Goal: Information Seeking & Learning: Find specific page/section

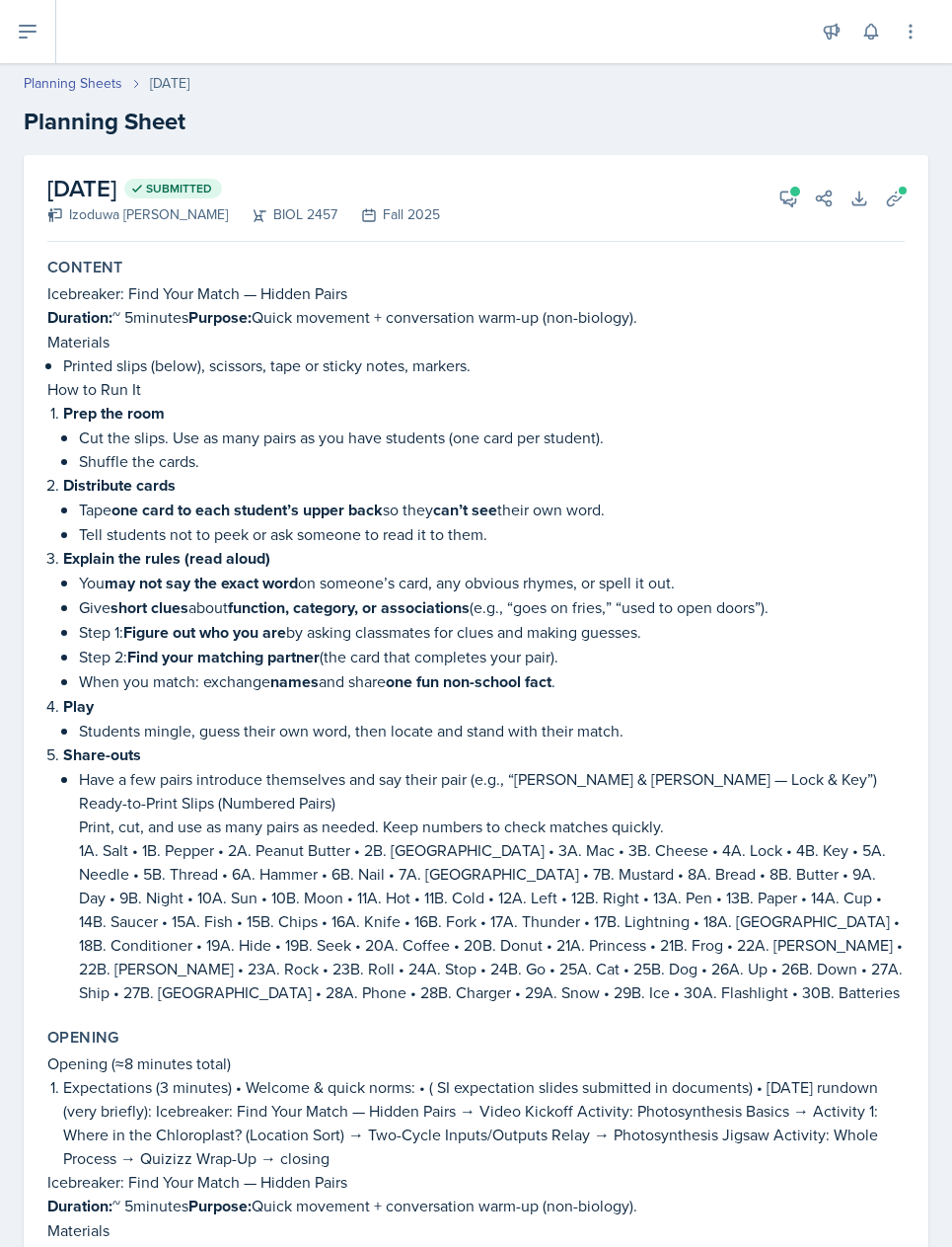
click at [41, 30] on button at bounding box center [28, 32] width 56 height 63
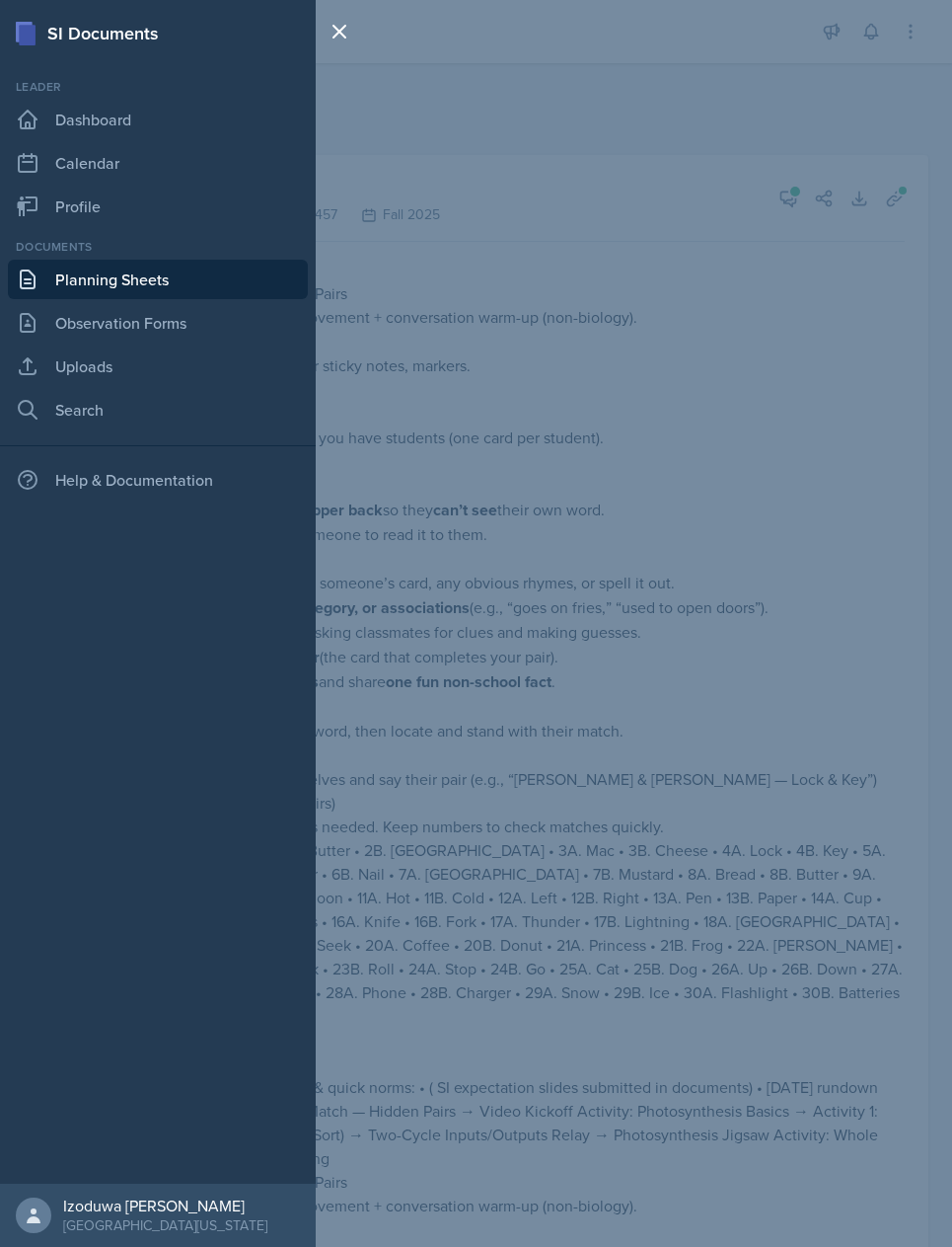
click at [220, 327] on link "Observation Forms" at bounding box center [157, 322] width 300 height 40
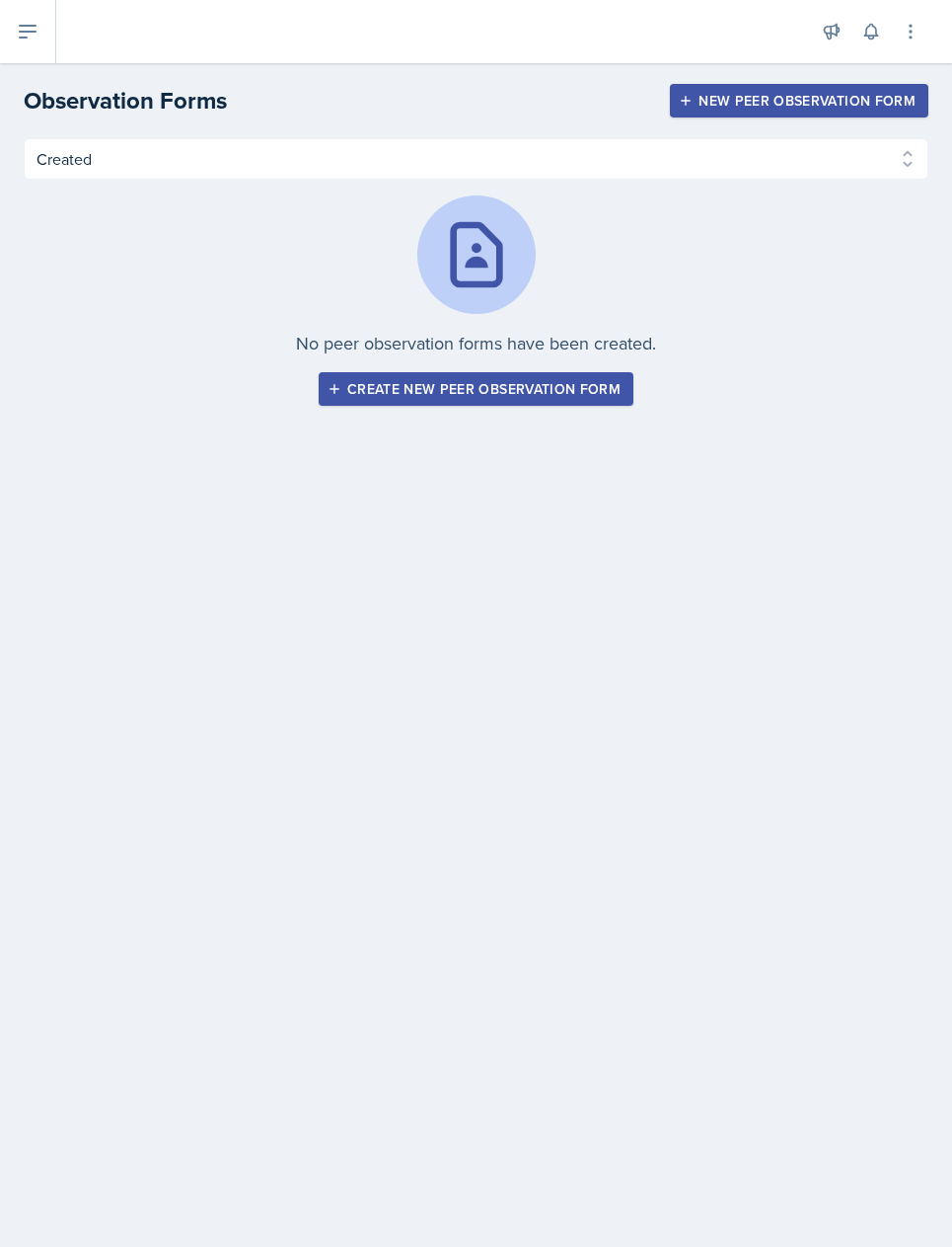
click at [27, 44] on button at bounding box center [28, 32] width 56 height 63
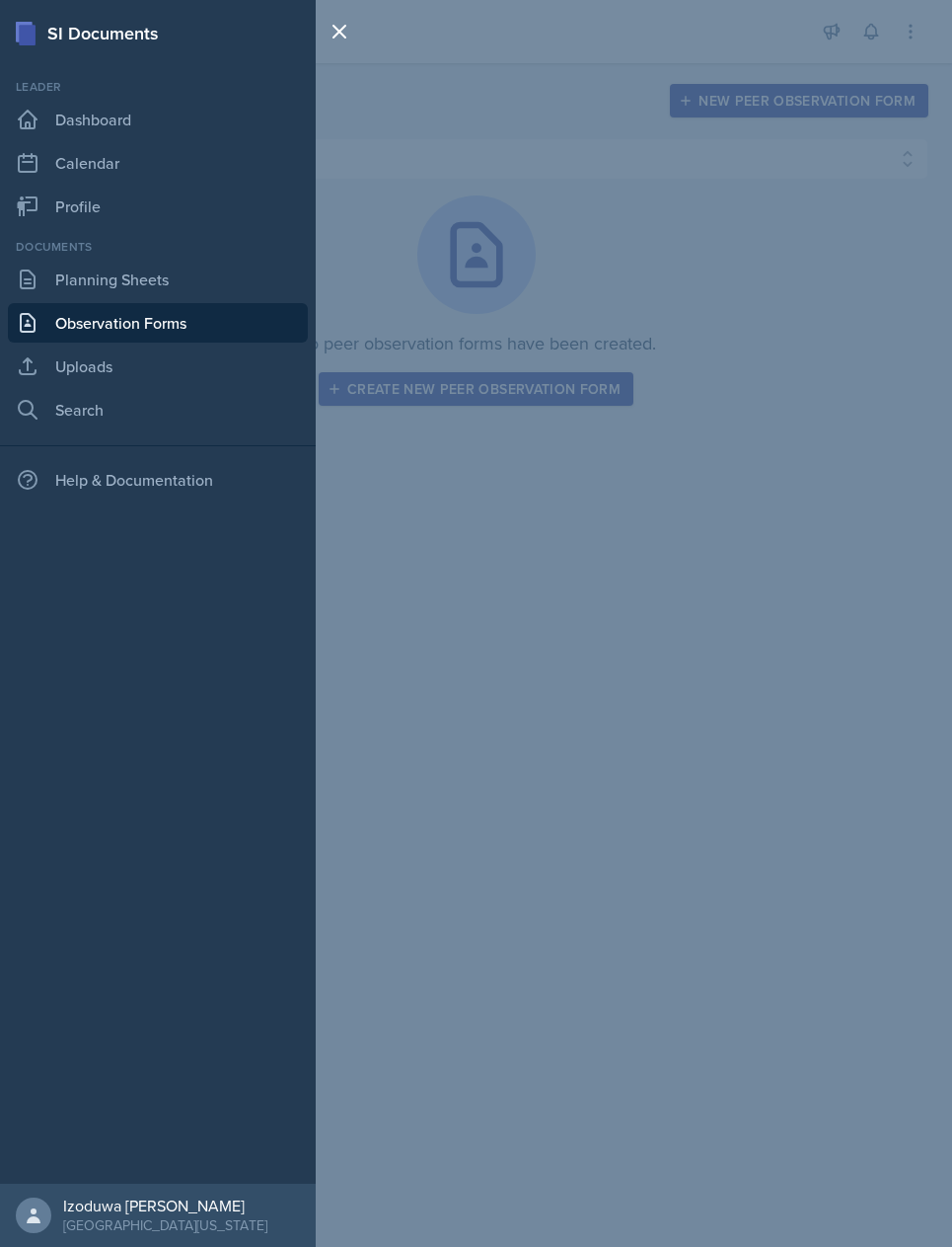
click at [175, 129] on link "Dashboard" at bounding box center [157, 120] width 300 height 40
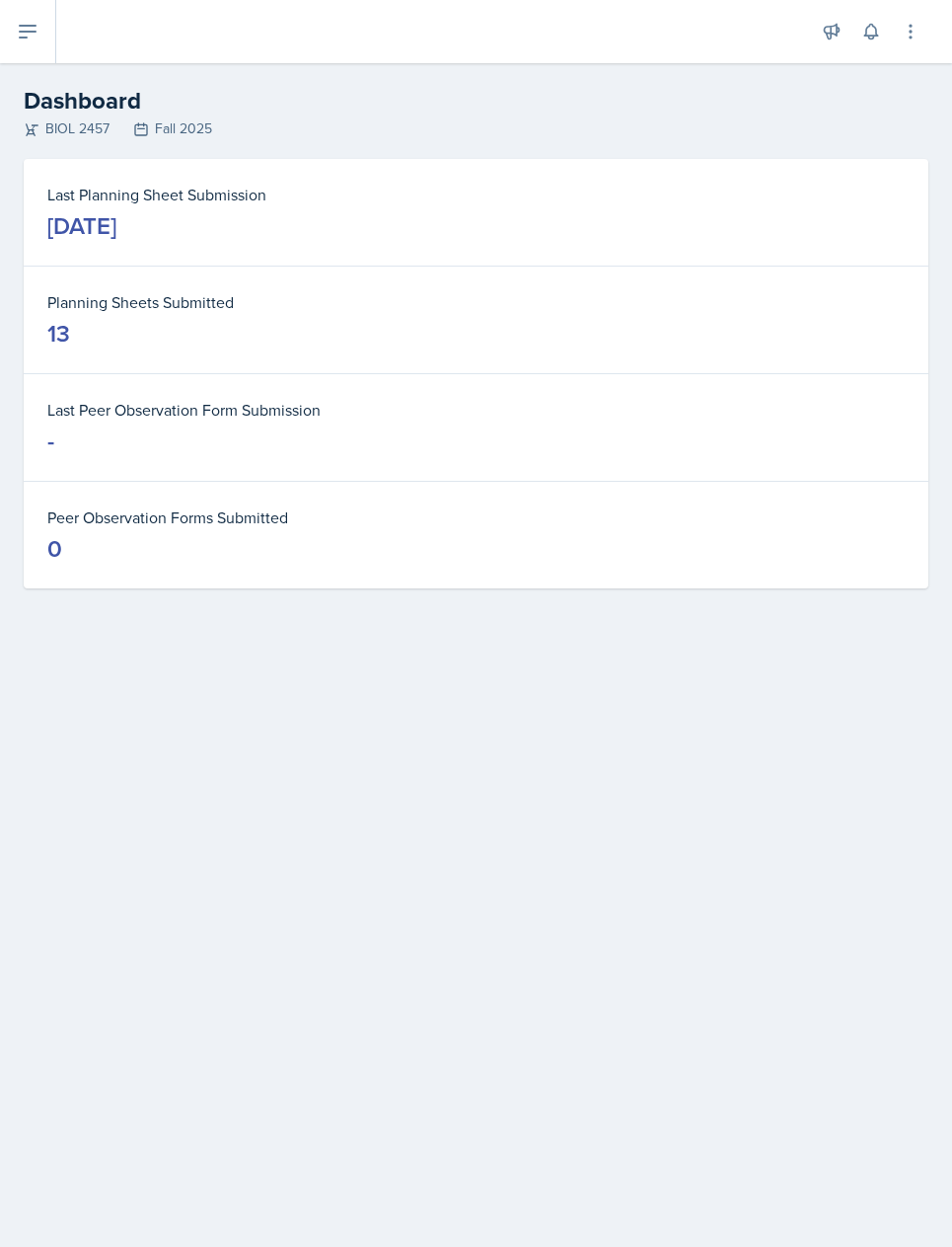
click at [903, 45] on button at bounding box center [910, 32] width 36 height 36
click at [853, 34] on button at bounding box center [871, 32] width 36 height 36
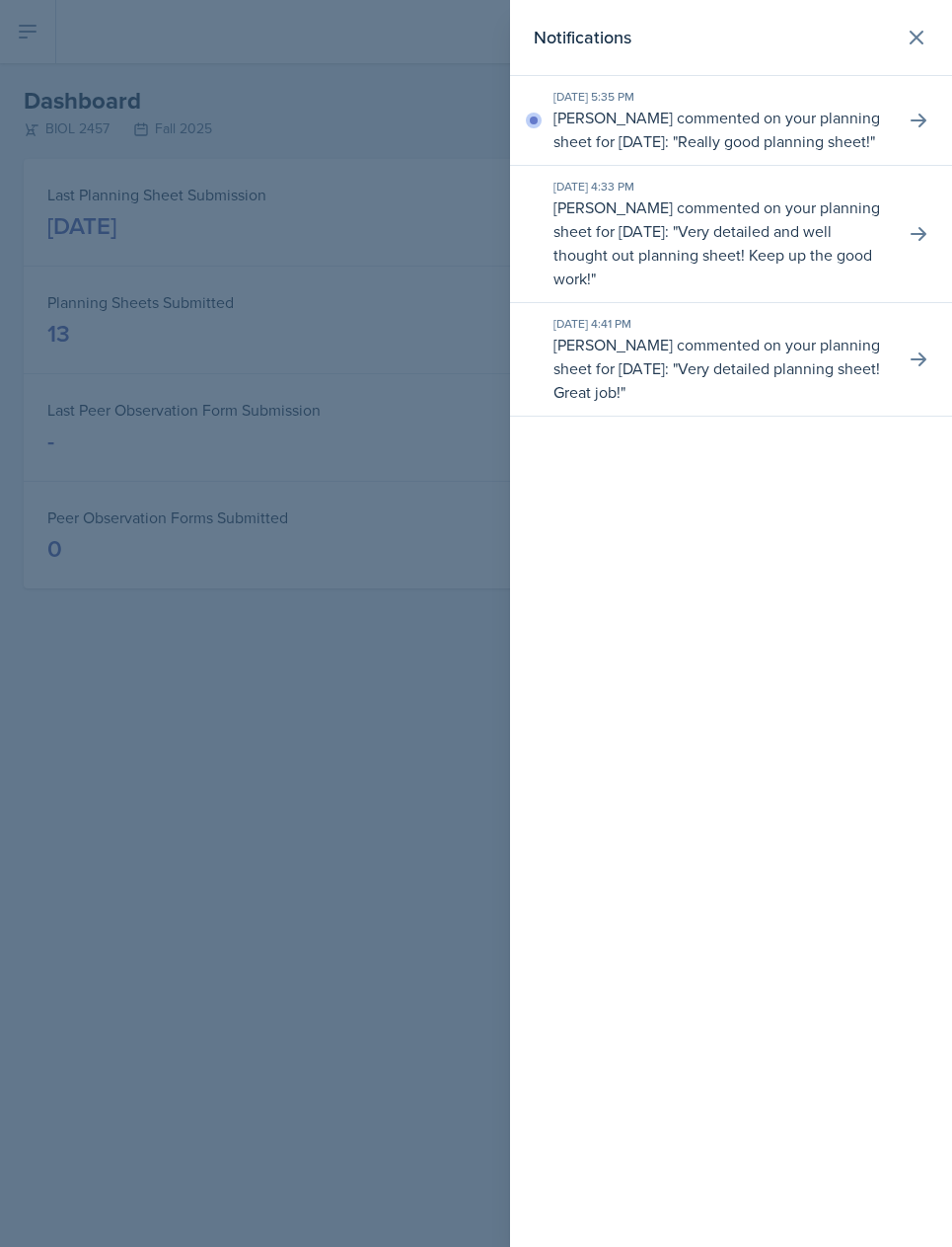
click at [899, 38] on button at bounding box center [916, 38] width 40 height 40
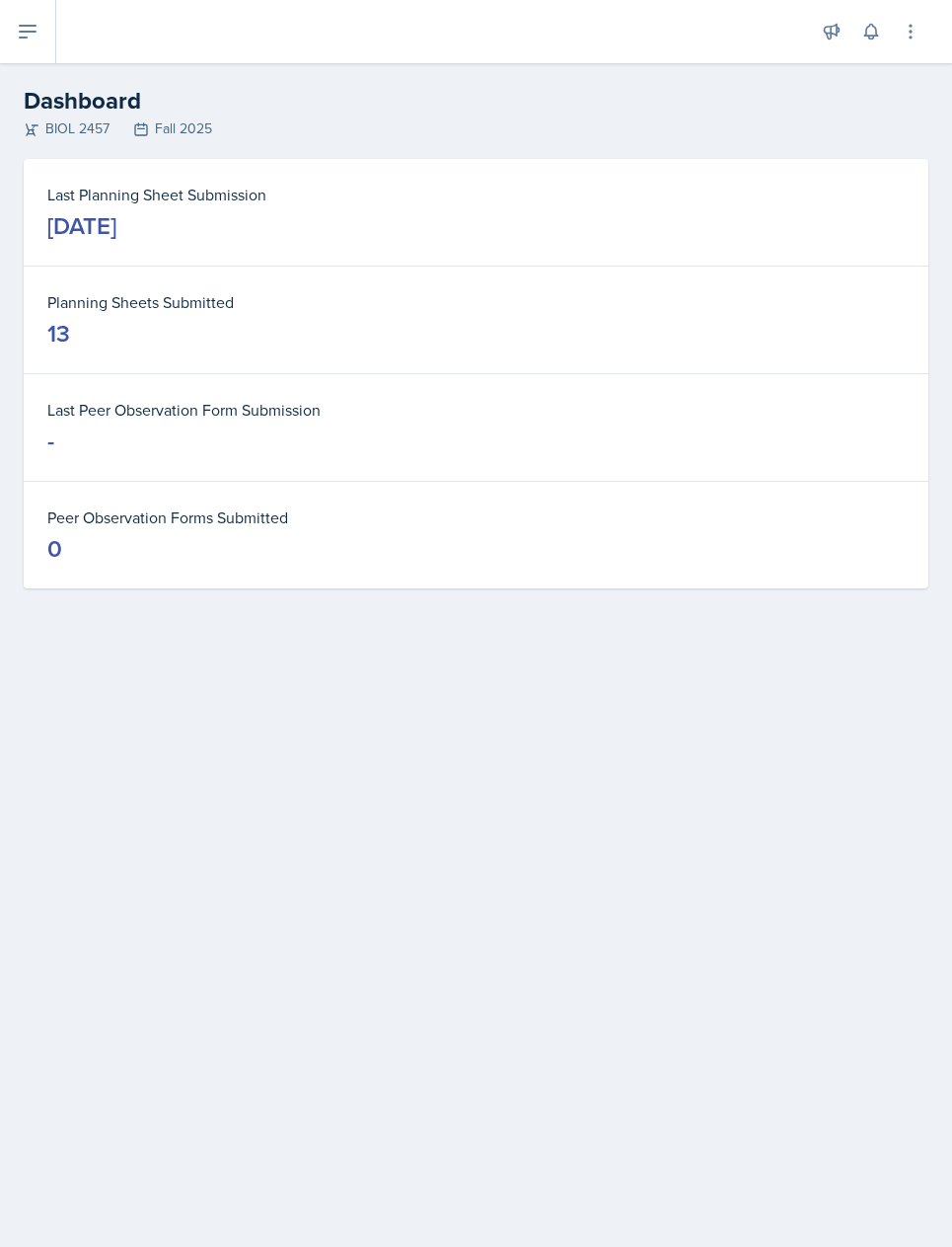
click at [31, 43] on icon at bounding box center [28, 32] width 24 height 24
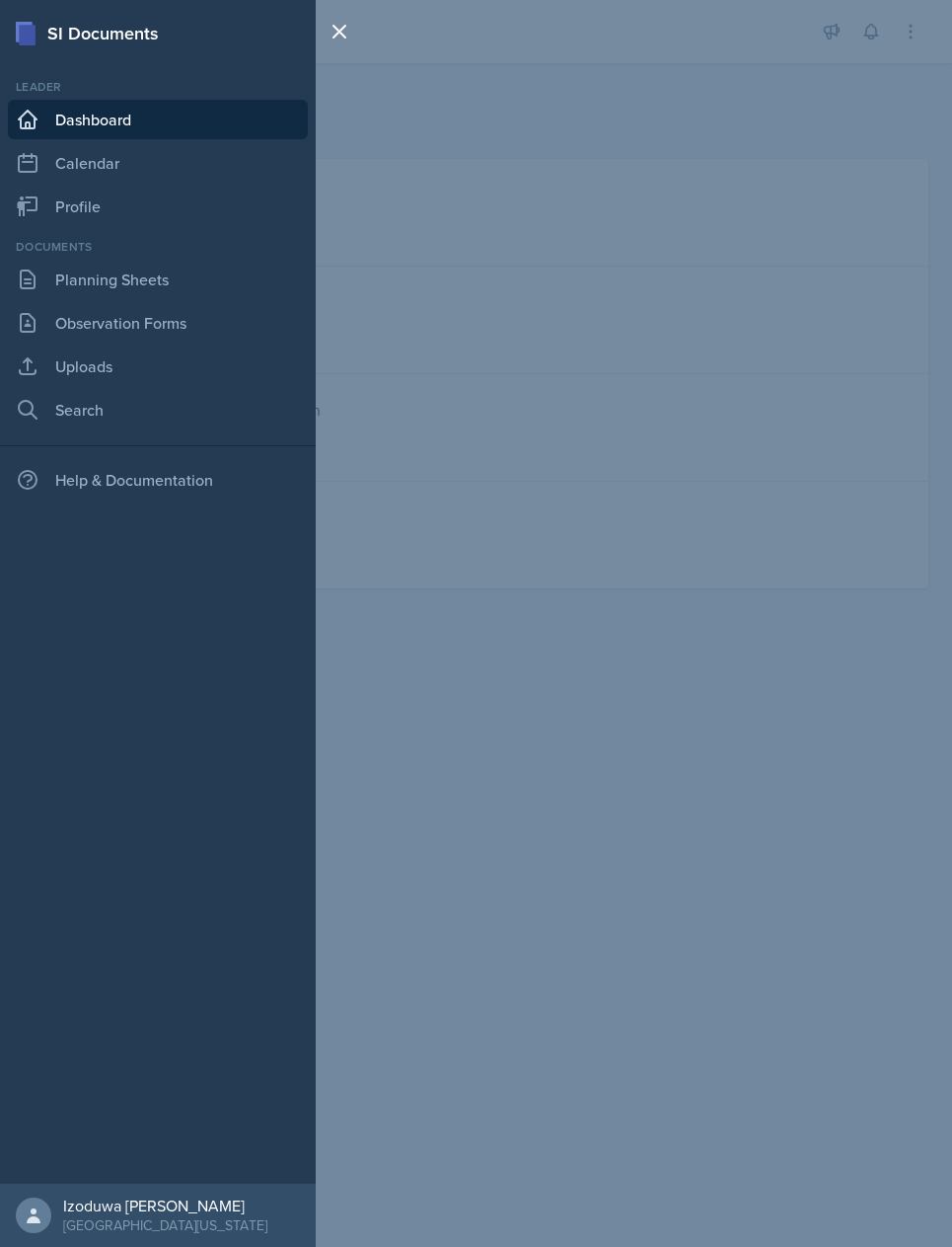
click at [153, 297] on link "Planning Sheets" at bounding box center [157, 280] width 300 height 40
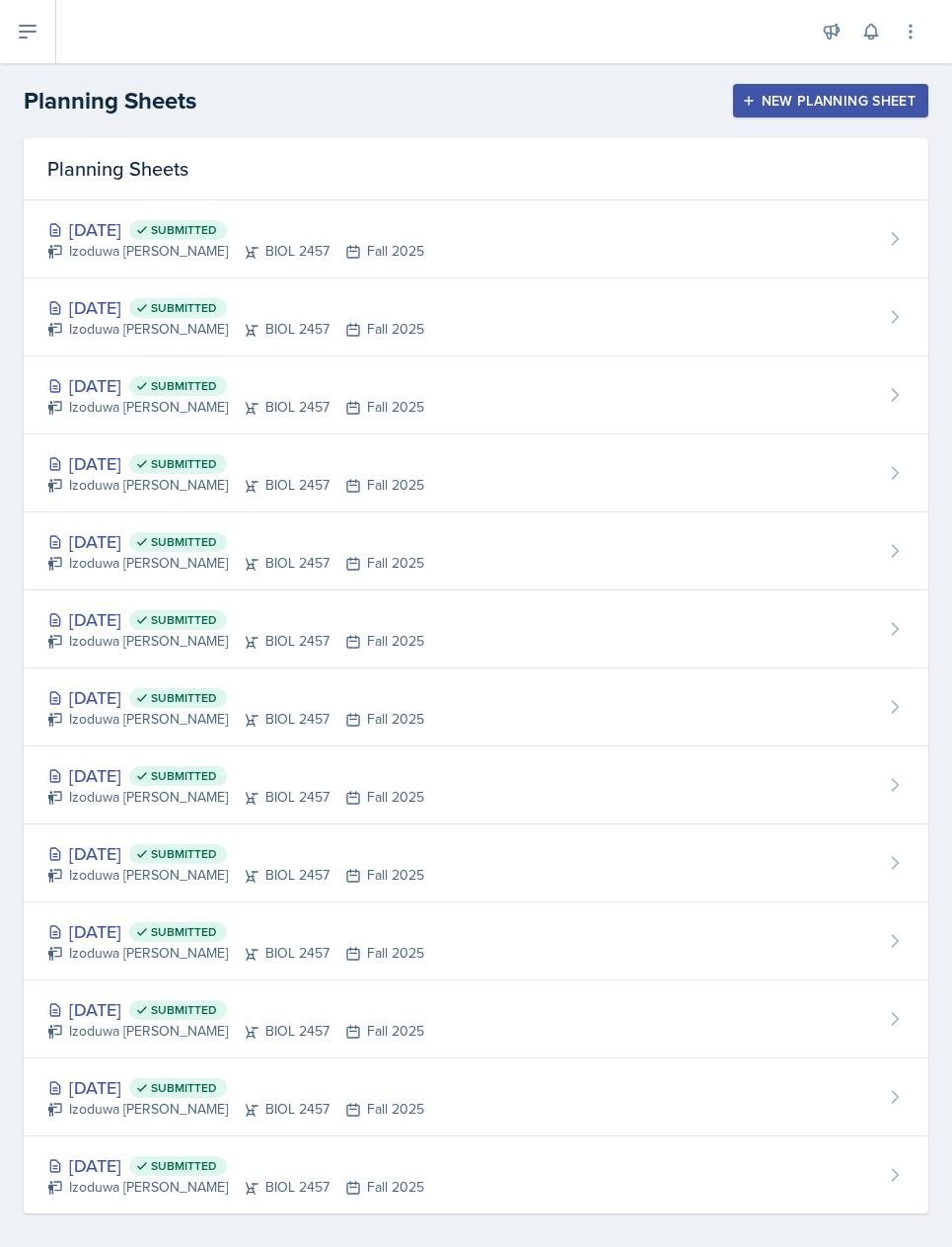
click at [177, 272] on div "Oct 8th, 2025 Submitted Izoduwa Omoruyi BIOL 2457 Fall 2025" at bounding box center [476, 239] width 905 height 78
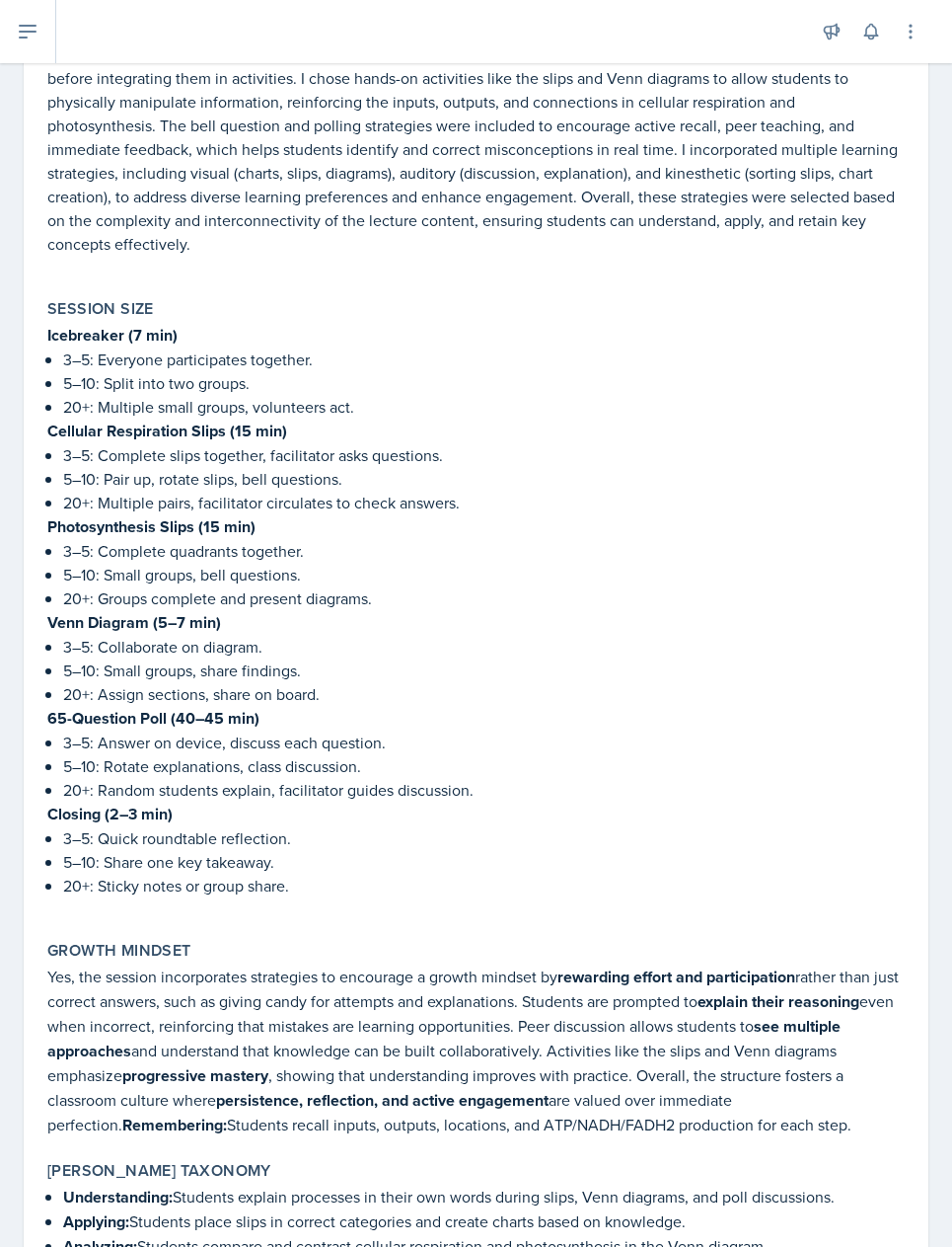
scroll to position [8925, 0]
click at [300, 965] on p "Yes, the session incorporates strategies to encourage a growth mindset by rewar…" at bounding box center [476, 1051] width 857 height 173
click at [310, 1090] on strong "persistence, reflection, and active engagement" at bounding box center [383, 1101] width 332 height 23
click at [867, 636] on p "3–5: Collaborate on diagram." at bounding box center [483, 648] width 841 height 24
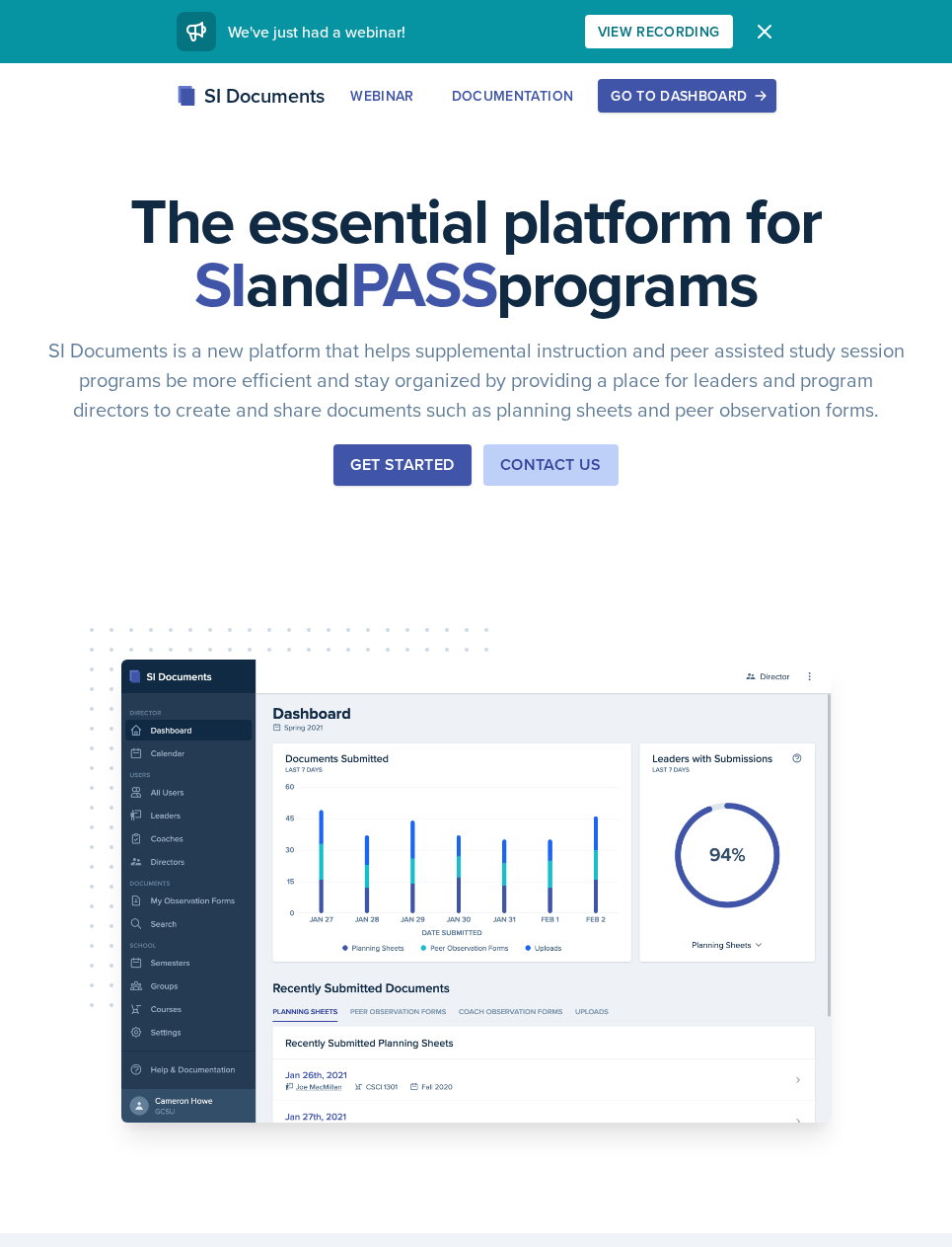
click at [709, 94] on div "Go to Dashboard" at bounding box center [687, 96] width 152 height 16
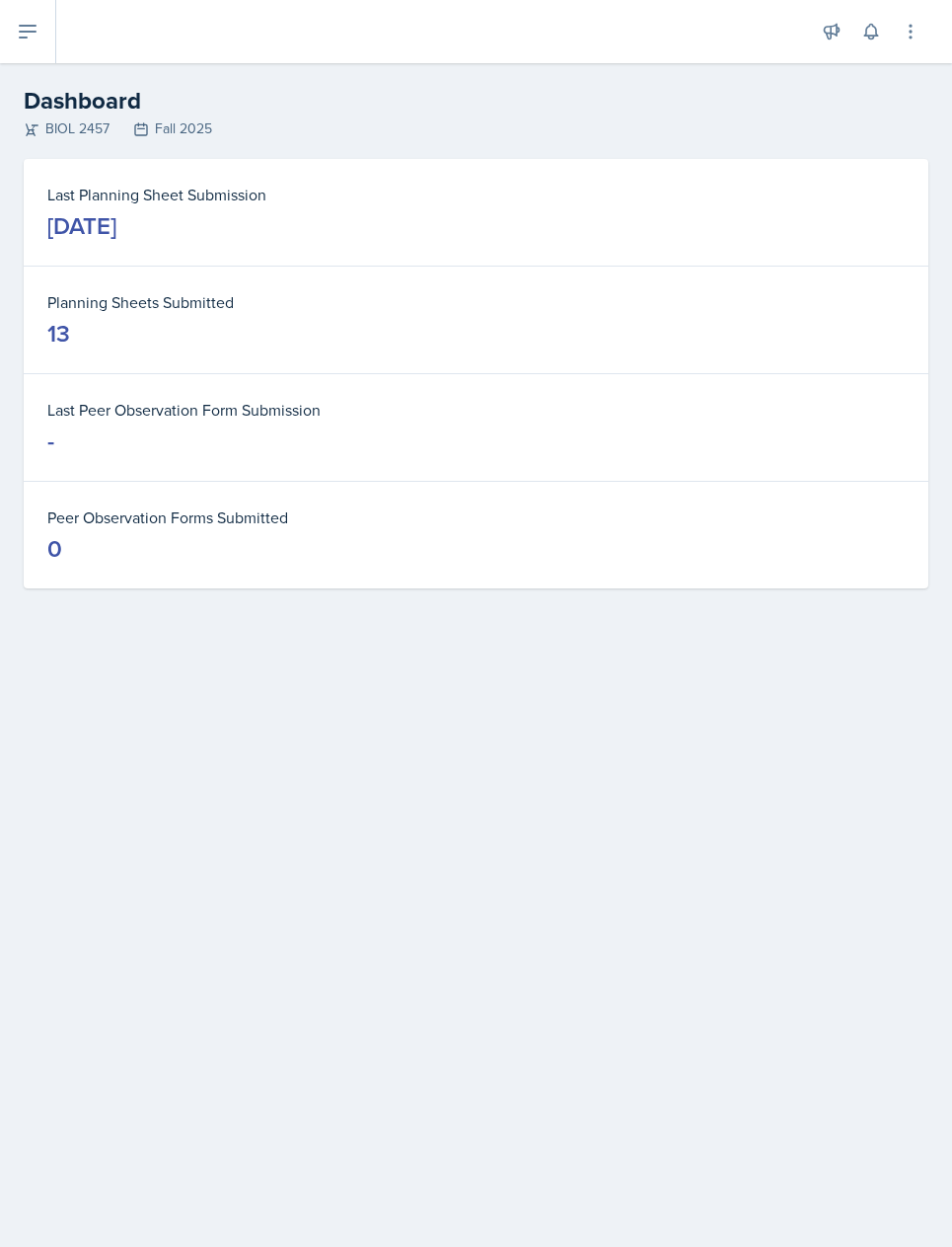
click at [33, 37] on icon at bounding box center [28, 32] width 24 height 24
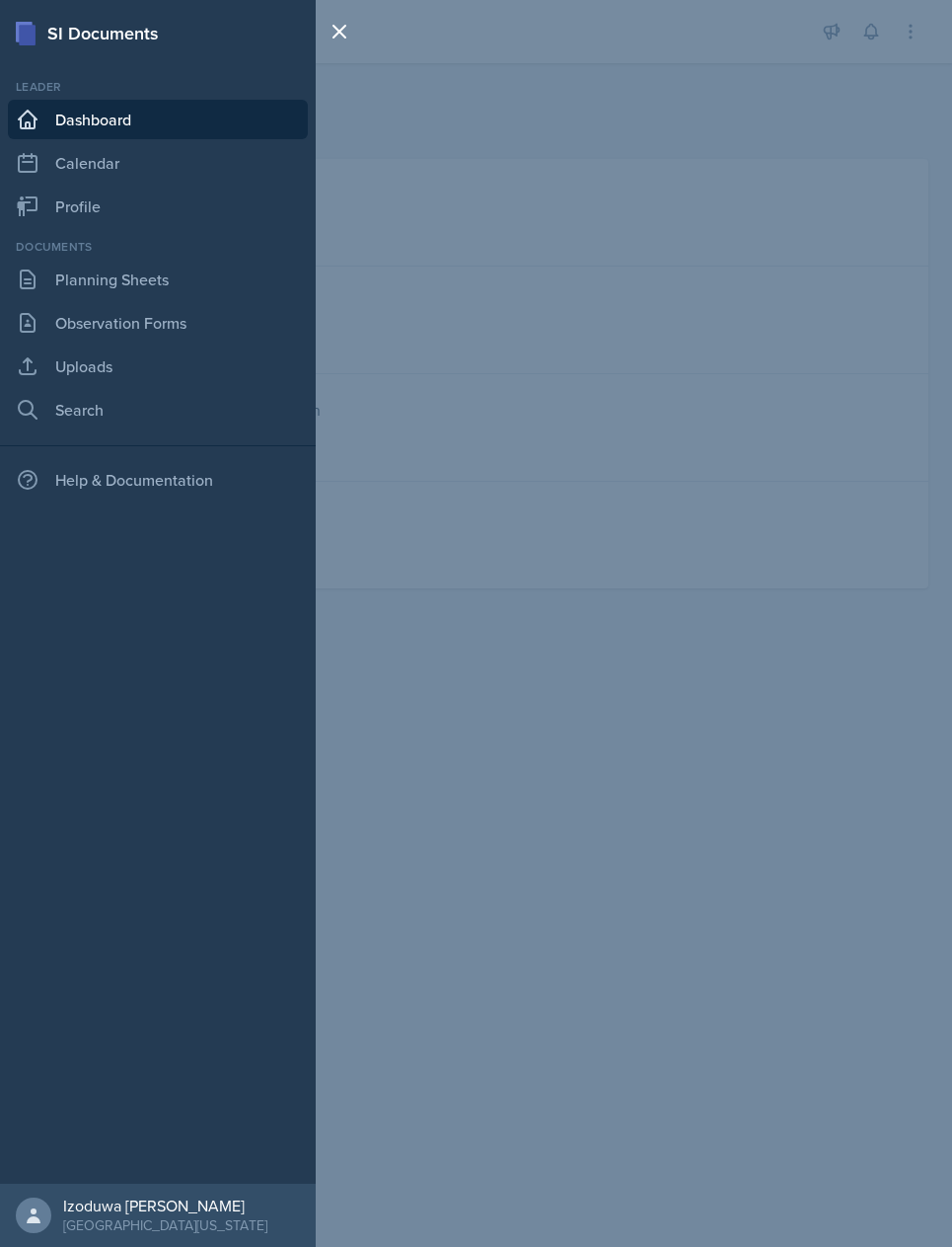
click at [106, 263] on link "Planning Sheets" at bounding box center [157, 280] width 300 height 40
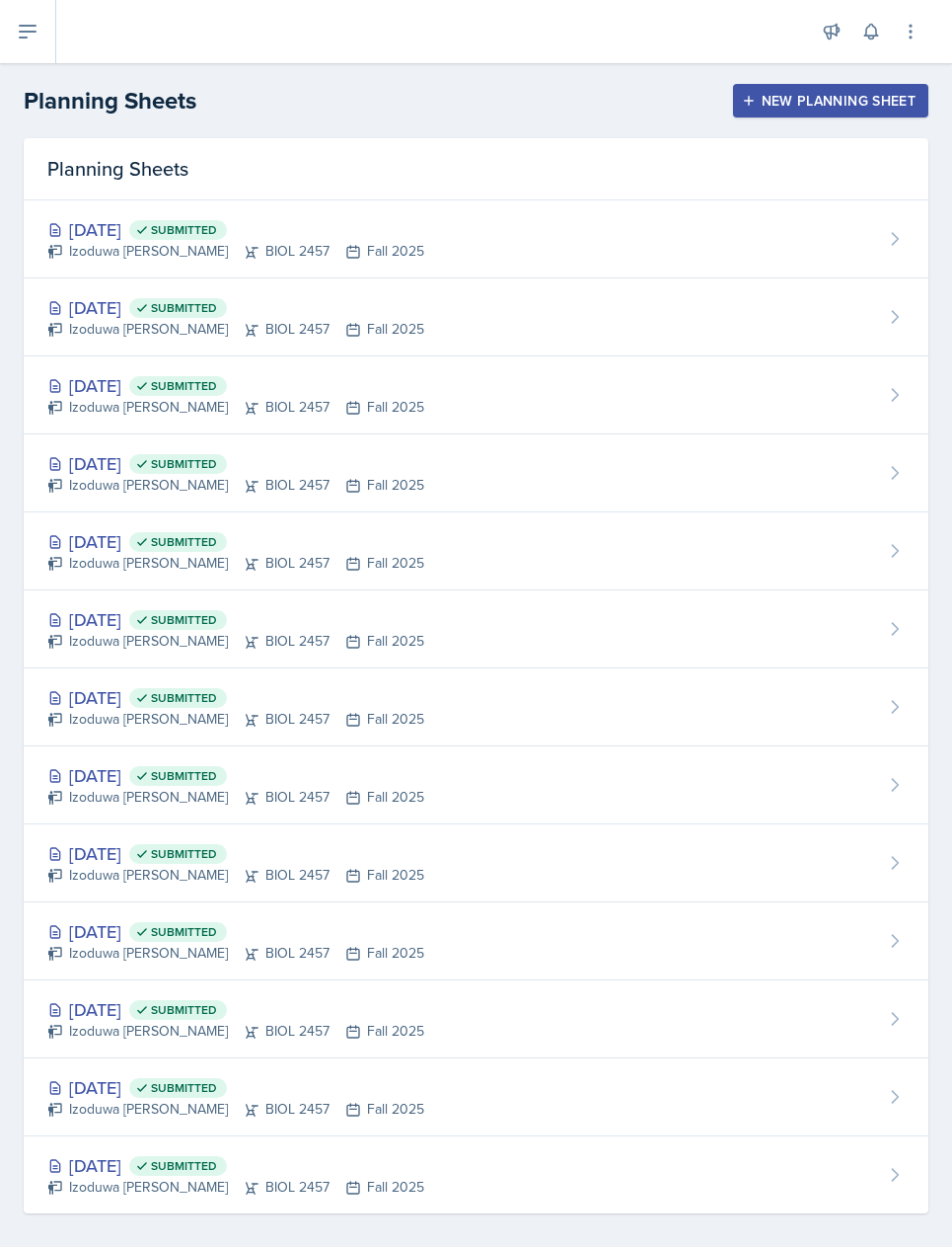
click at [93, 230] on div "[DATE] Submitted" at bounding box center [235, 229] width 377 height 27
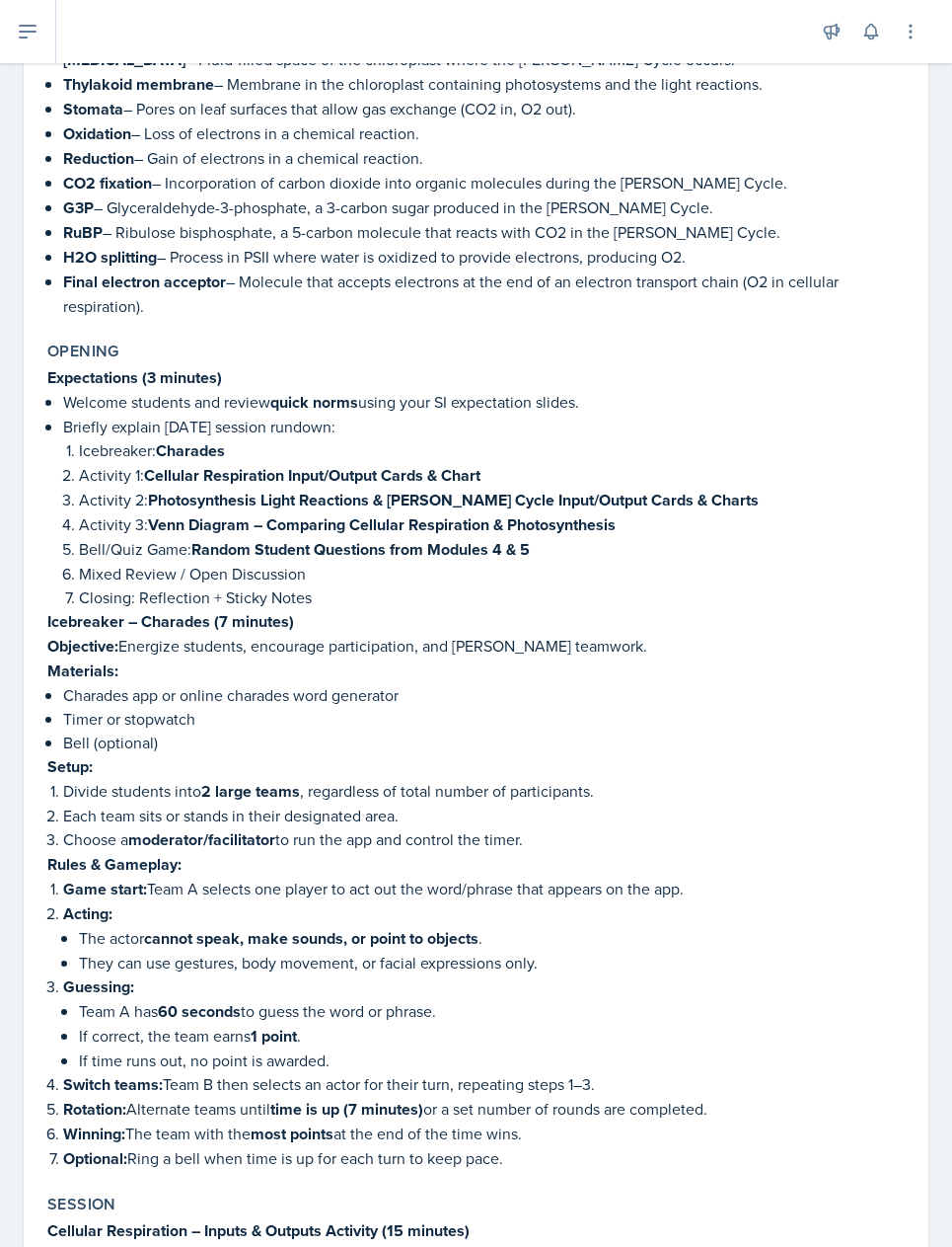
click at [34, 31] on icon at bounding box center [28, 32] width 16 height 12
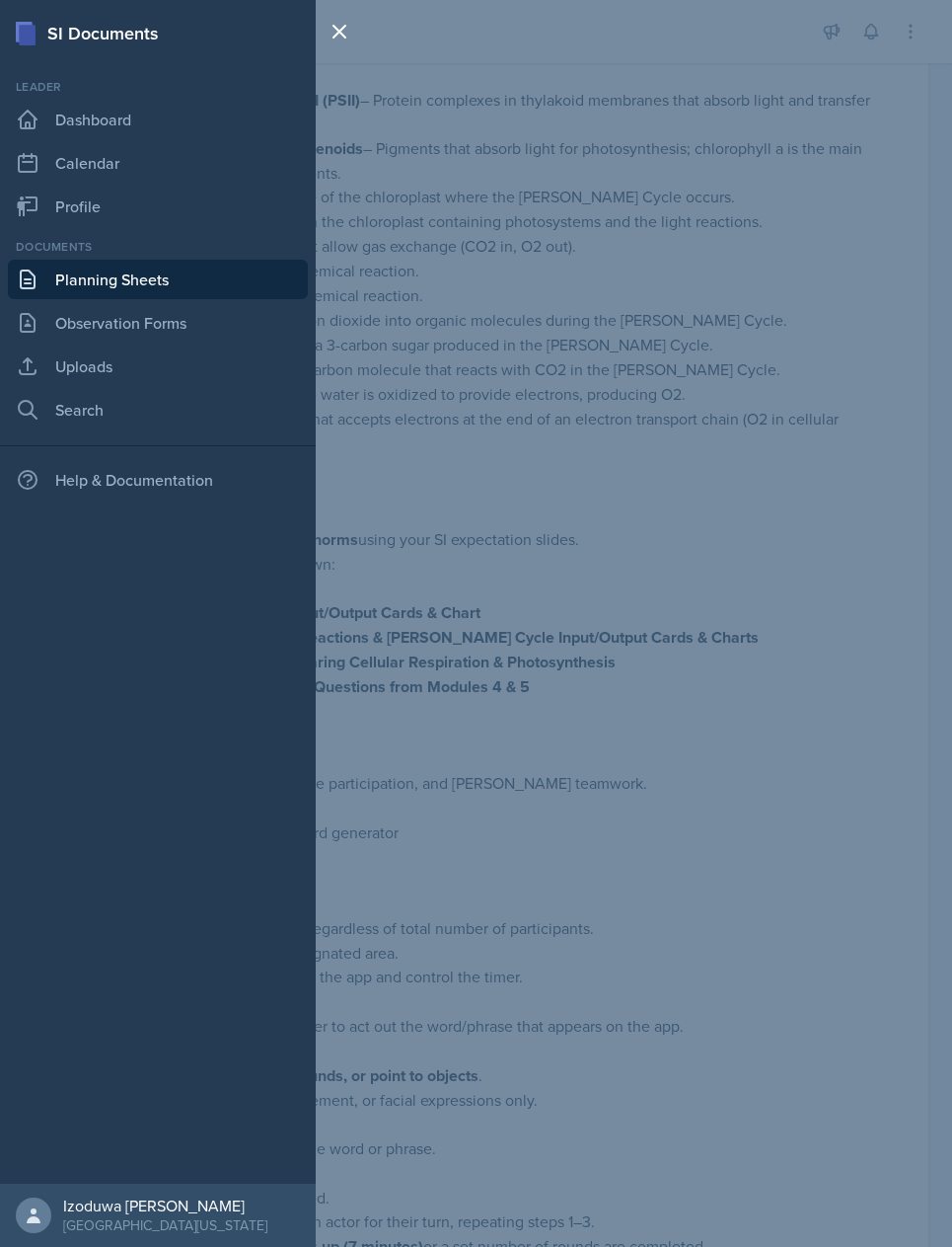
scroll to position [950, 0]
click at [40, 116] on link "Dashboard" at bounding box center [157, 120] width 300 height 40
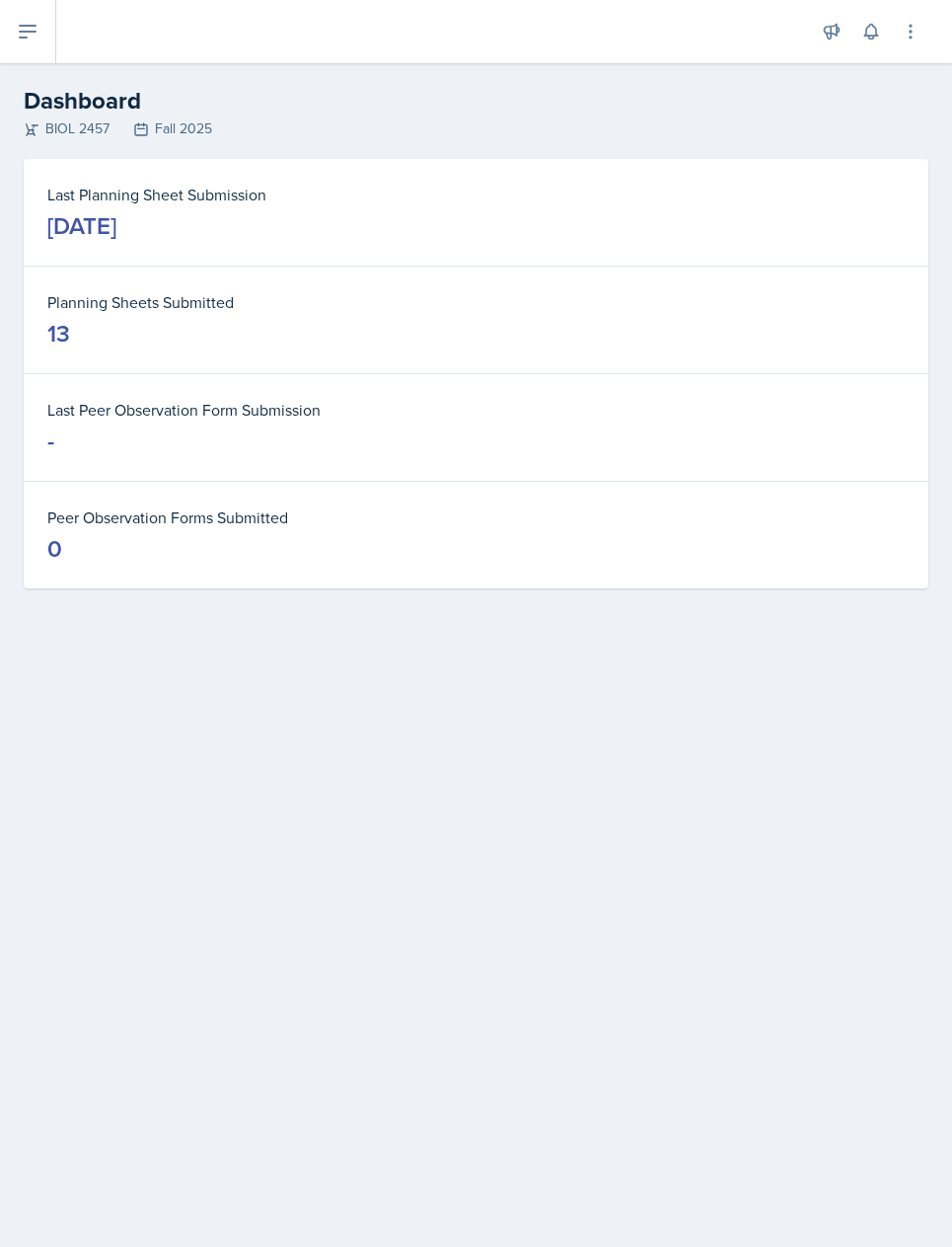
click at [28, 27] on icon at bounding box center [28, 32] width 16 height 12
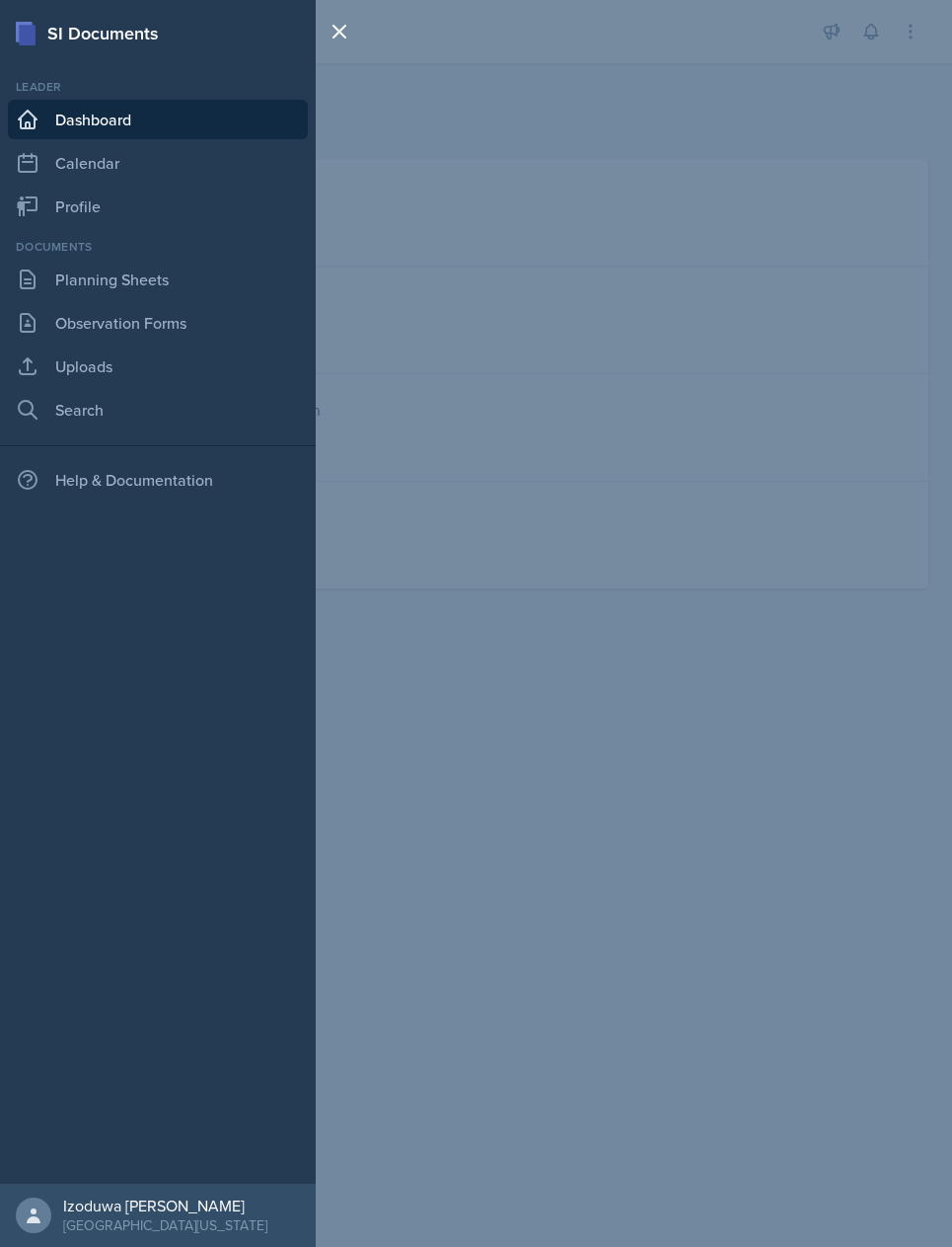
click at [785, 209] on div "SI Documents Leader Dashboard Calendar Profile Documents Planning Sheets Observ…" at bounding box center [476, 623] width 952 height 1247
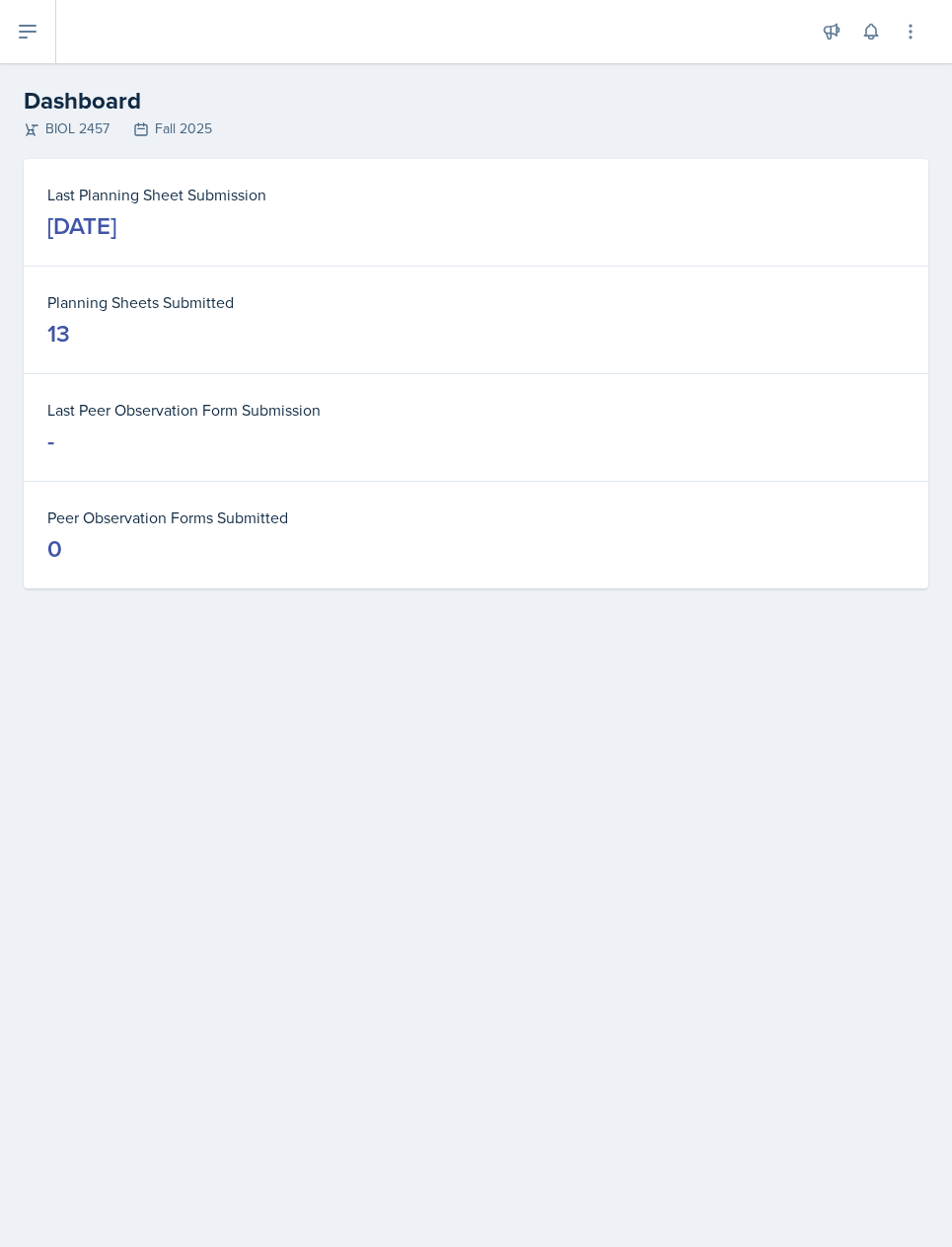
click at [922, 36] on button at bounding box center [910, 32] width 36 height 36
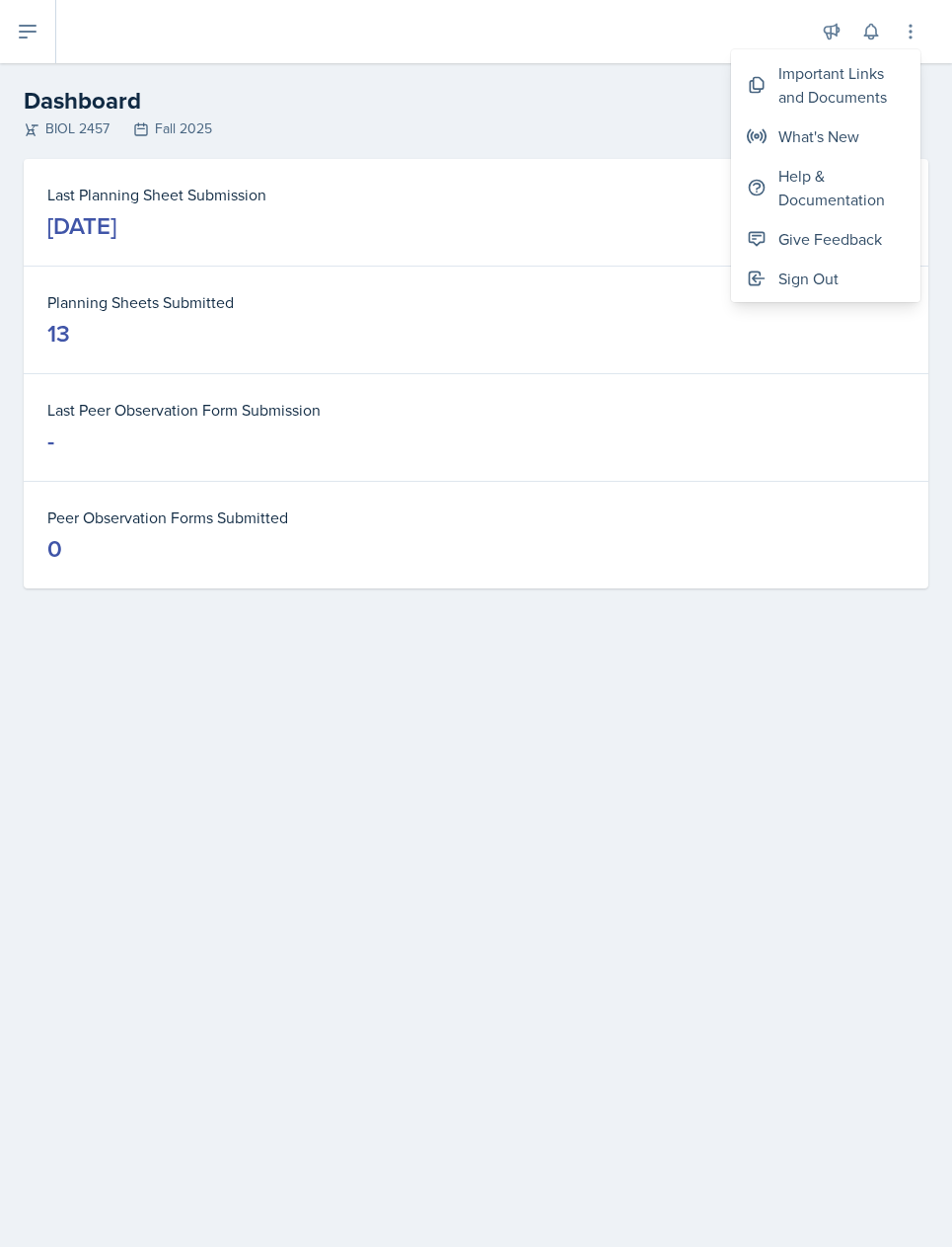
click at [853, 237] on div "Give Feedback" at bounding box center [830, 239] width 104 height 24
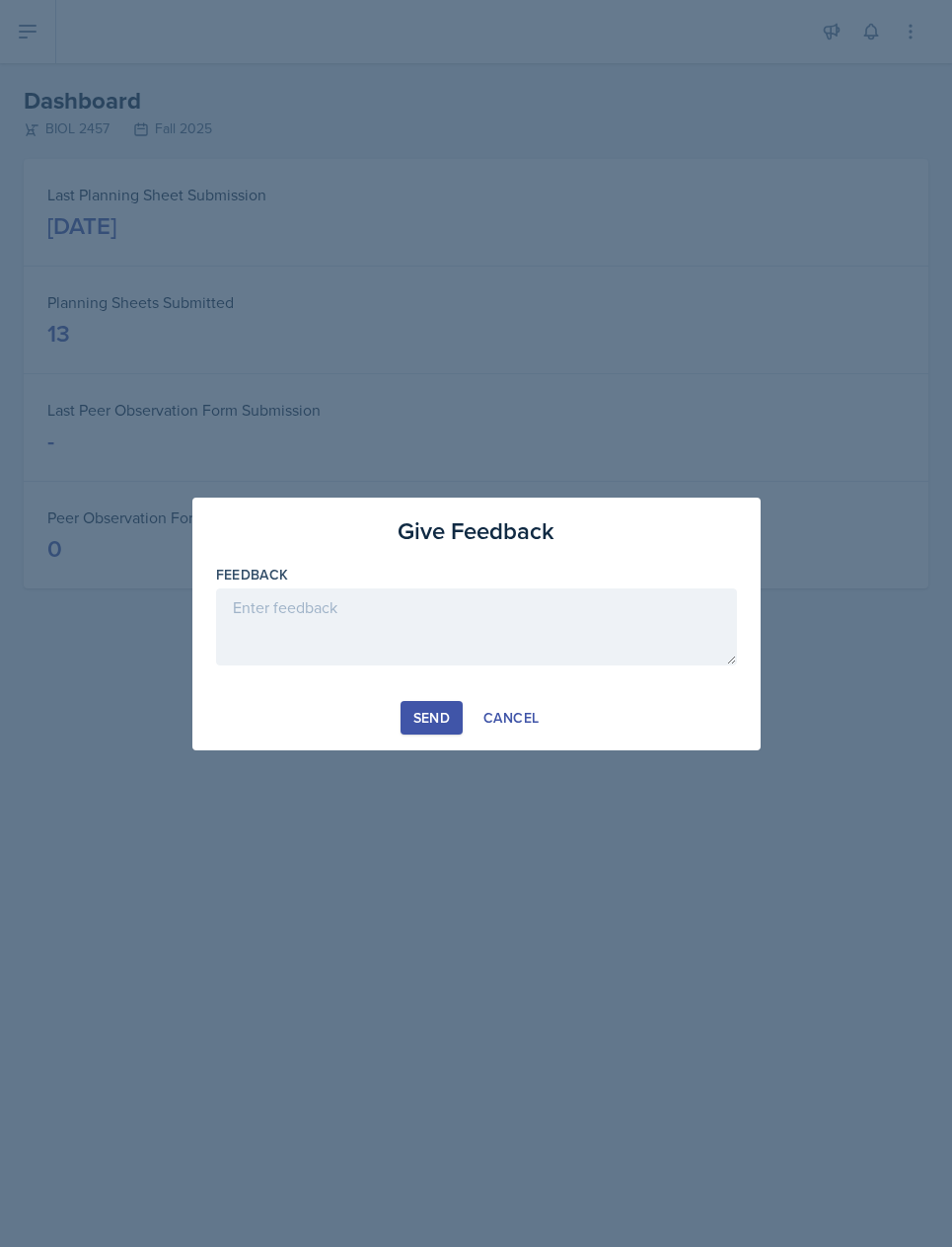
click at [527, 735] on button "Cancel" at bounding box center [511, 718] width 81 height 34
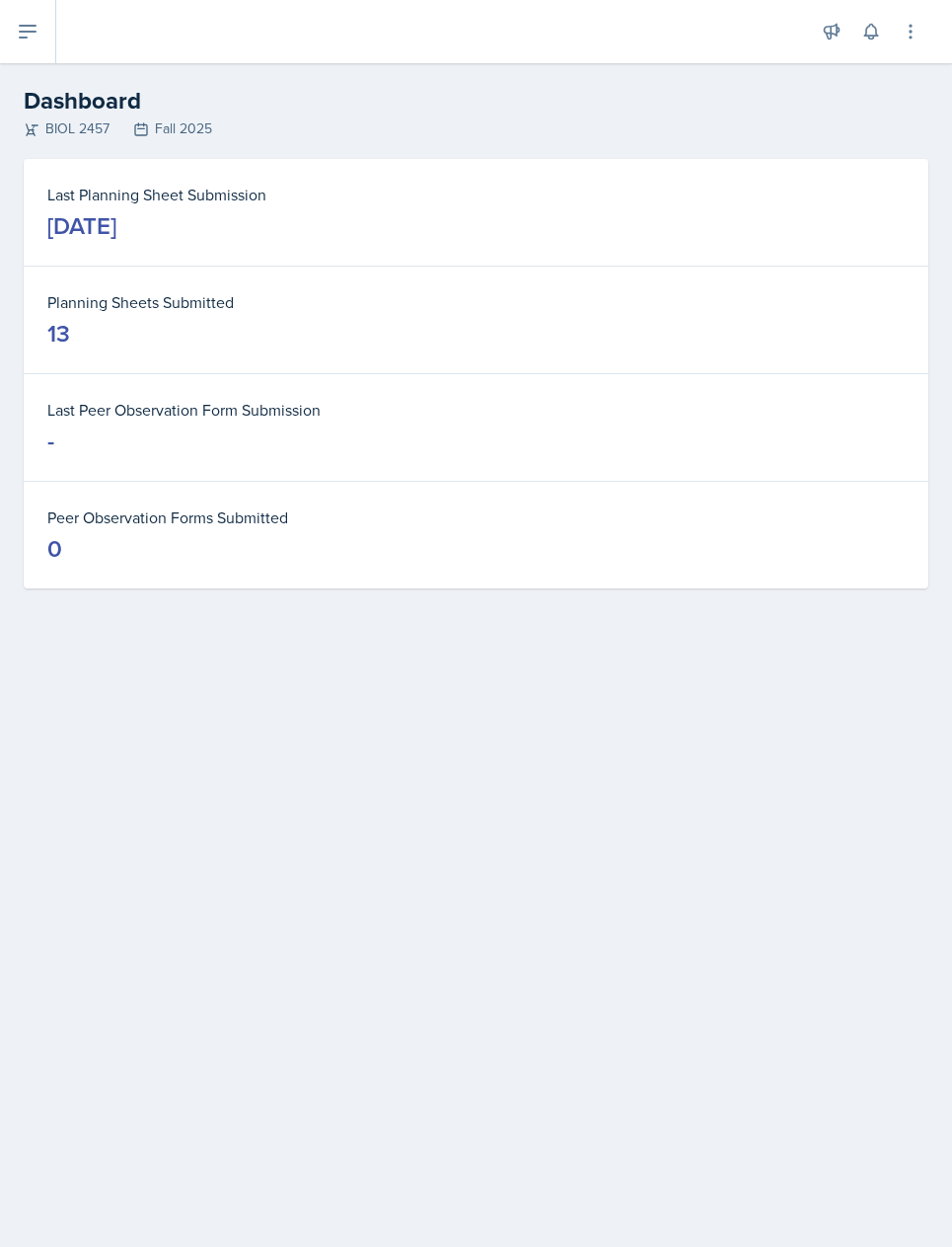
click at [43, 41] on button at bounding box center [28, 32] width 56 height 63
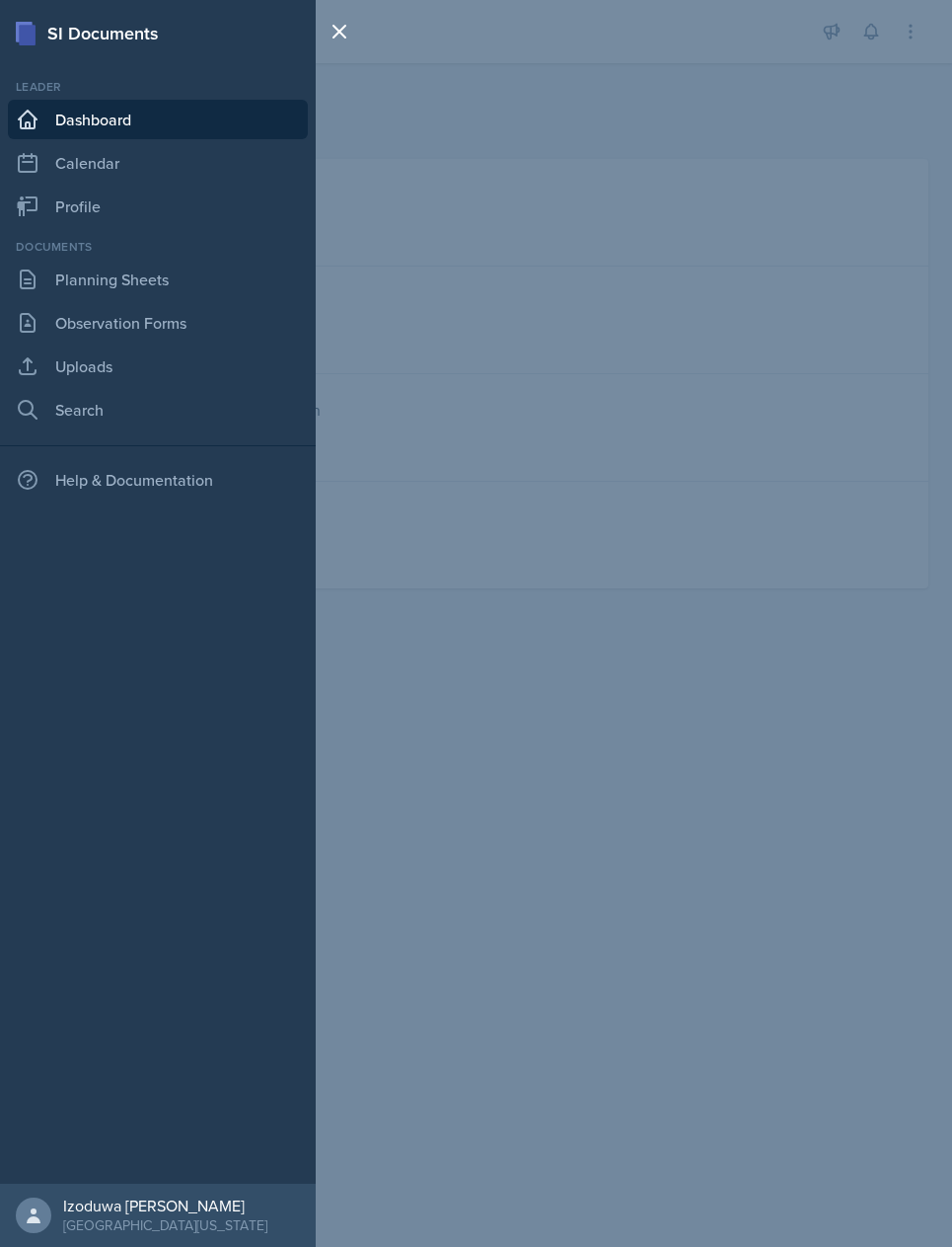
click at [31, 214] on icon at bounding box center [28, 207] width 24 height 24
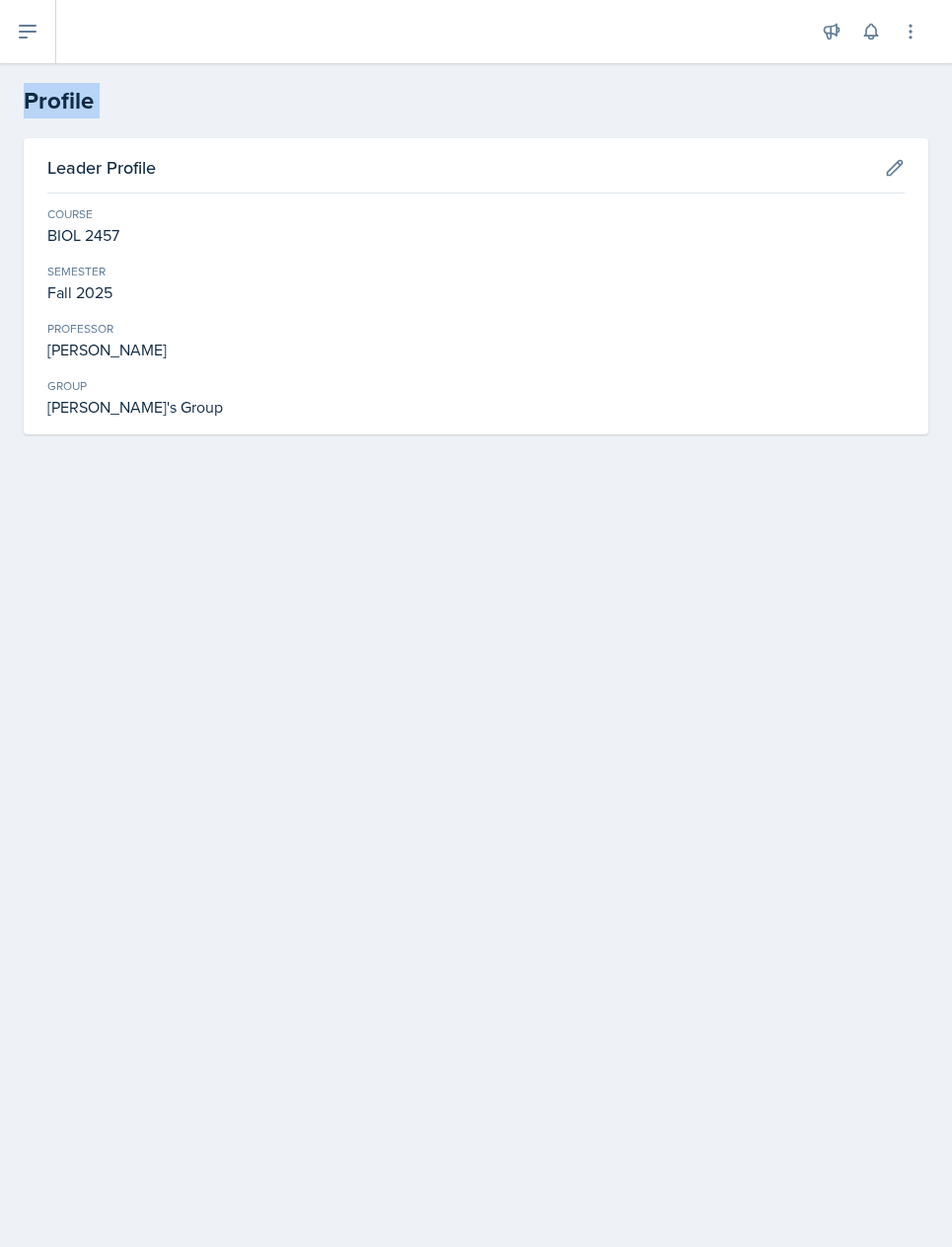
click at [28, 21] on icon at bounding box center [28, 32] width 24 height 24
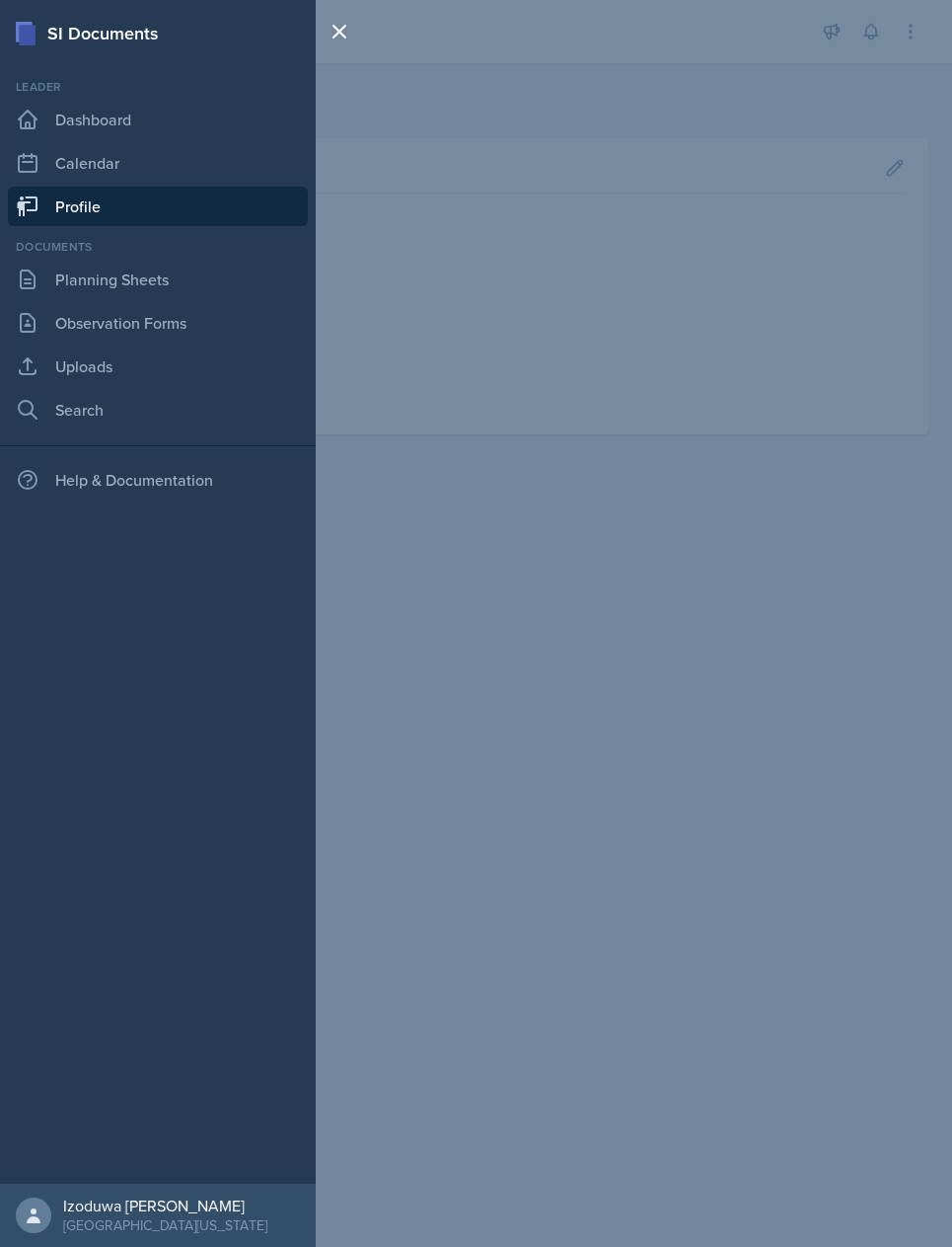
click at [34, 137] on link "Dashboard" at bounding box center [157, 120] width 300 height 40
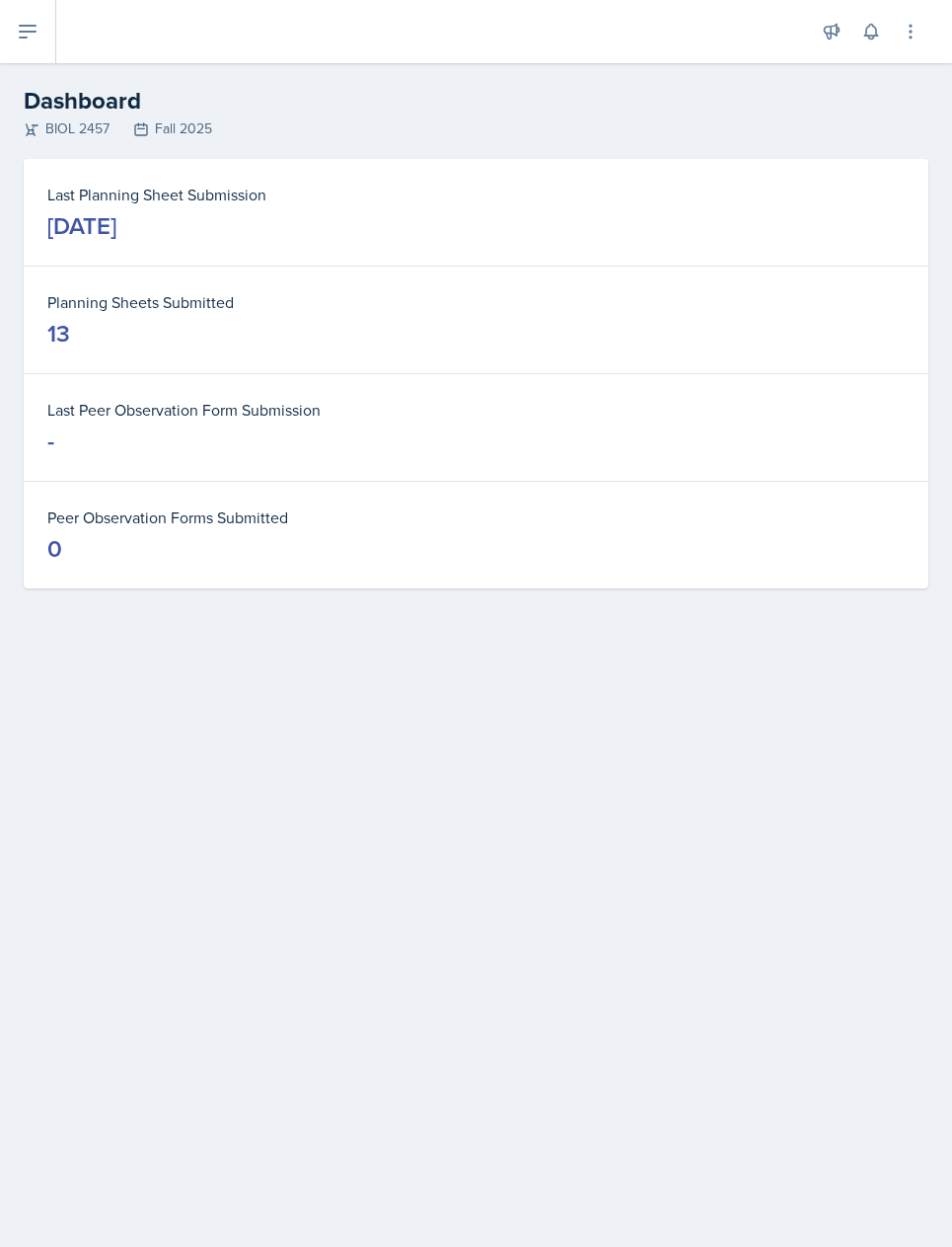
click at [42, 39] on button at bounding box center [28, 32] width 56 height 63
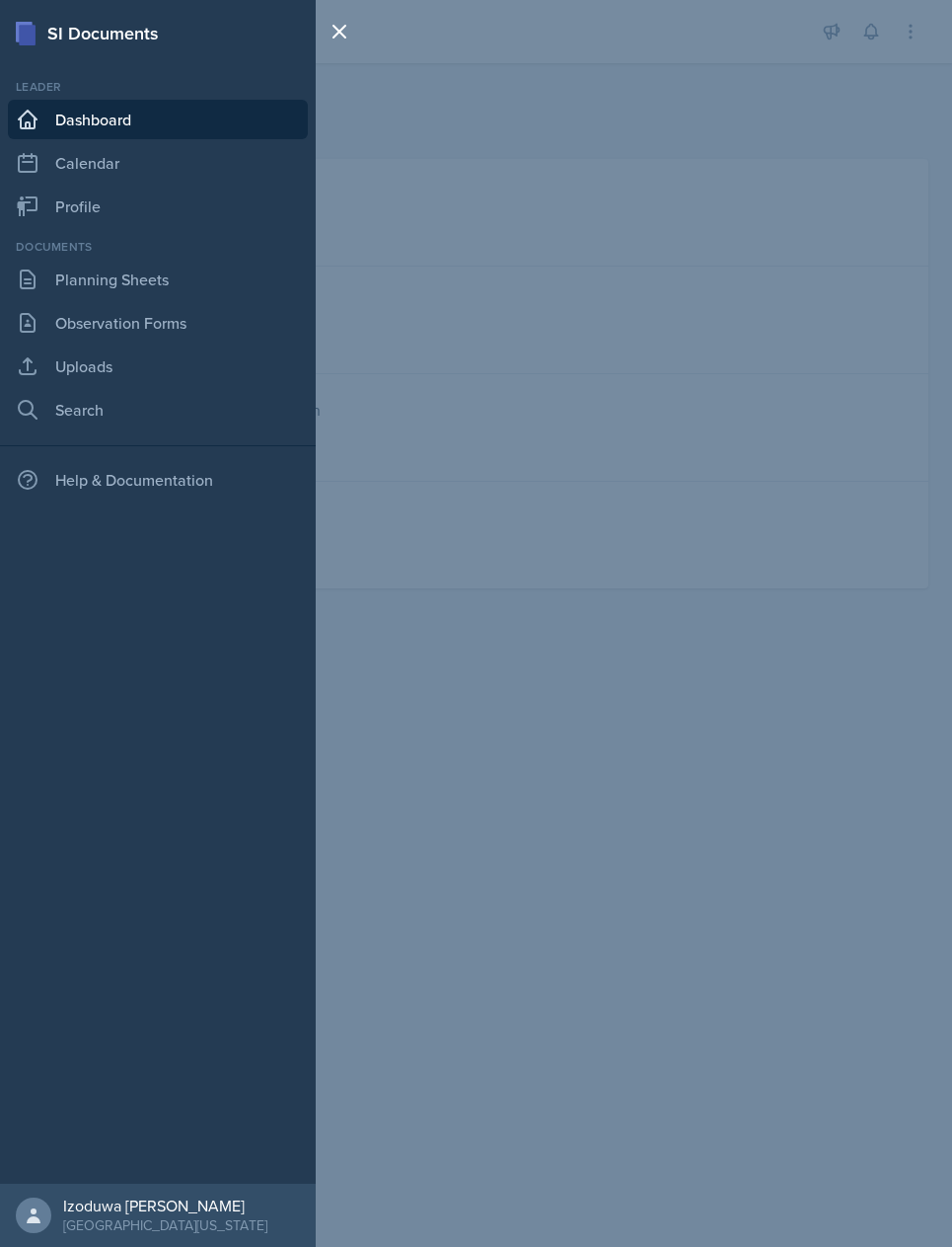
click at [51, 162] on link "Calendar" at bounding box center [157, 163] width 300 height 40
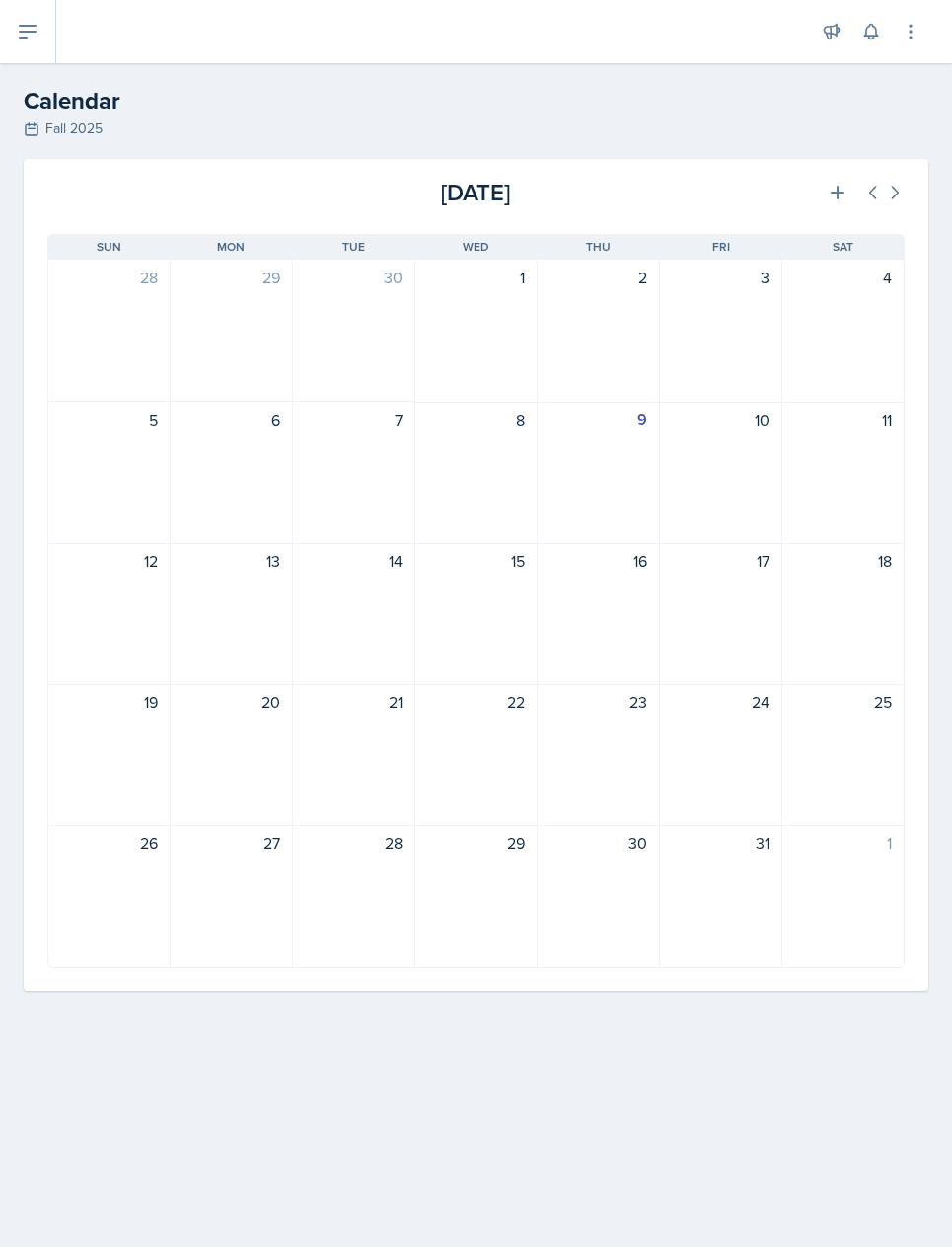
click at [53, 94] on h2 "Calendar" at bounding box center [476, 101] width 905 height 36
click at [32, 32] on icon at bounding box center [28, 32] width 16 height 12
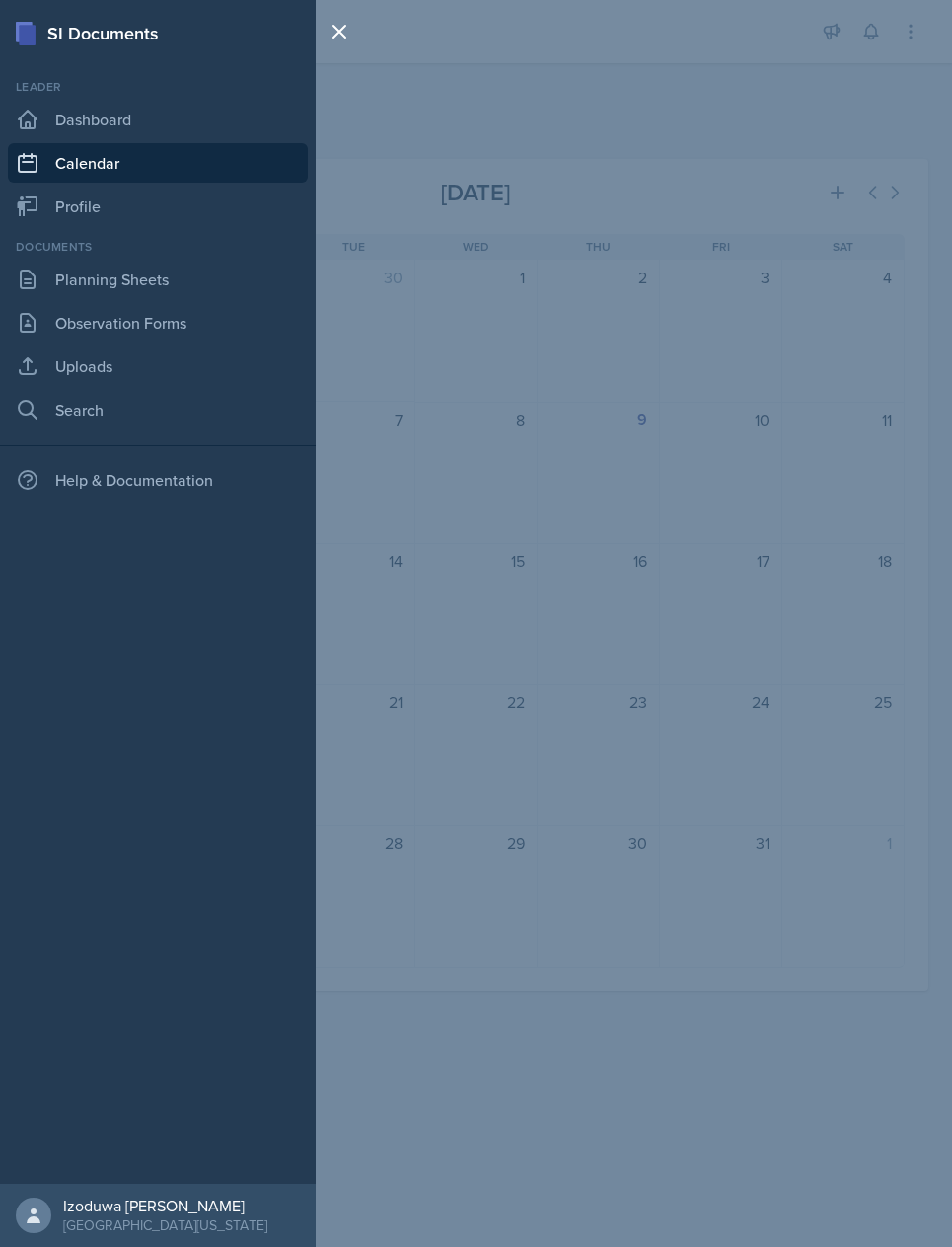
click at [93, 316] on link "Observation Forms" at bounding box center [157, 322] width 300 height 40
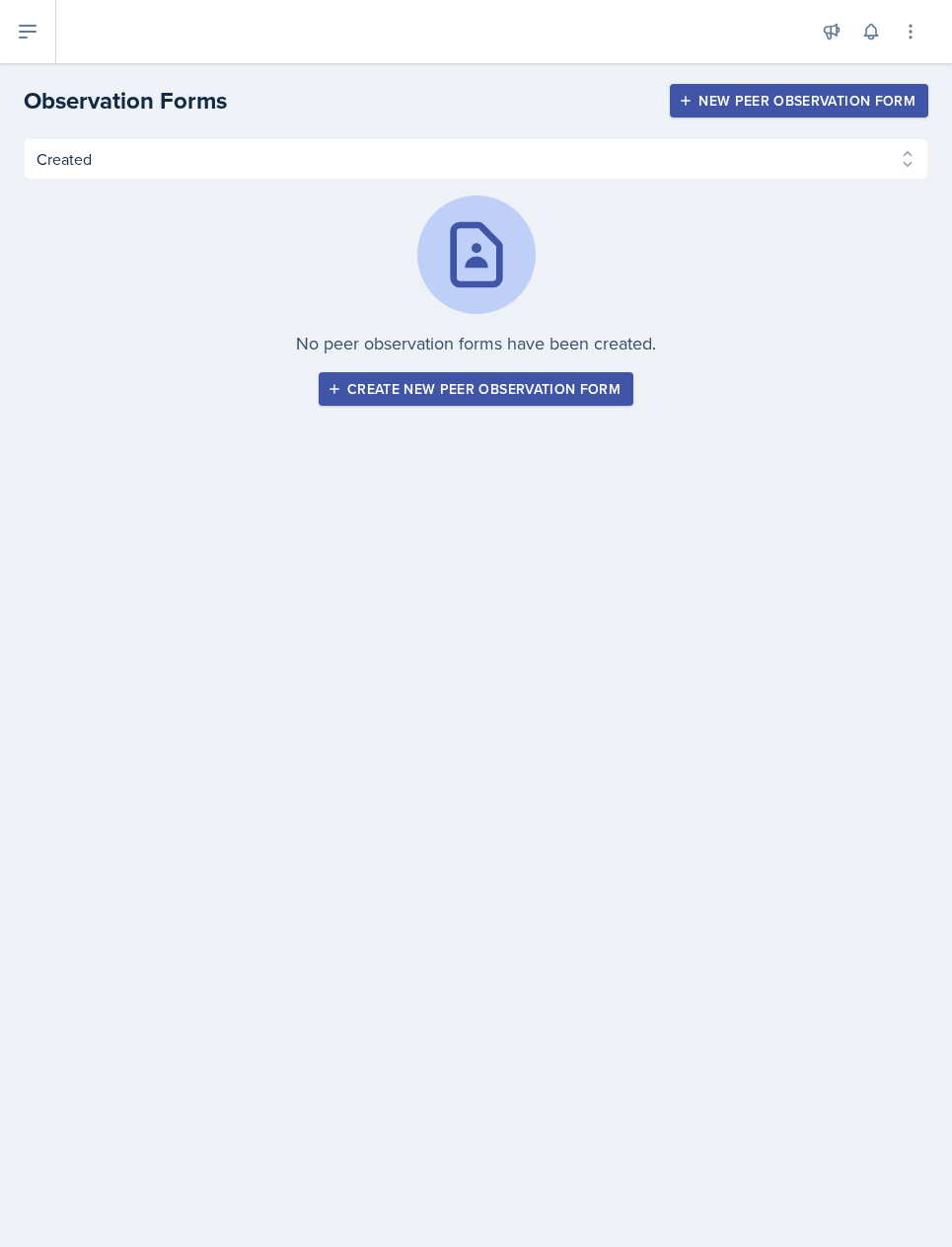
click at [39, 35] on icon at bounding box center [28, 32] width 24 height 24
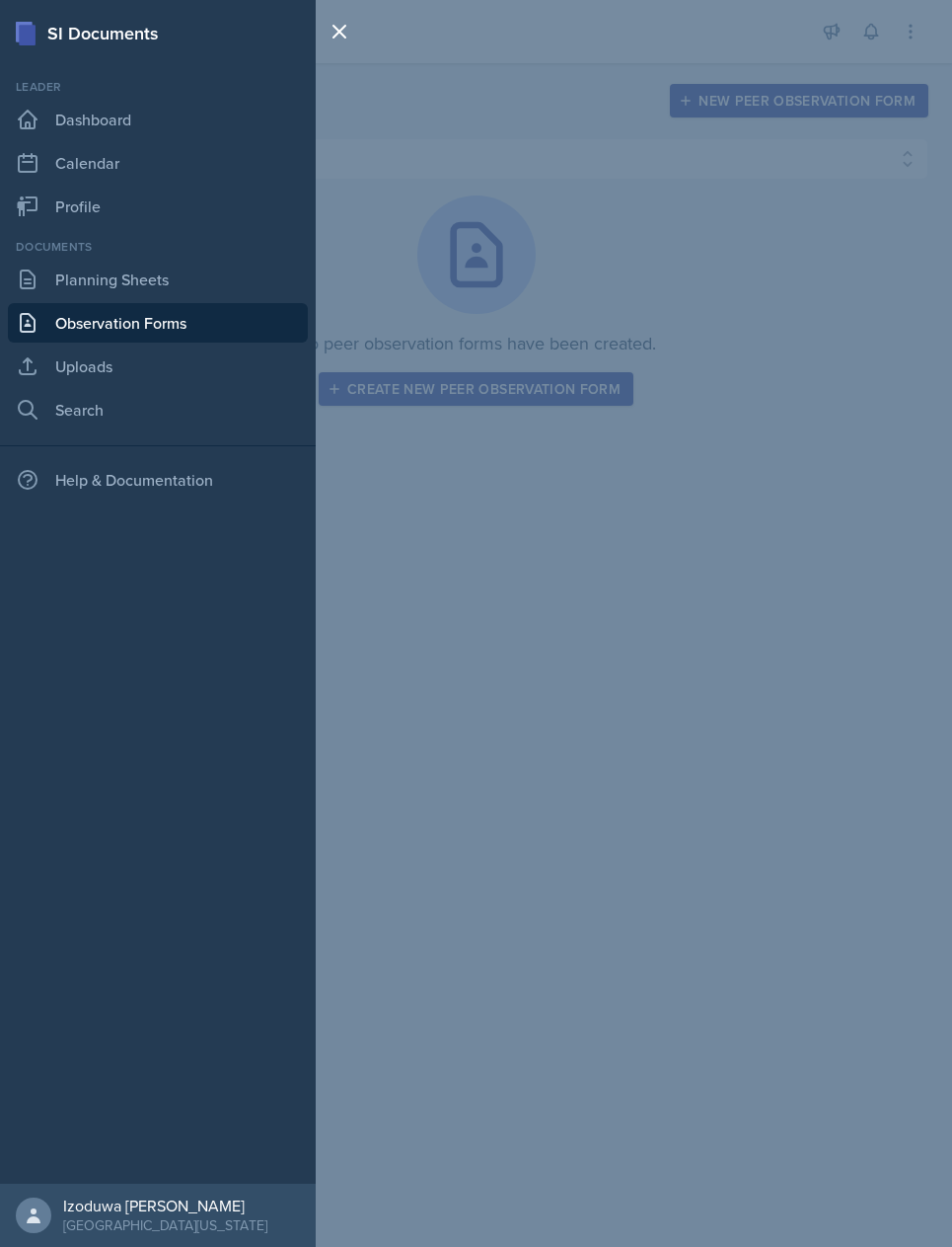
click at [197, 1246] on link "Izoduwa [PERSON_NAME][GEOGRAPHIC_DATA][US_STATE]" at bounding box center [157, 1215] width 315 height 63
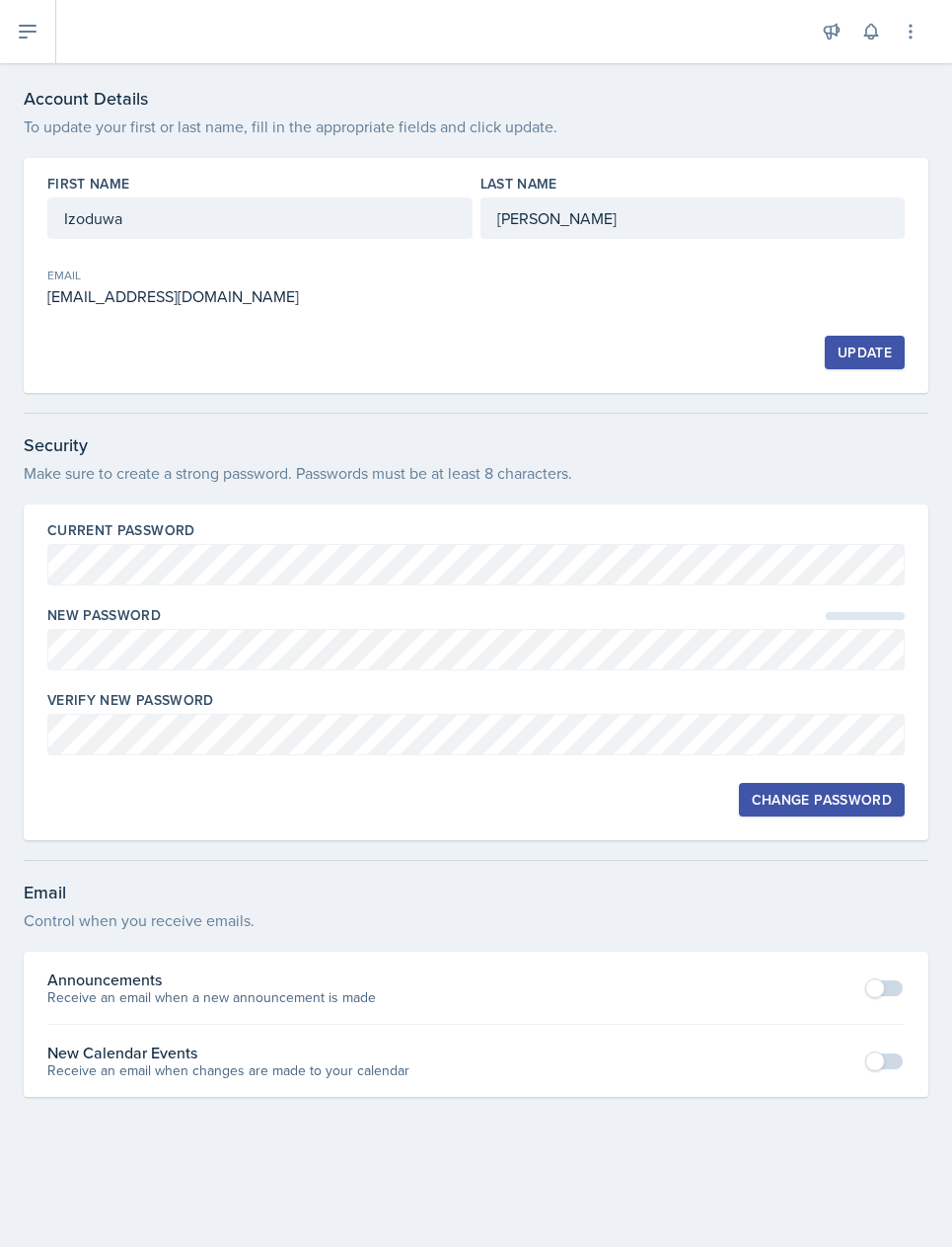
click at [43, 28] on button at bounding box center [28, 32] width 56 height 63
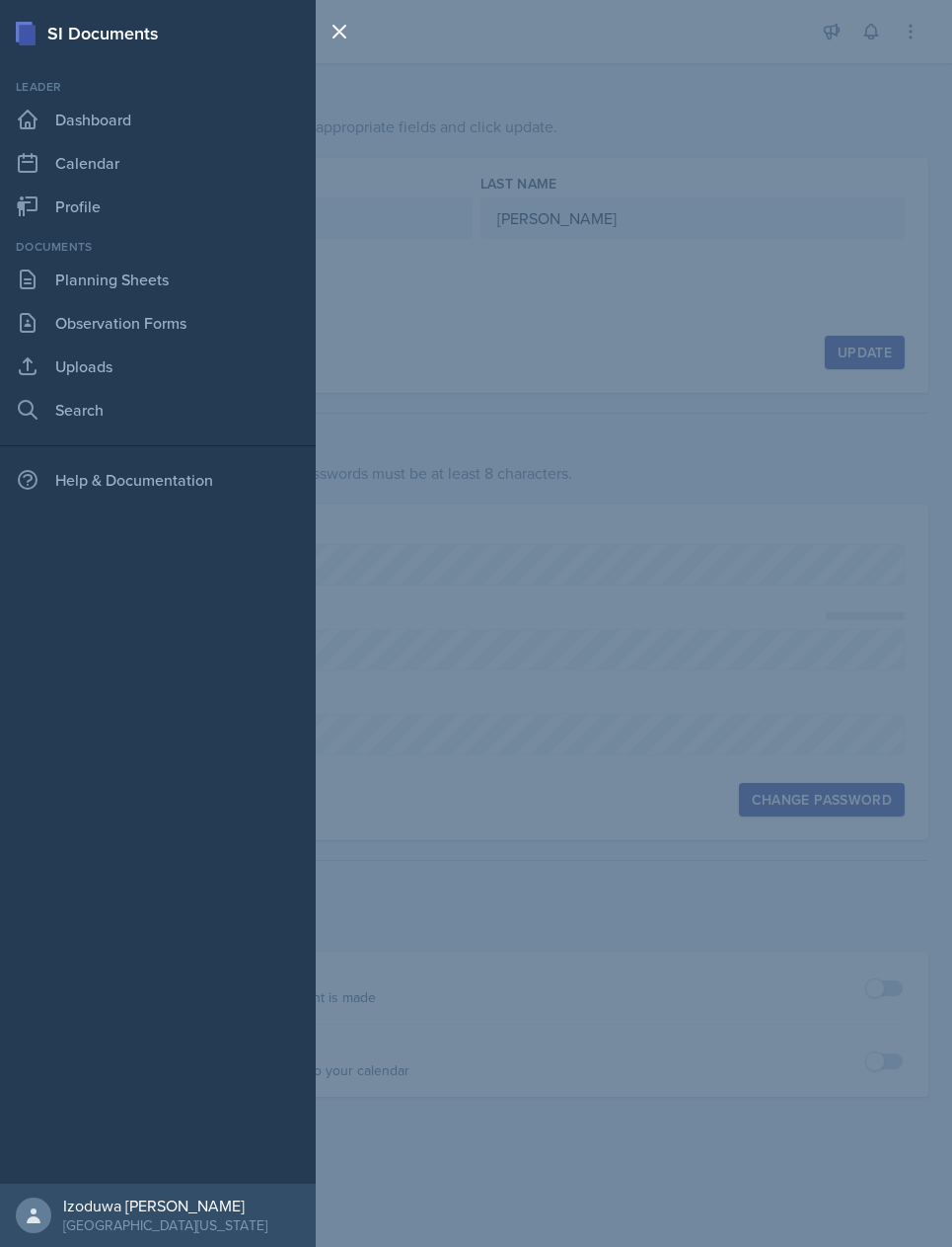
click at [37, 115] on icon at bounding box center [28, 120] width 24 height 24
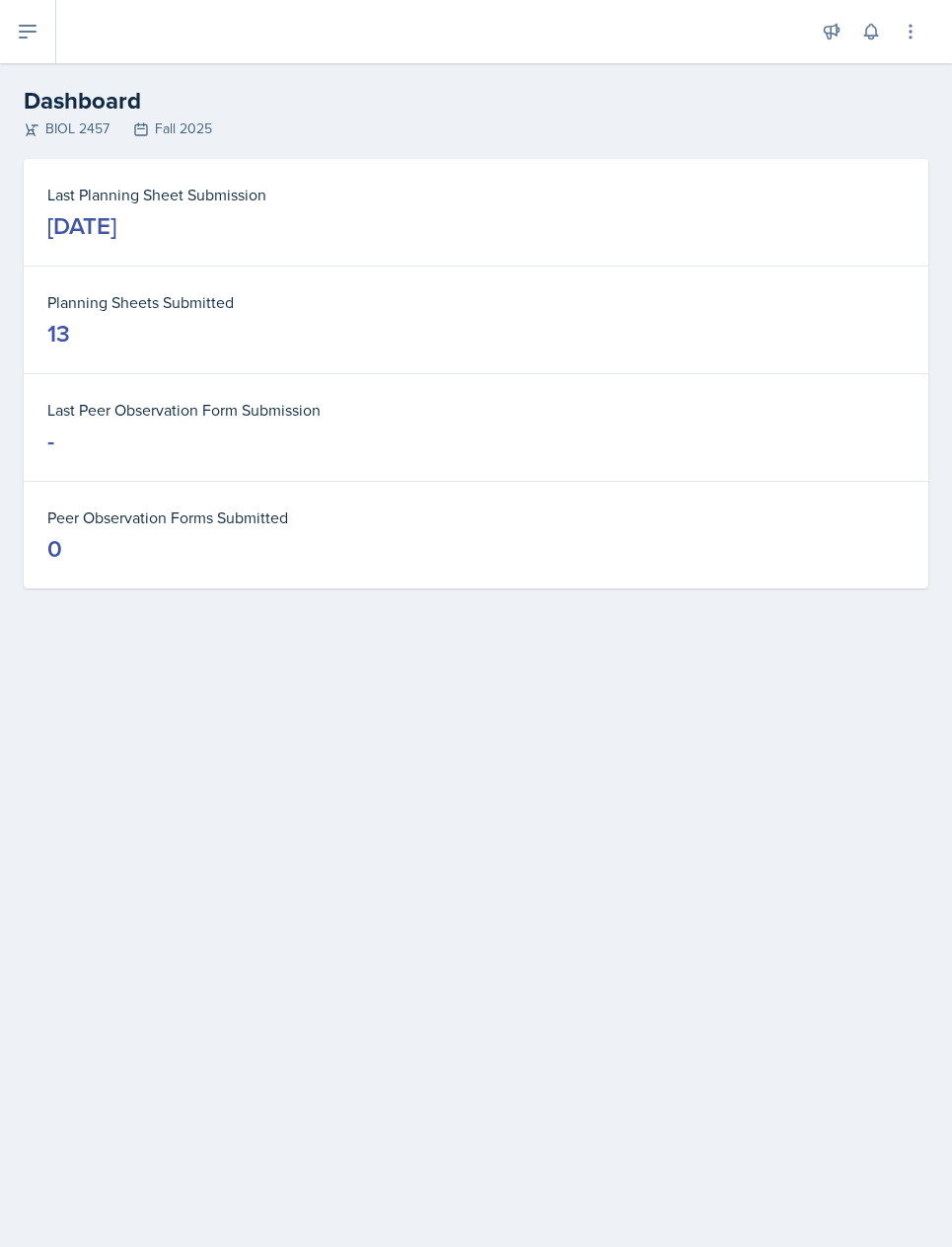
click at [47, 41] on button at bounding box center [28, 32] width 56 height 63
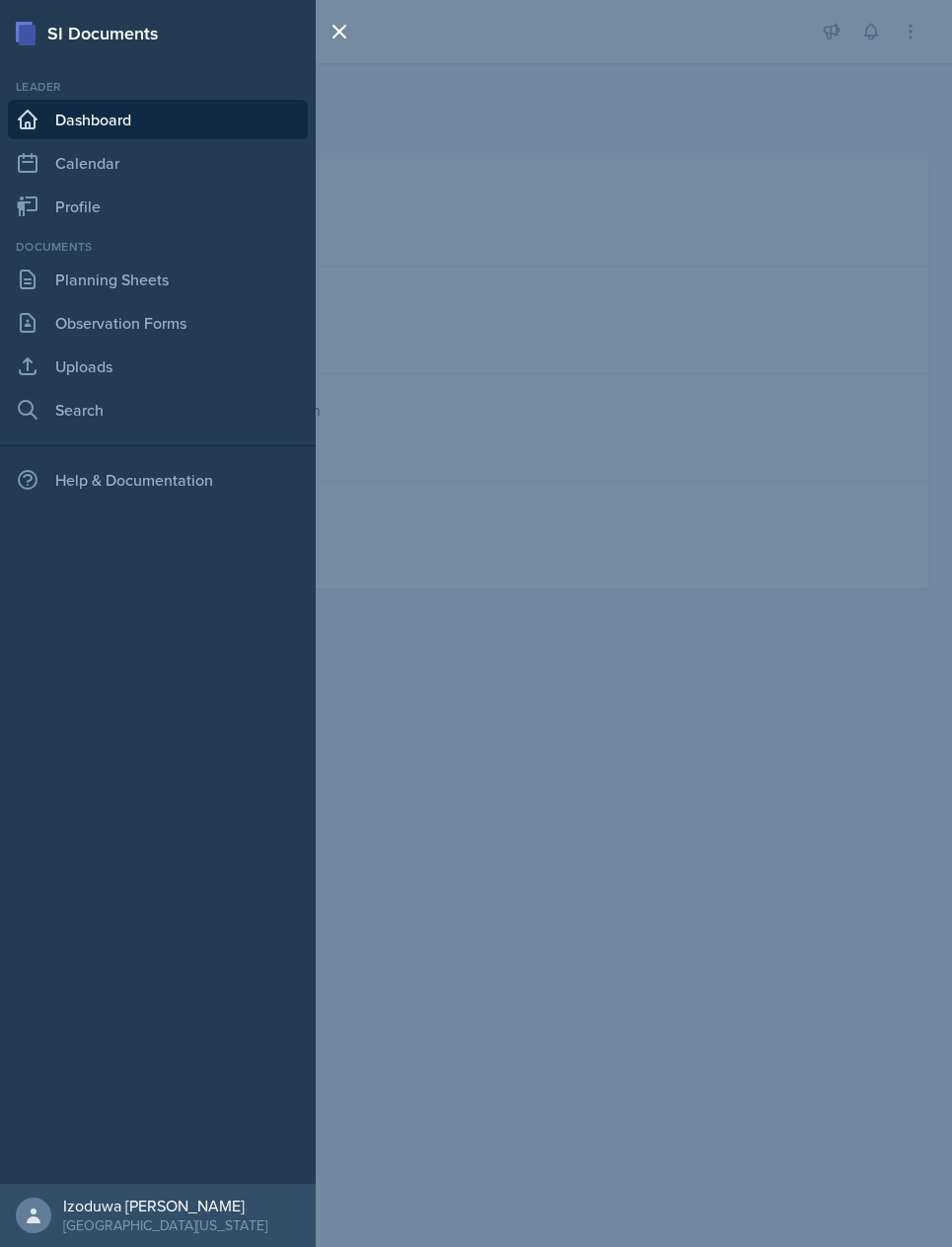
click at [51, 157] on link "Calendar" at bounding box center [157, 163] width 300 height 40
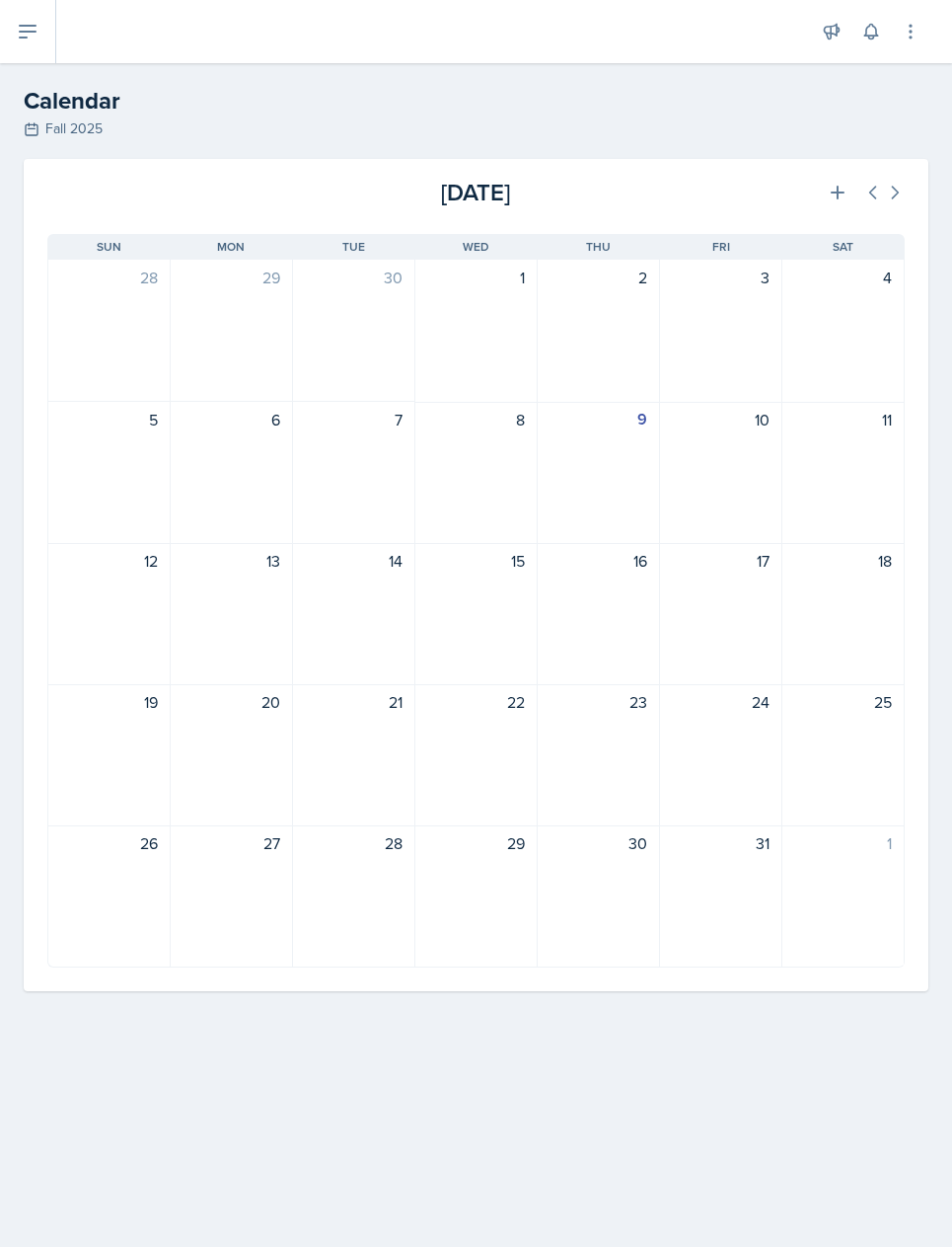
click at [906, 26] on icon at bounding box center [910, 32] width 20 height 20
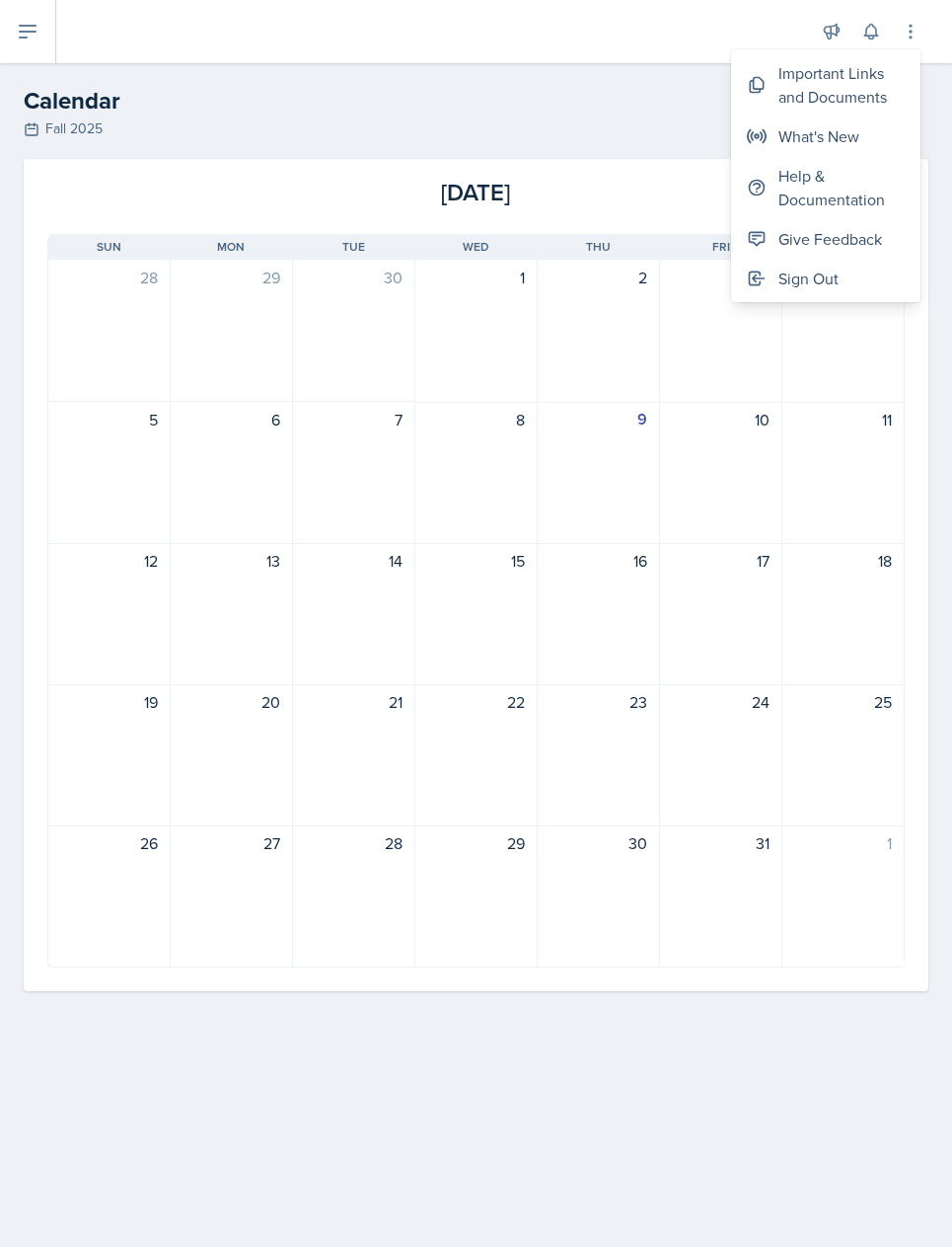
click at [40, 36] on button at bounding box center [28, 32] width 56 height 63
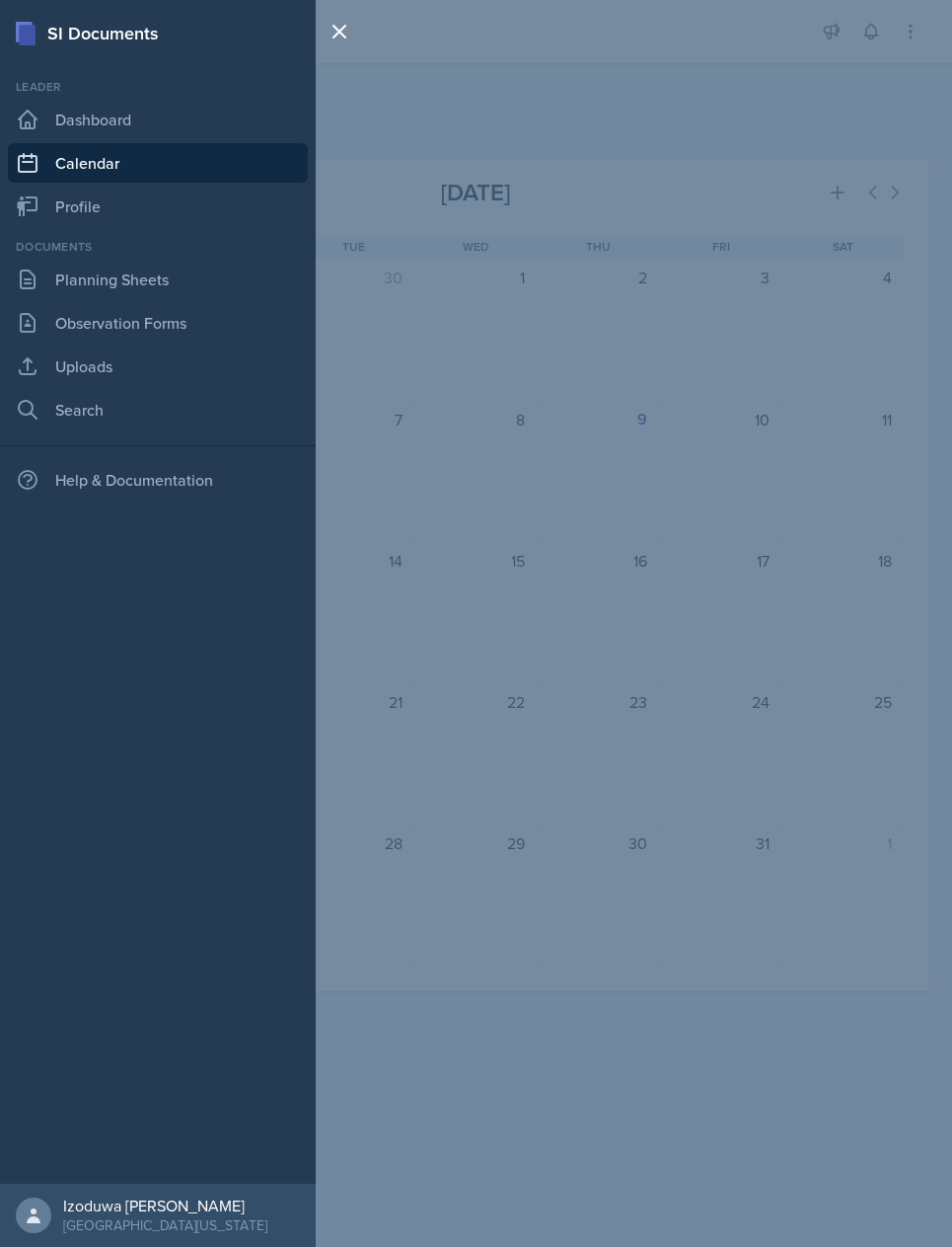
click at [191, 206] on link "Profile" at bounding box center [157, 207] width 300 height 40
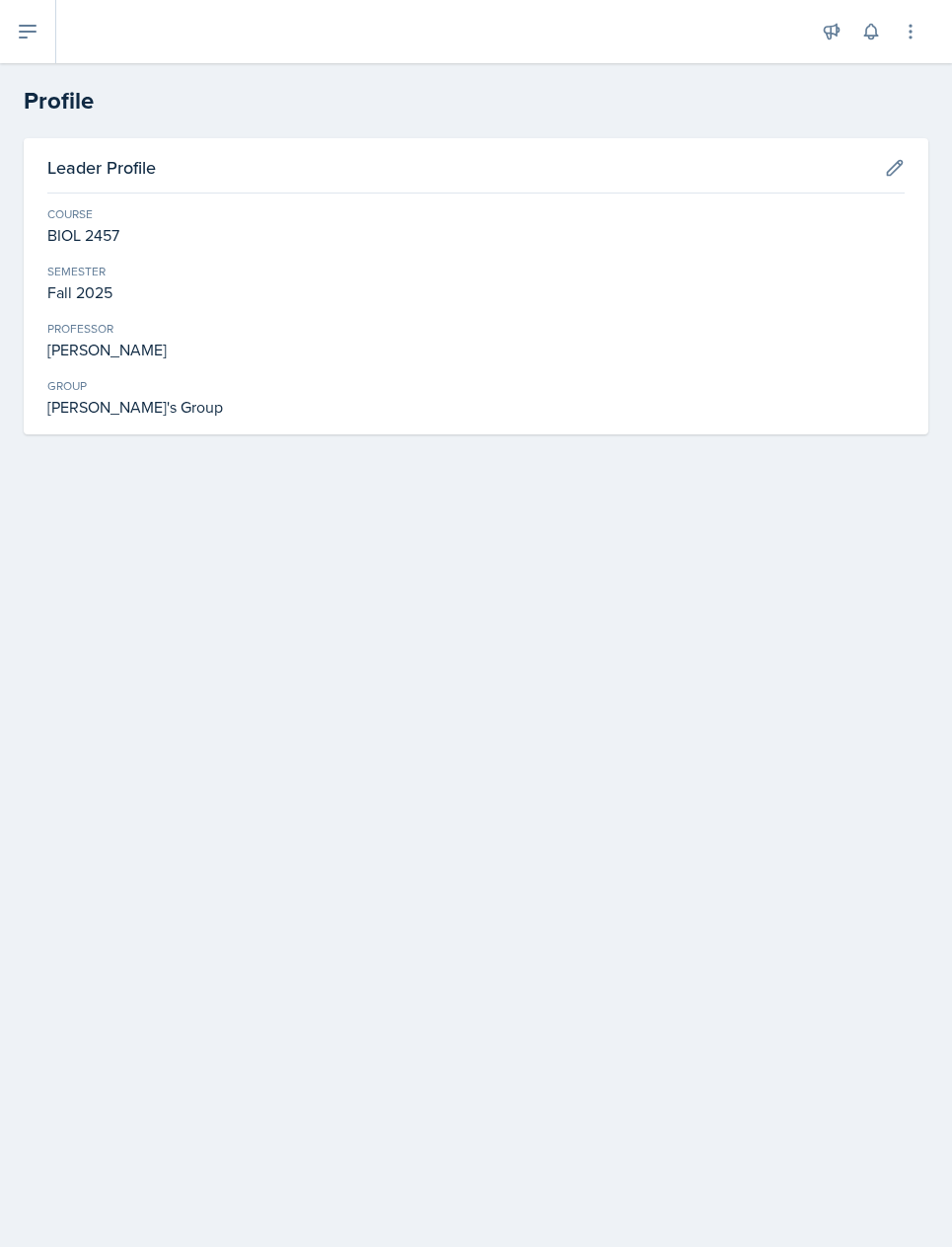
click at [15, 7] on button at bounding box center [28, 32] width 56 height 63
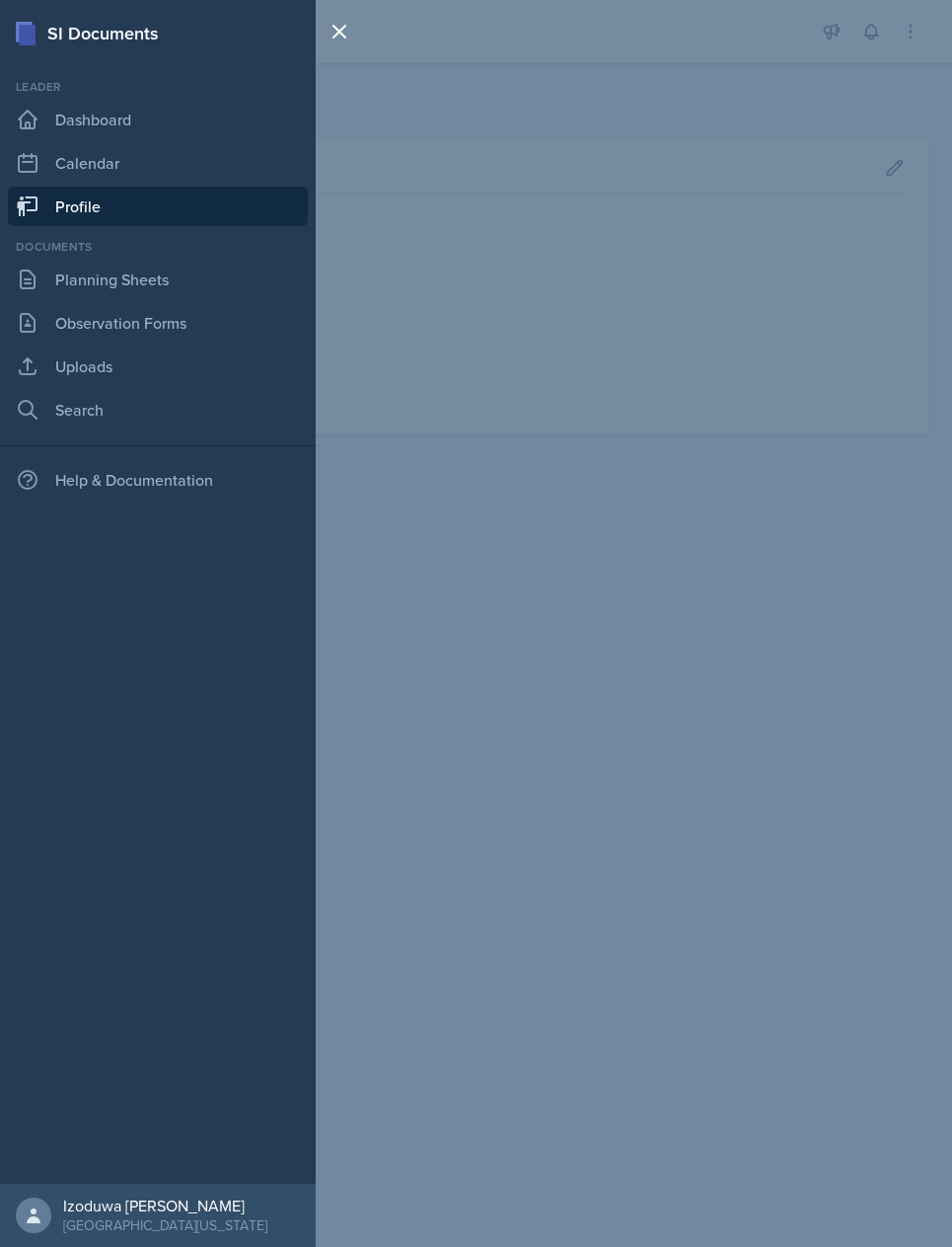
click at [199, 131] on link "Dashboard" at bounding box center [157, 120] width 300 height 40
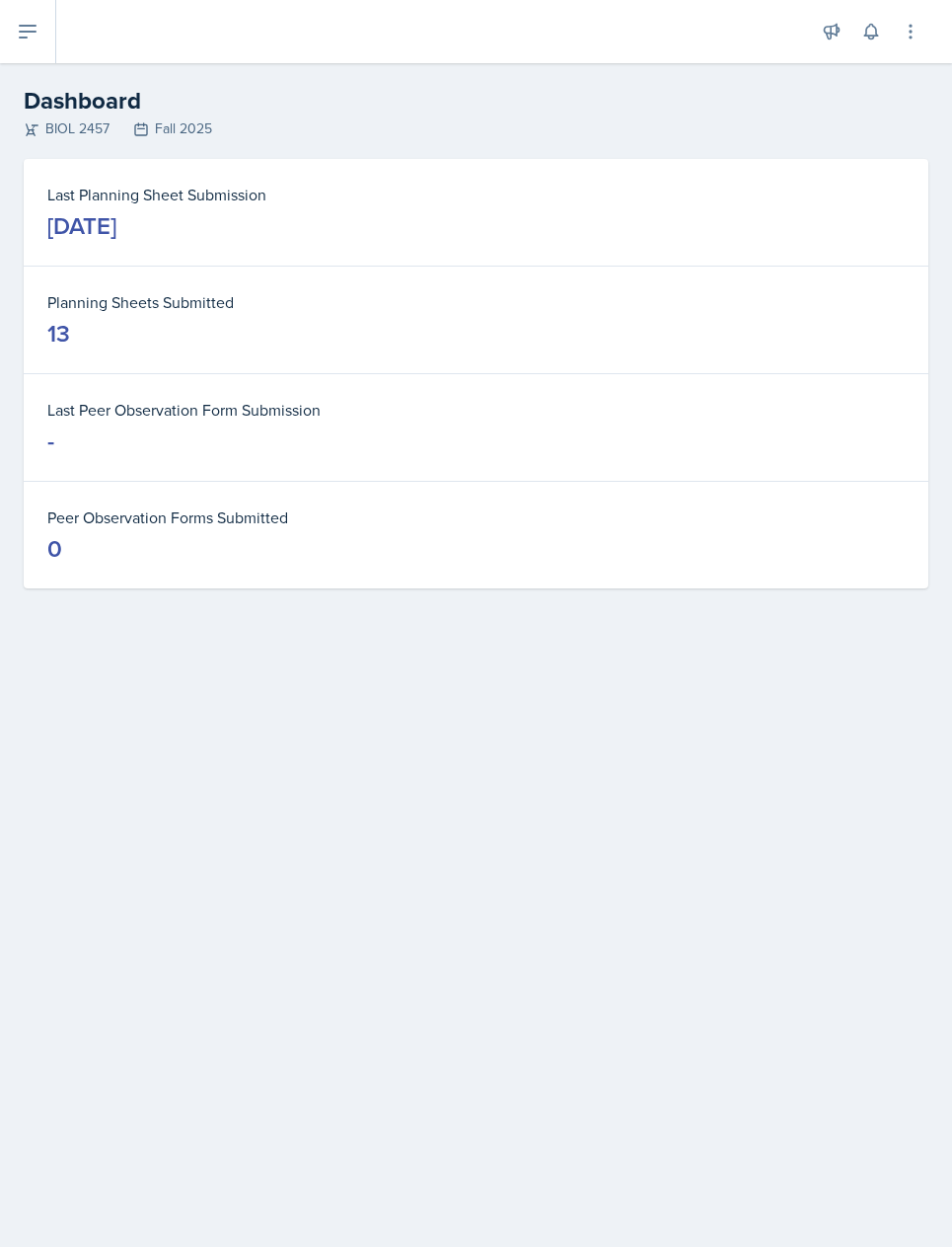
click at [31, 26] on icon at bounding box center [28, 32] width 16 height 12
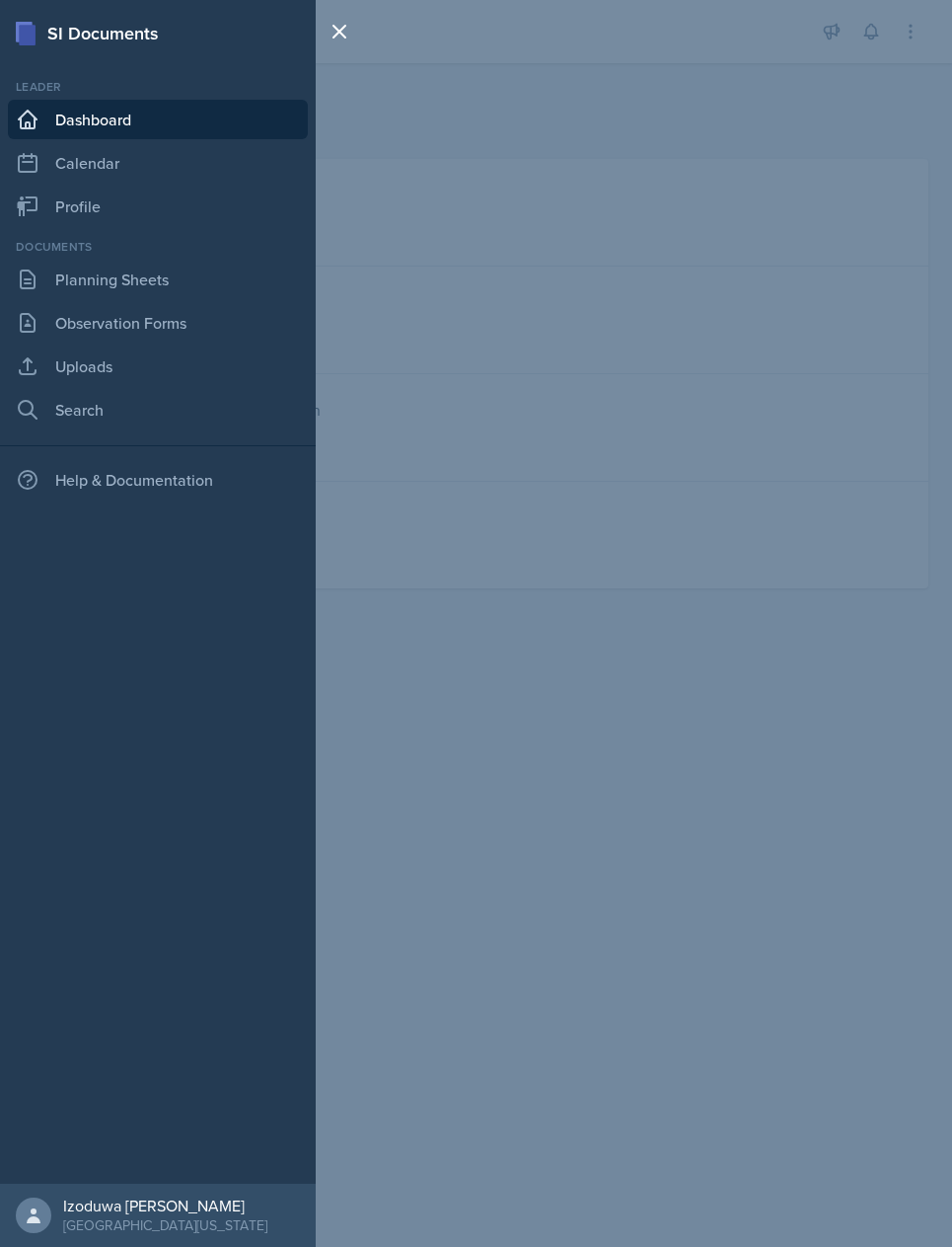
click at [29, 44] on rect at bounding box center [27, 35] width 17 height 21
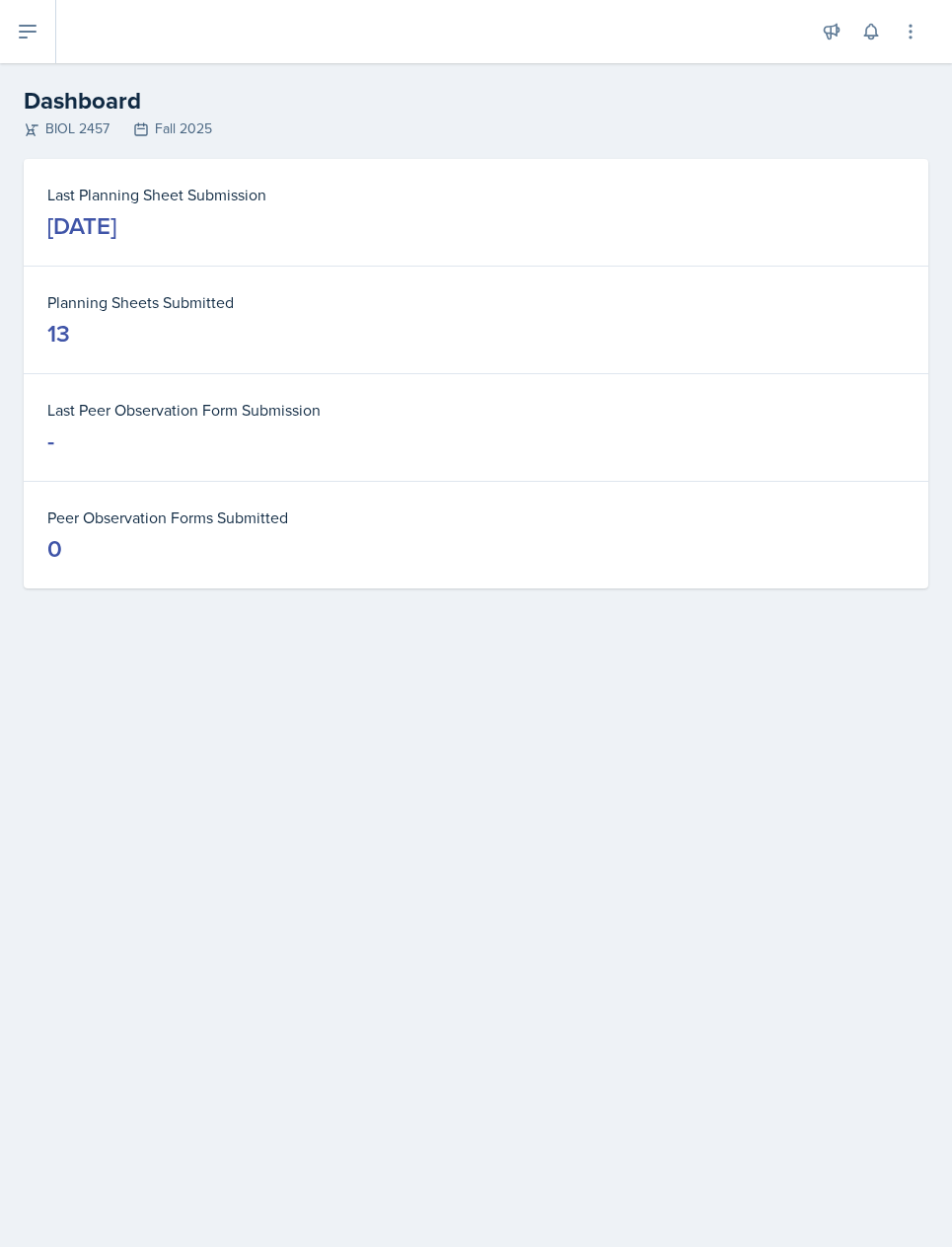
click at [905, 40] on icon at bounding box center [910, 32] width 20 height 20
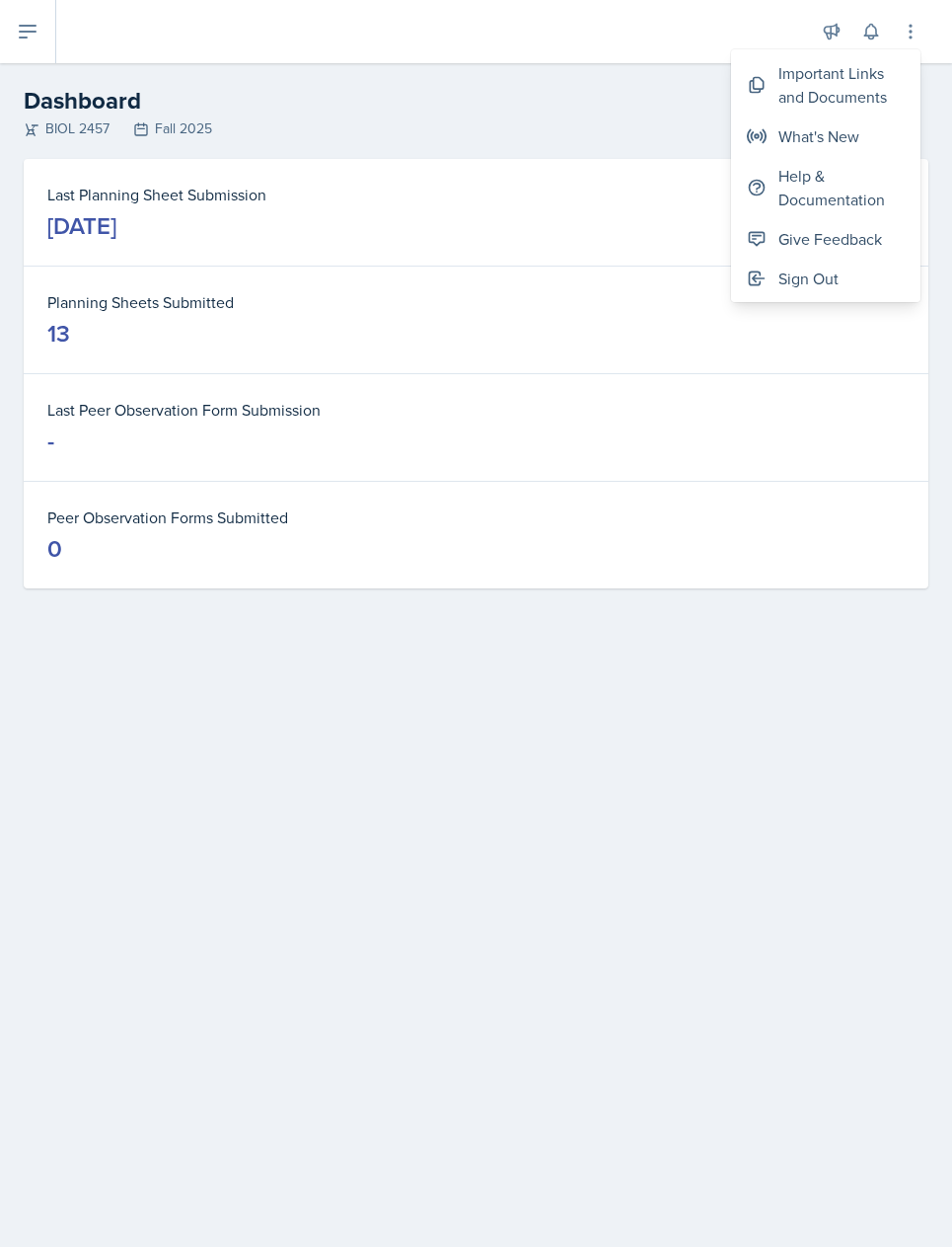
click at [825, 40] on icon at bounding box center [832, 32] width 20 height 20
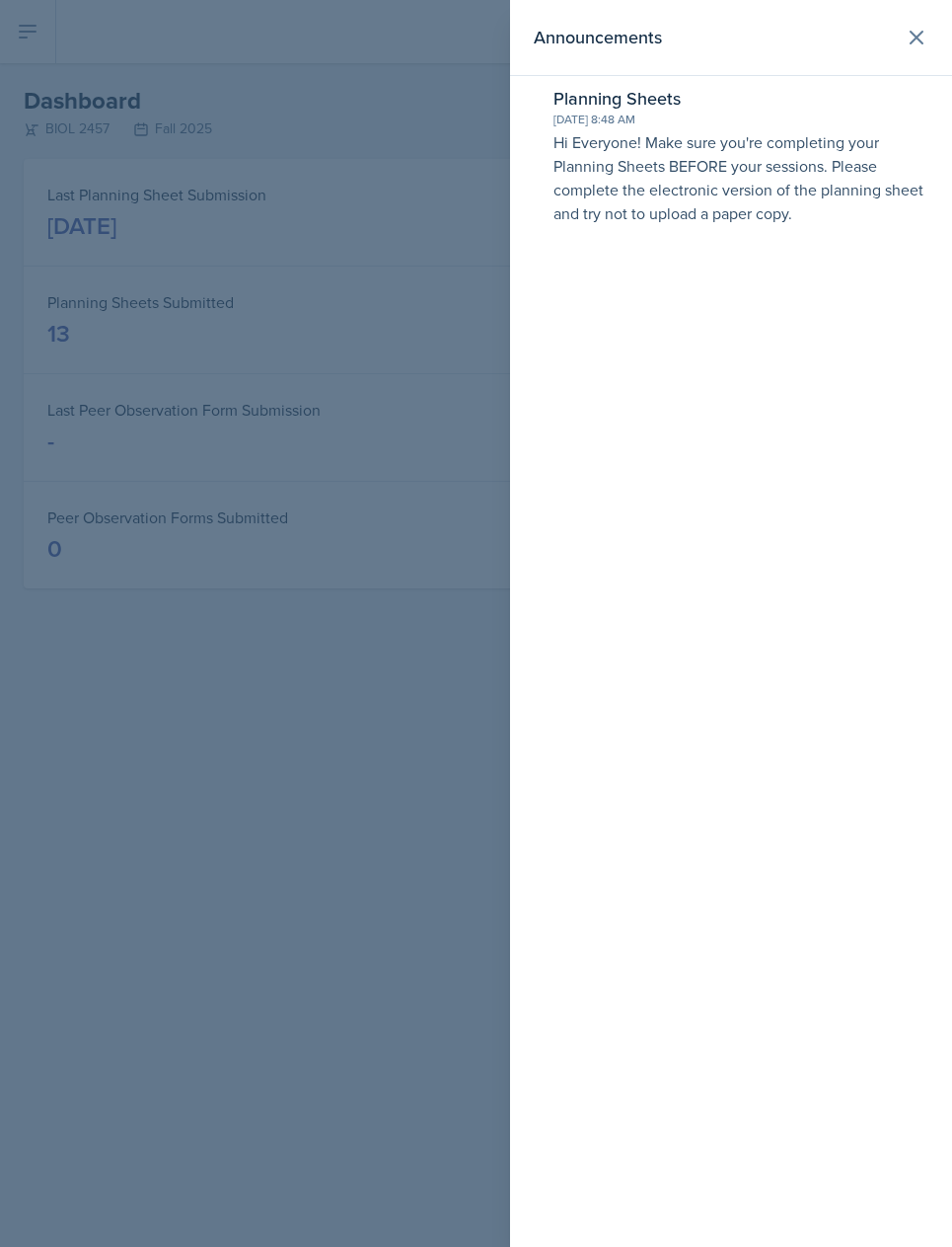
click at [903, 48] on button at bounding box center [916, 38] width 40 height 40
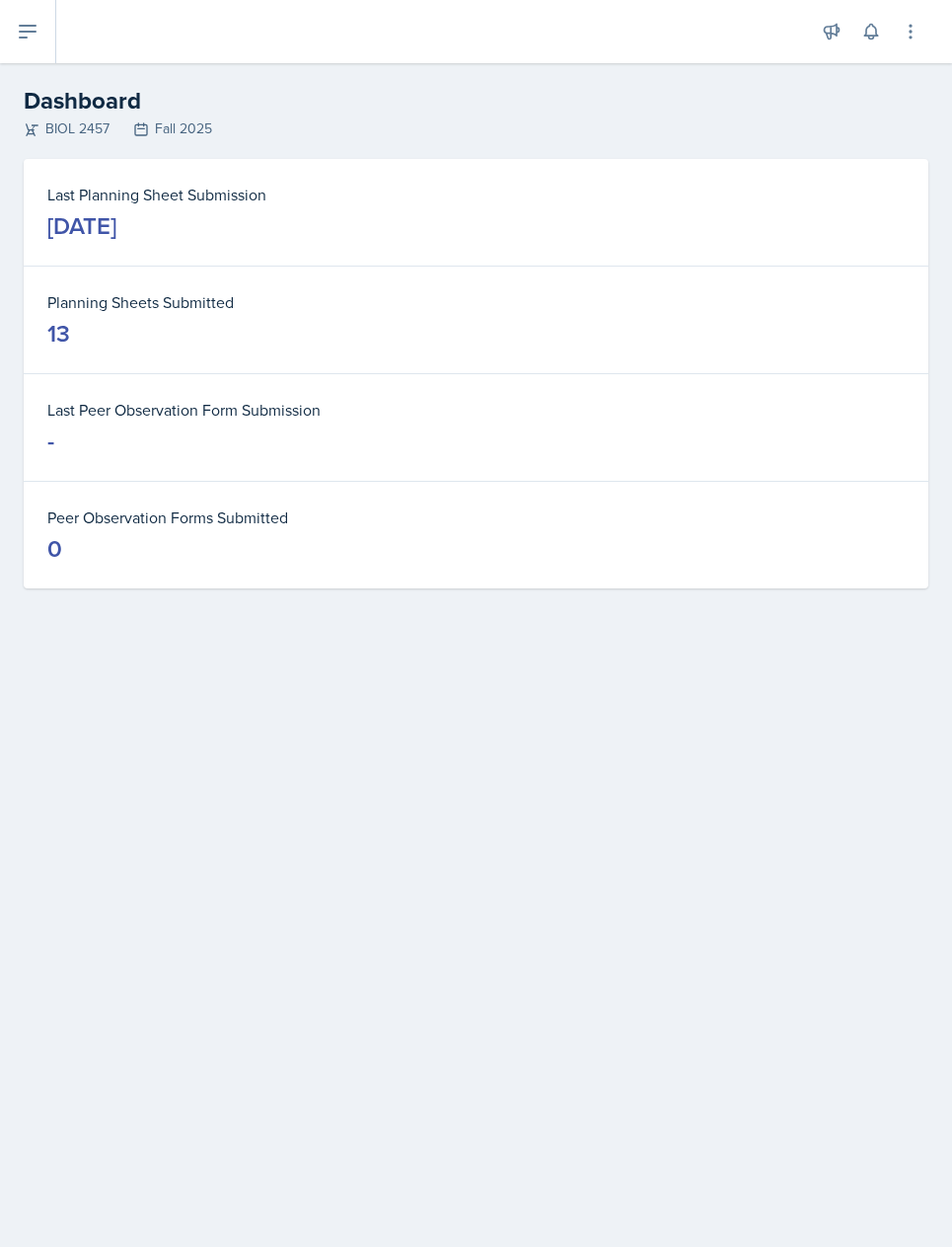
click at [871, 46] on button at bounding box center [871, 32] width 36 height 36
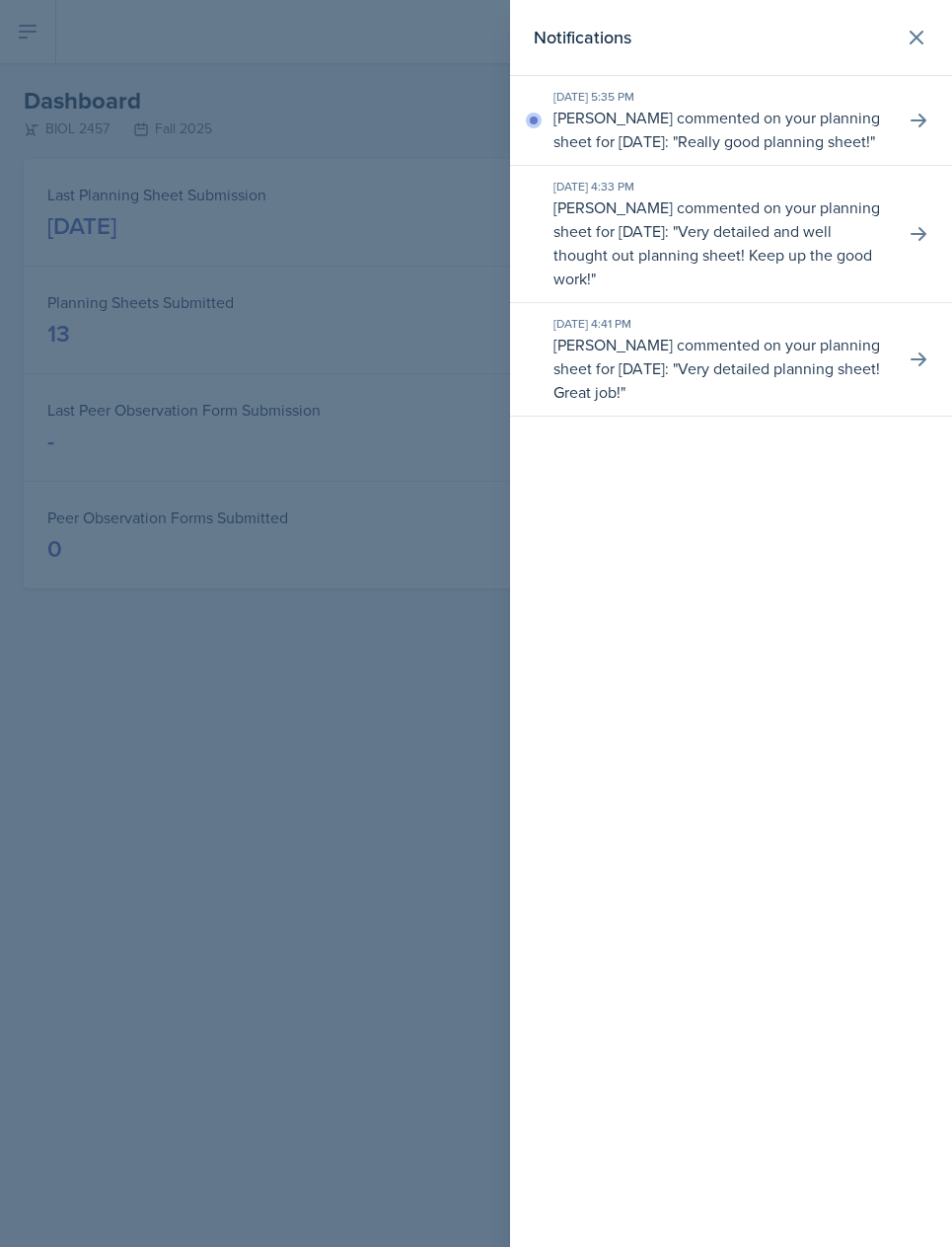
click at [901, 31] on button at bounding box center [916, 38] width 40 height 40
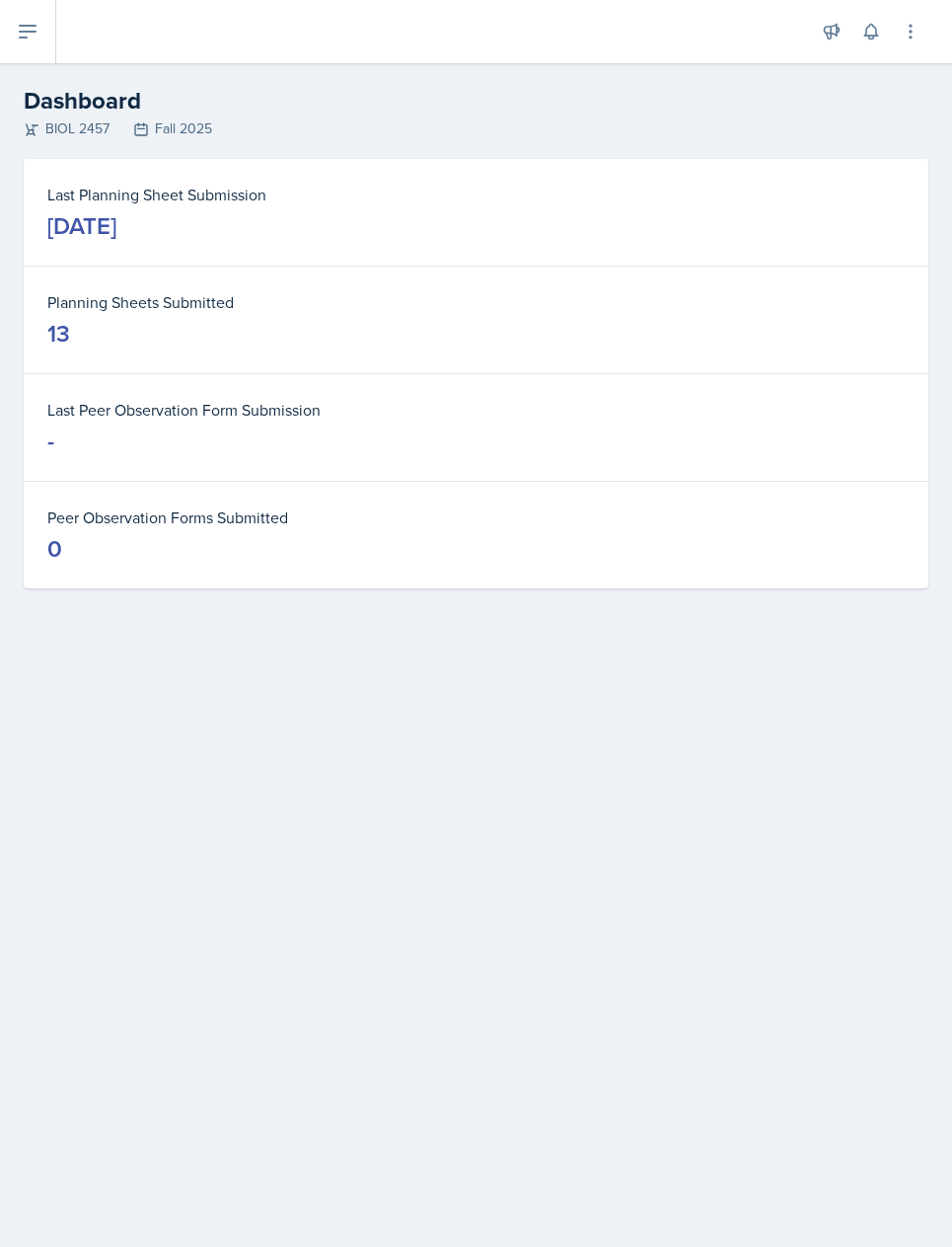
click at [877, 39] on icon at bounding box center [871, 32] width 20 height 20
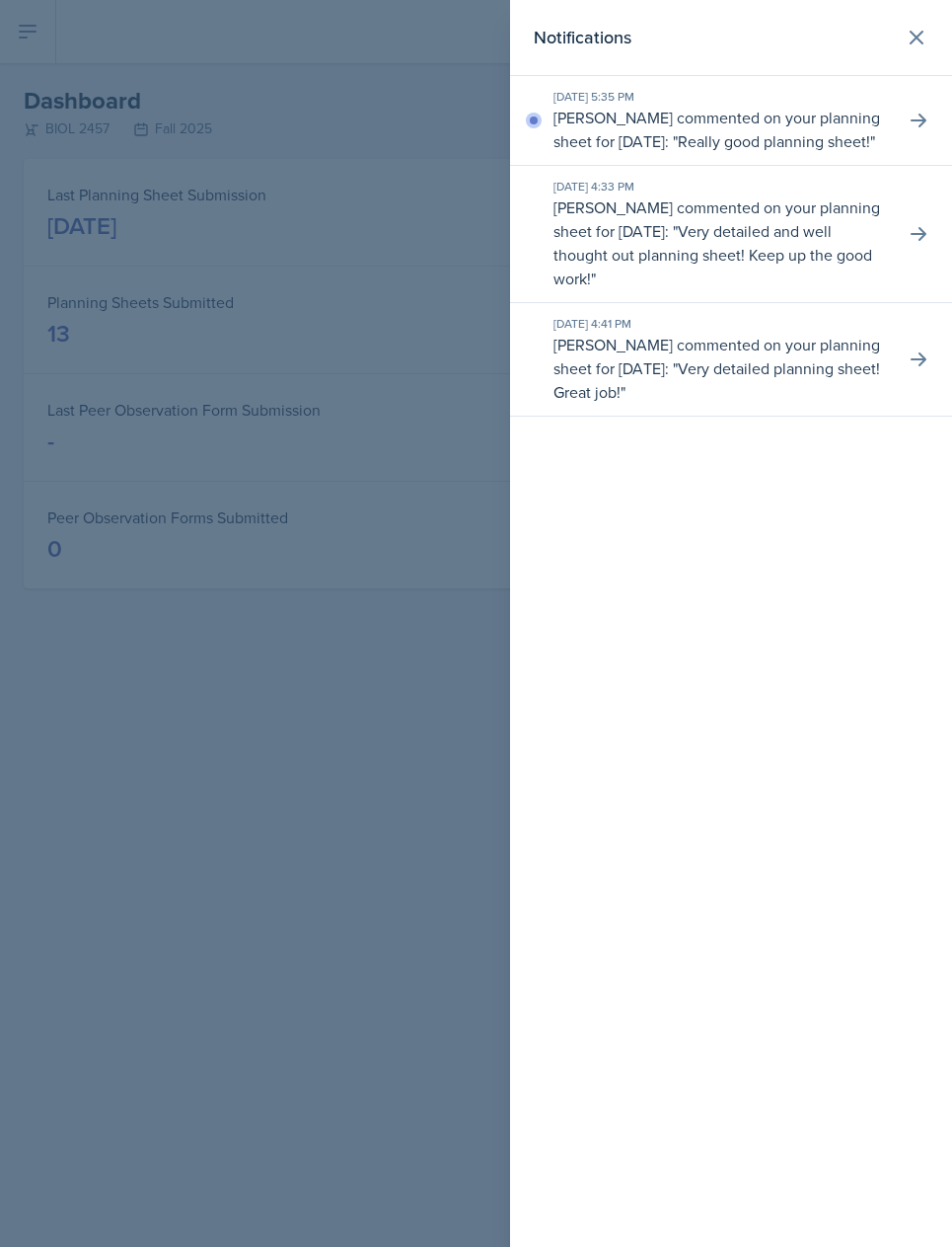
click at [914, 42] on icon at bounding box center [916, 38] width 24 height 24
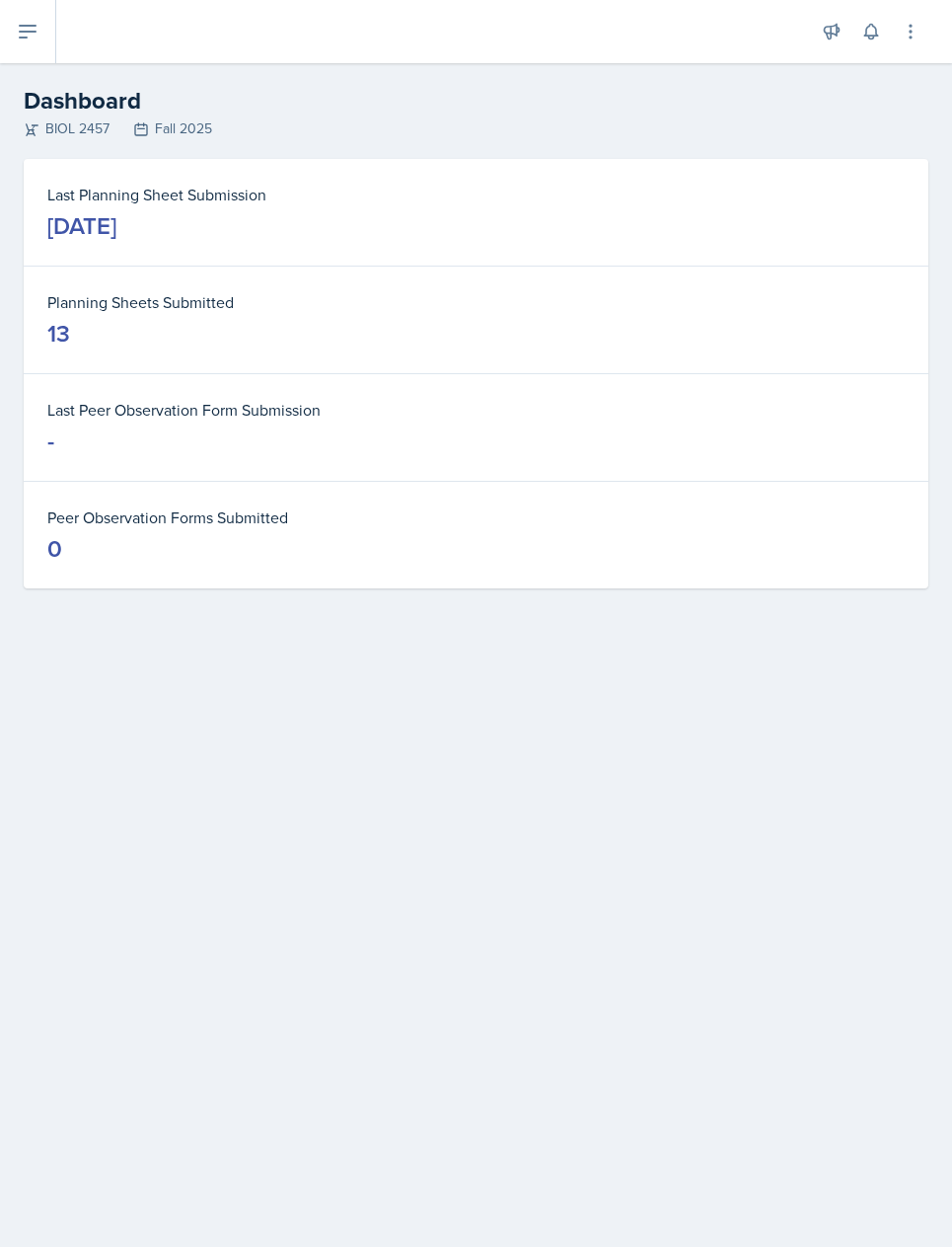
click at [909, 42] on button at bounding box center [910, 32] width 36 height 36
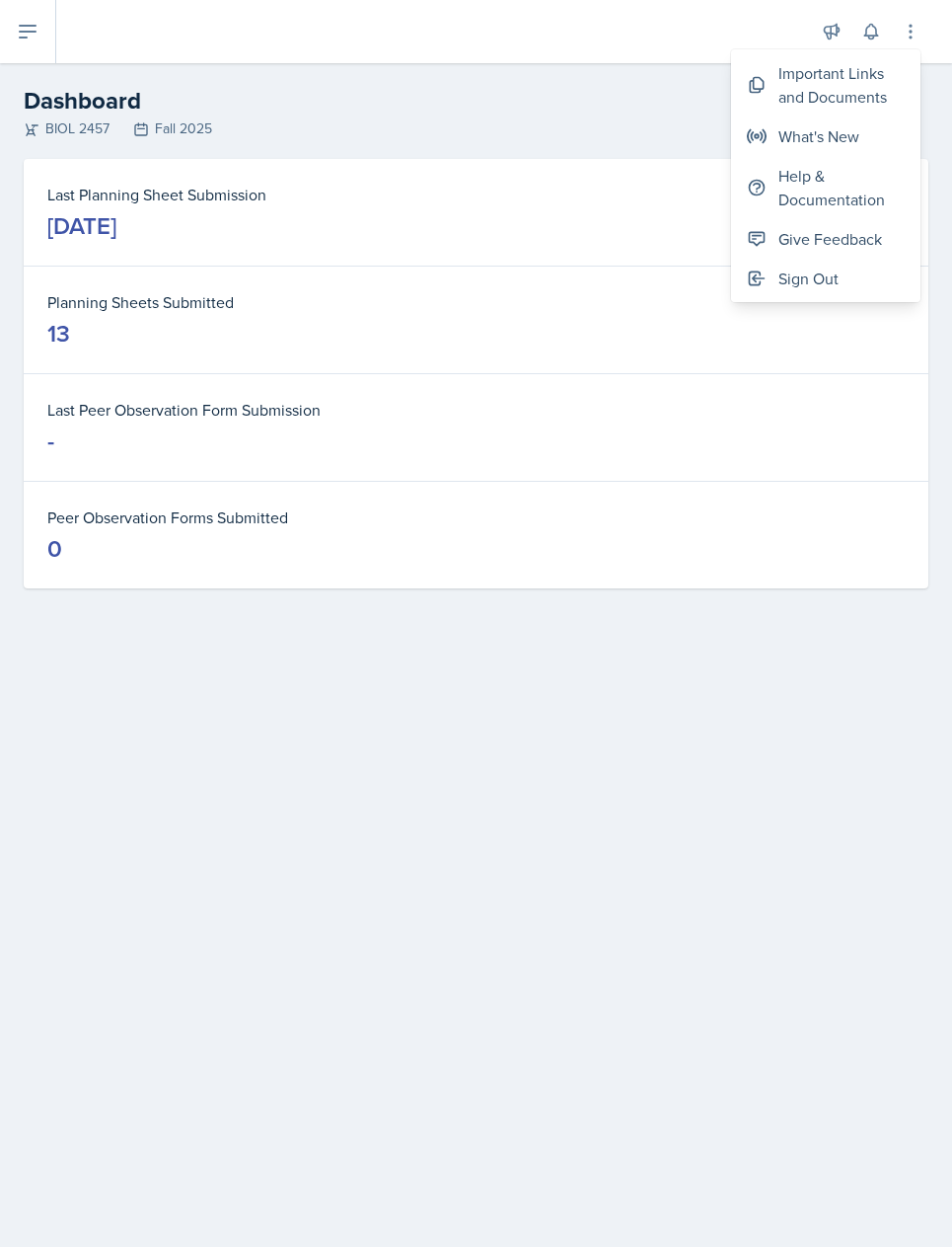
click at [839, 193] on div "Help & Documentation" at bounding box center [842, 188] width 127 height 47
click at [26, 27] on icon at bounding box center [28, 32] width 16 height 12
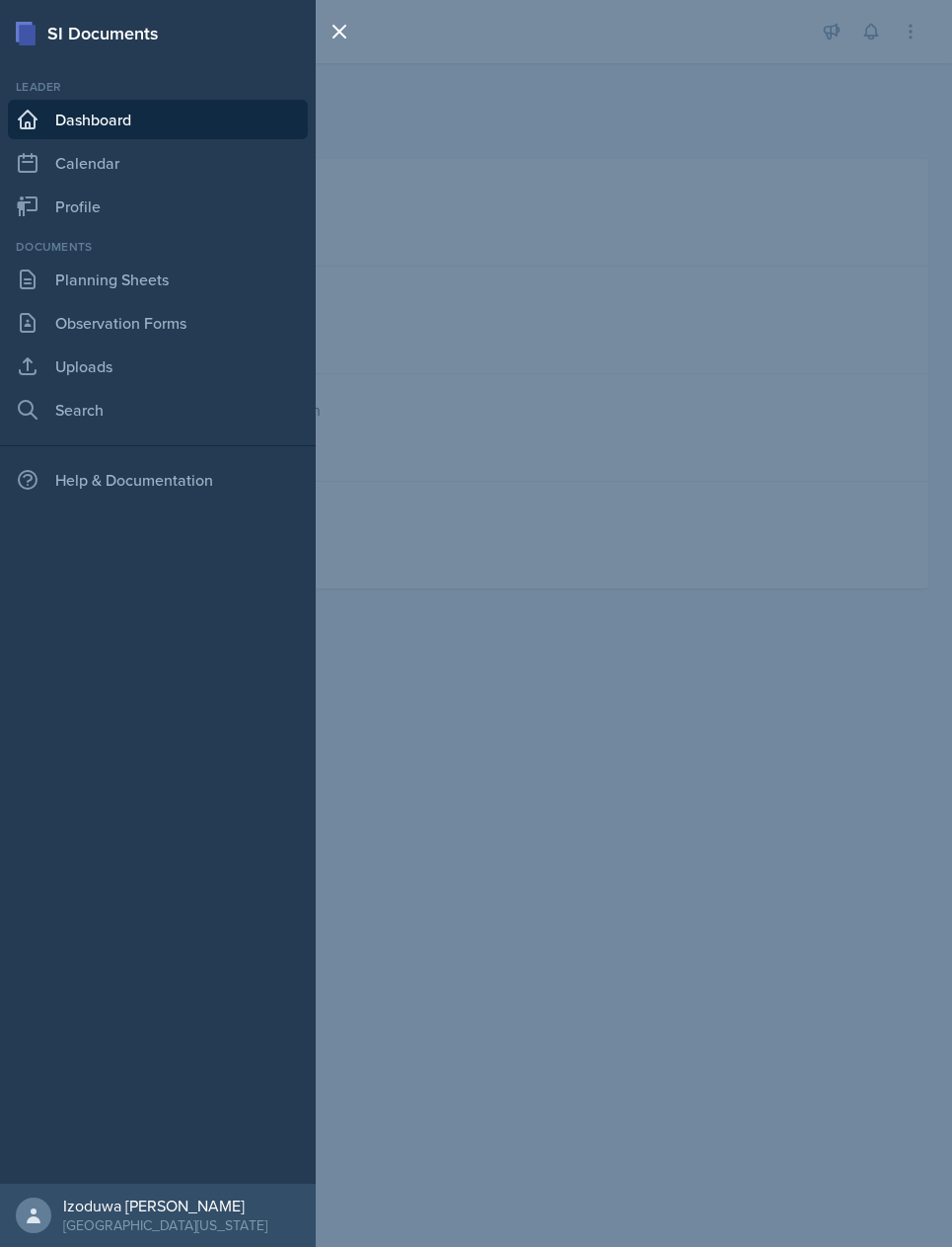
click at [42, 423] on link "Search" at bounding box center [157, 409] width 300 height 40
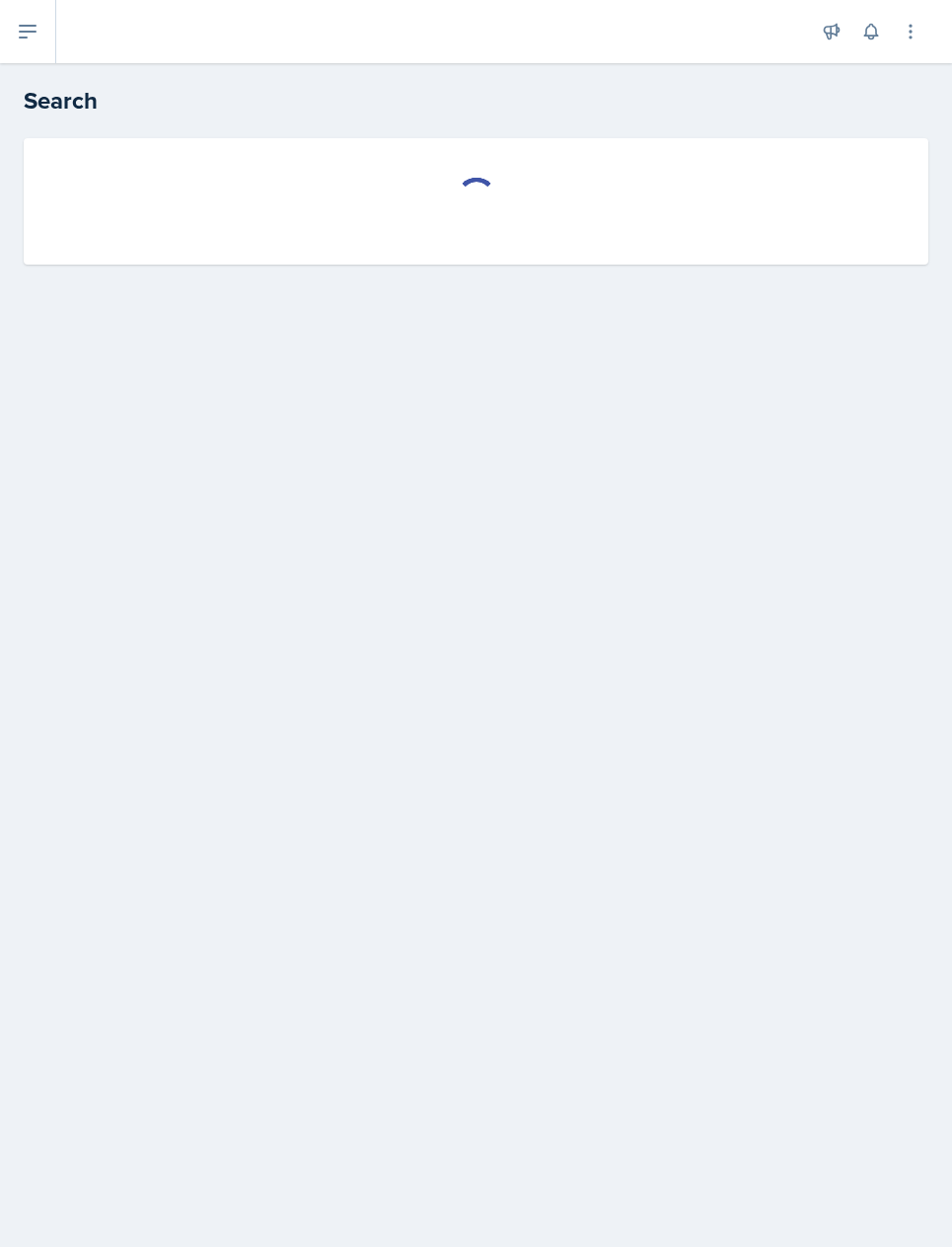
select select "all"
select select "1"
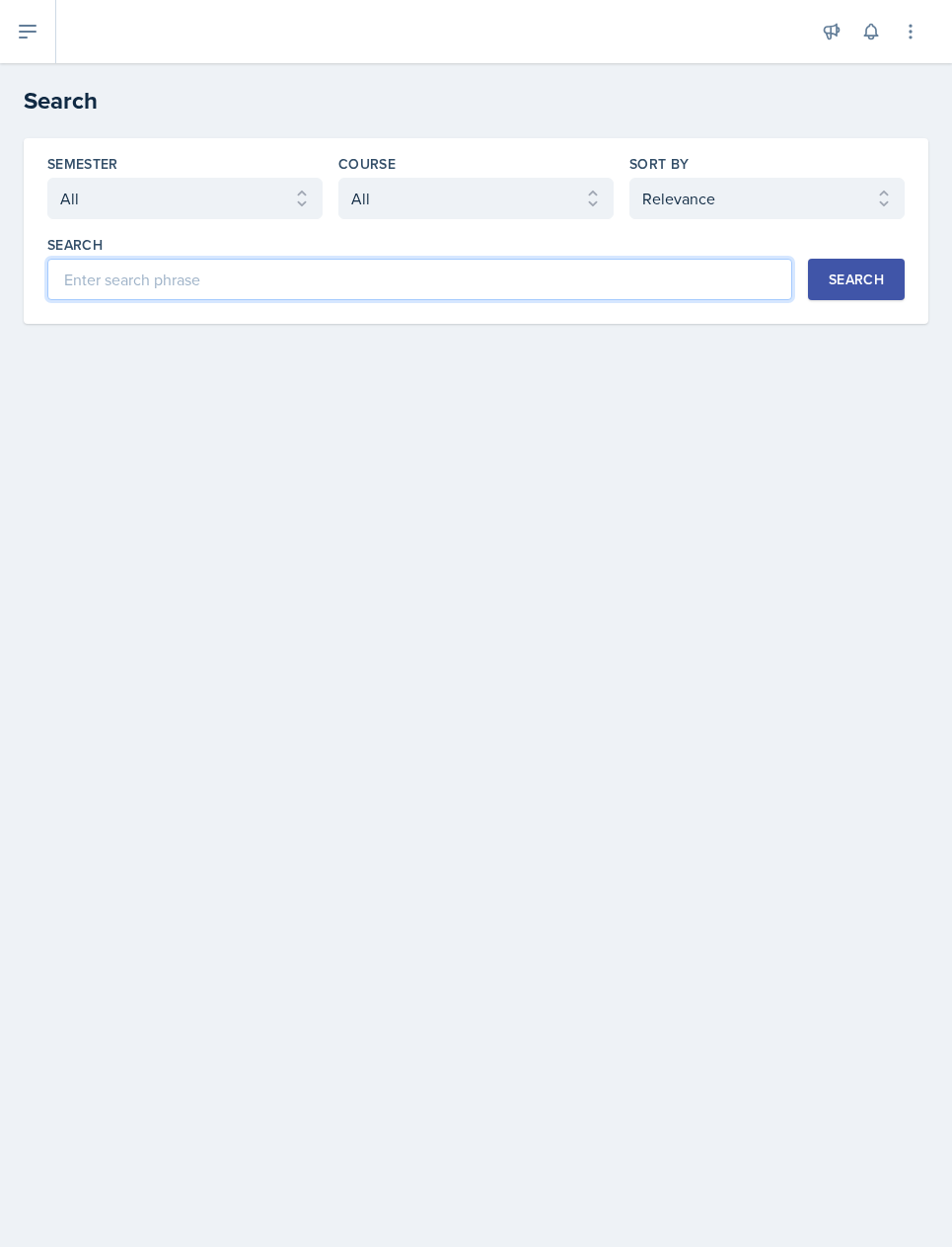
click at [69, 276] on input at bounding box center [420, 280] width 745 height 42
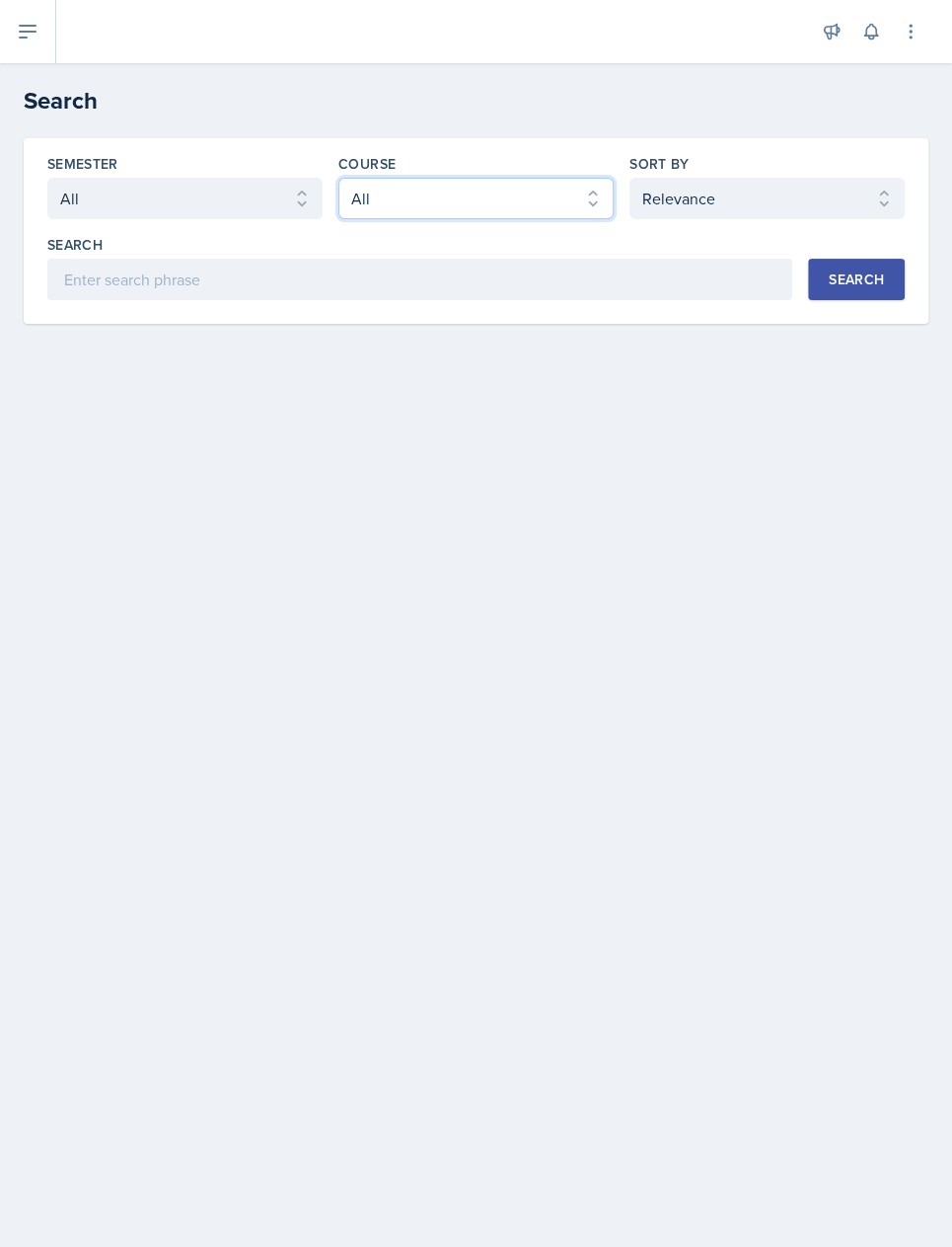
click at [402, 191] on select "Select course All ASTR 1345 BIOL 1345 BIOL 1441 BIOL 1442 BIOL 2300 BIOL 2444 B…" at bounding box center [476, 199] width 276 height 42
select select "2e263679-d834-47af-91bc-e3d071885f84"
click at [830, 272] on div "Search" at bounding box center [857, 280] width 55 height 16
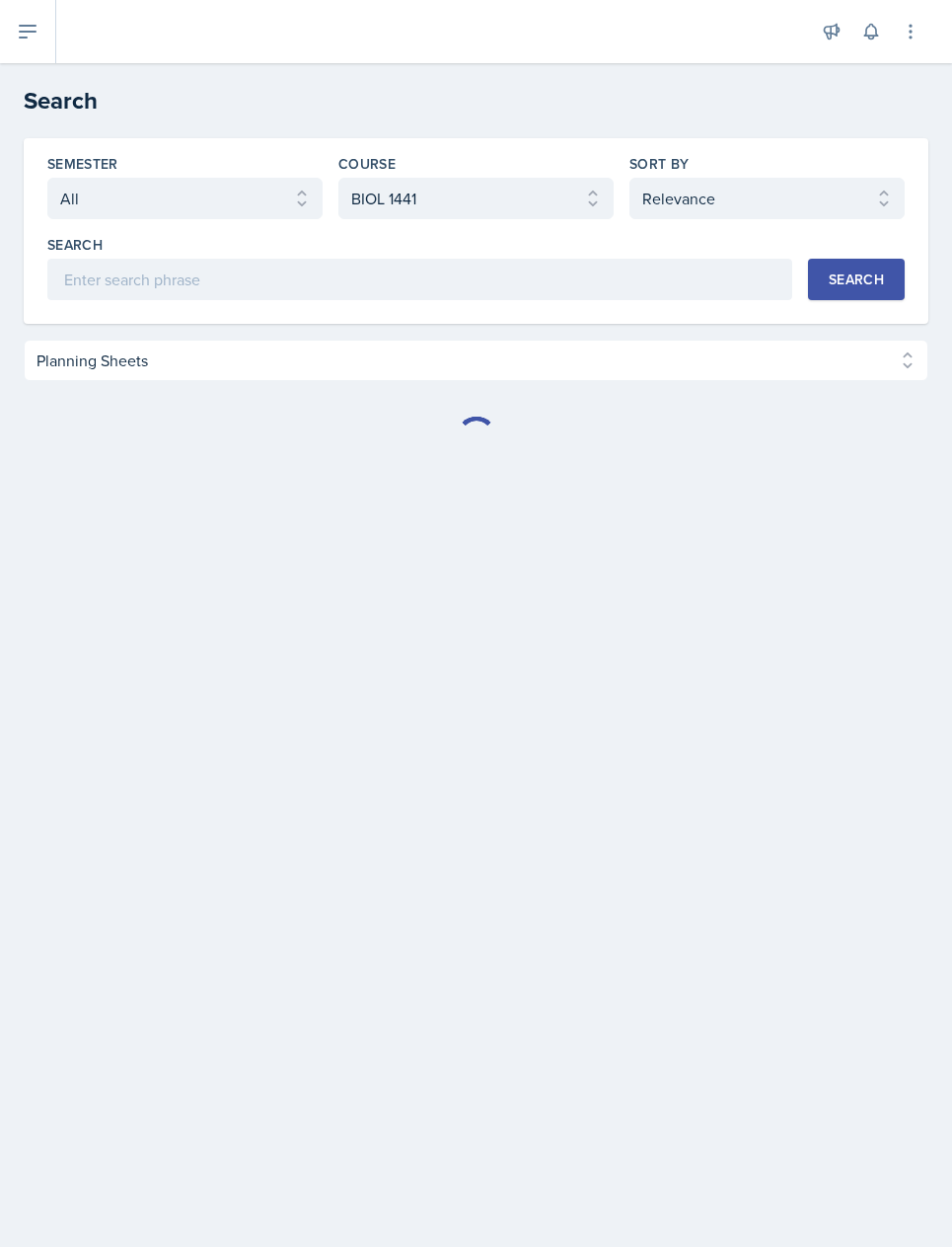
select select "Planning Sheets (190)"
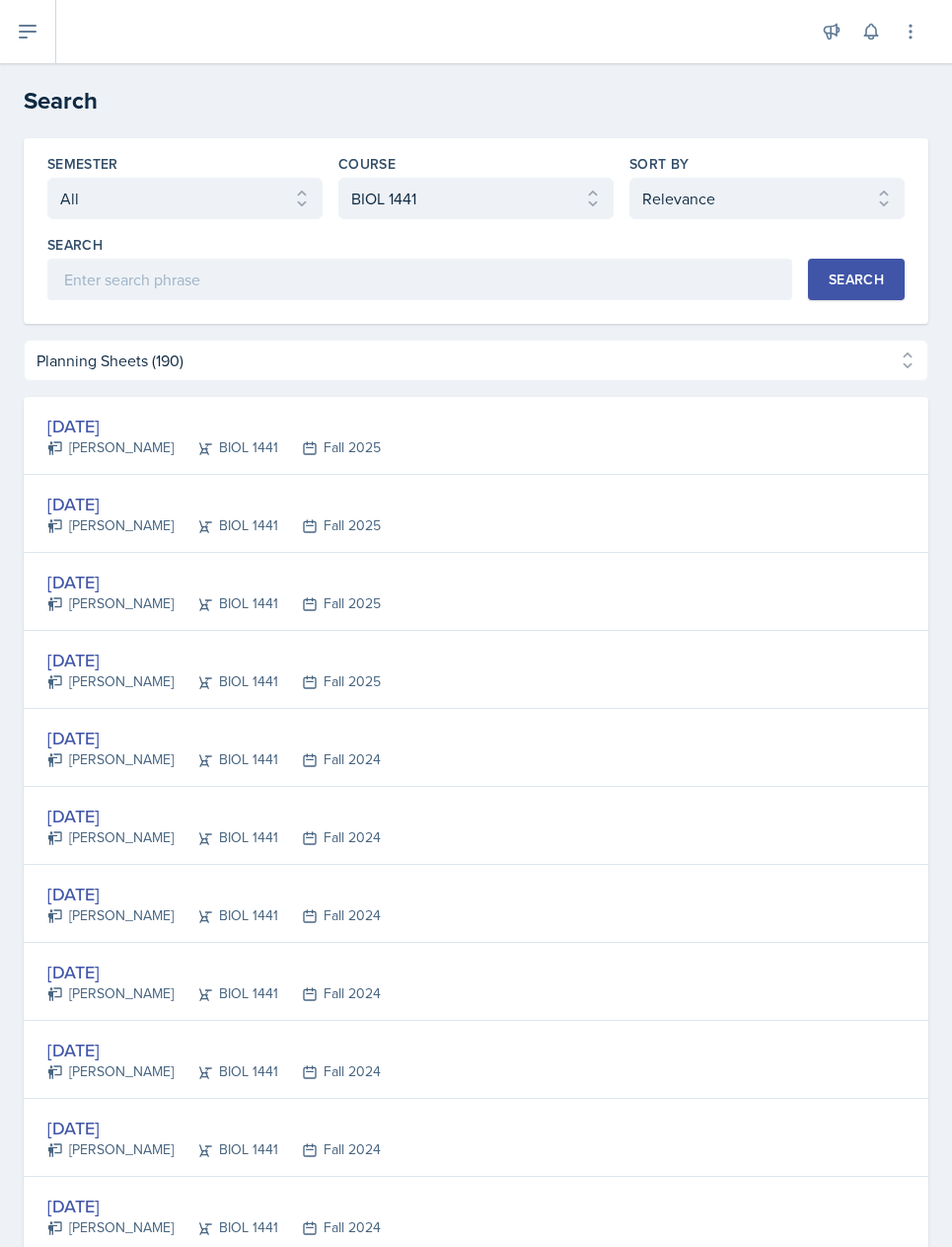
click at [100, 422] on div "[DATE]" at bounding box center [214, 425] width 333 height 27
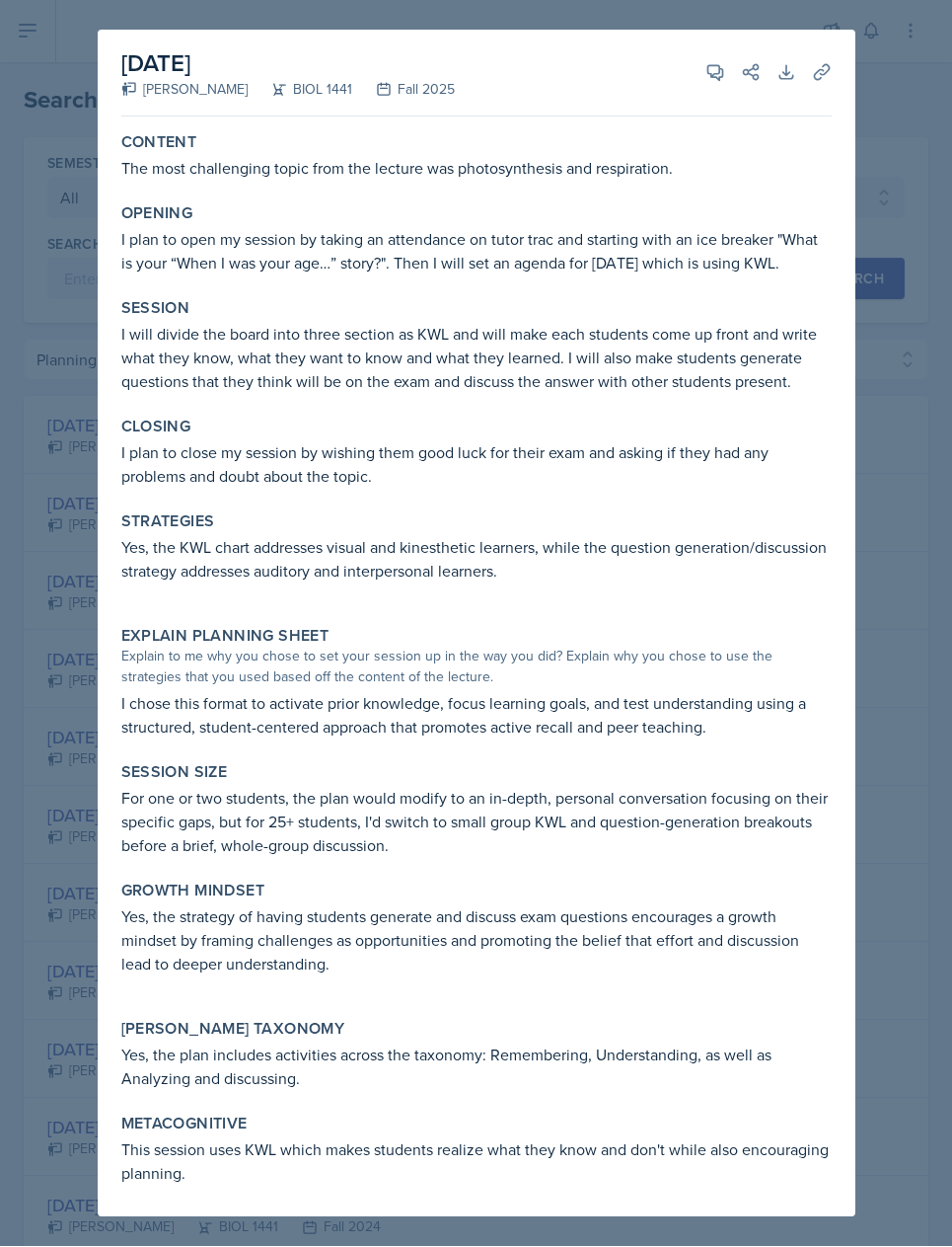
scroll to position [42, 0]
click at [865, 85] on div at bounding box center [476, 623] width 952 height 1247
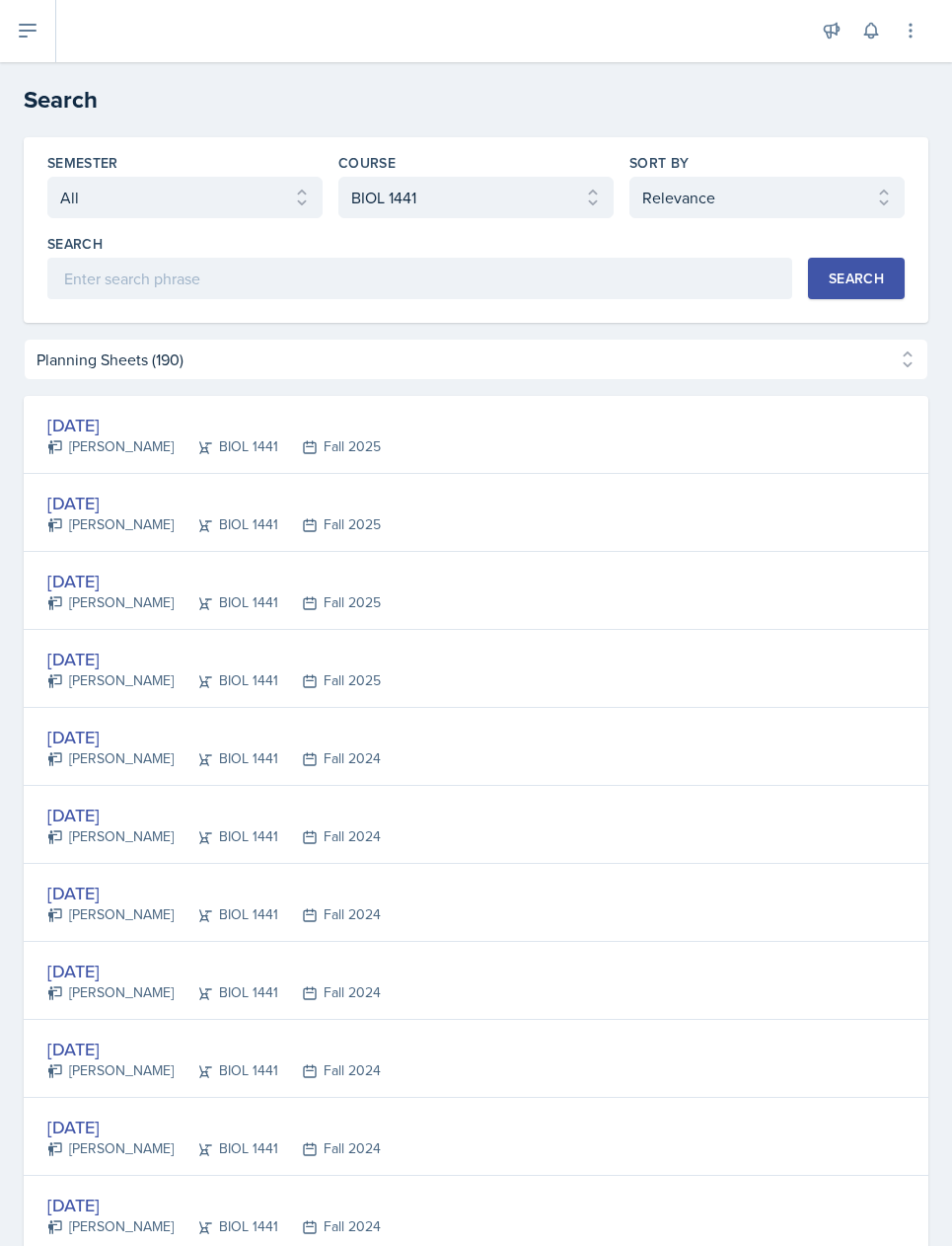
scroll to position [0, 0]
click at [69, 178] on select "Select semester All Fall 2025 Spring 2025 Fall 2024 Spring 2024 Fall 2023" at bounding box center [185, 199] width 276 height 42
select select "09a7c210-ed49-4ada-b3d1-76c4812d3e6c"
click at [833, 272] on div "Search" at bounding box center [857, 280] width 55 height 16
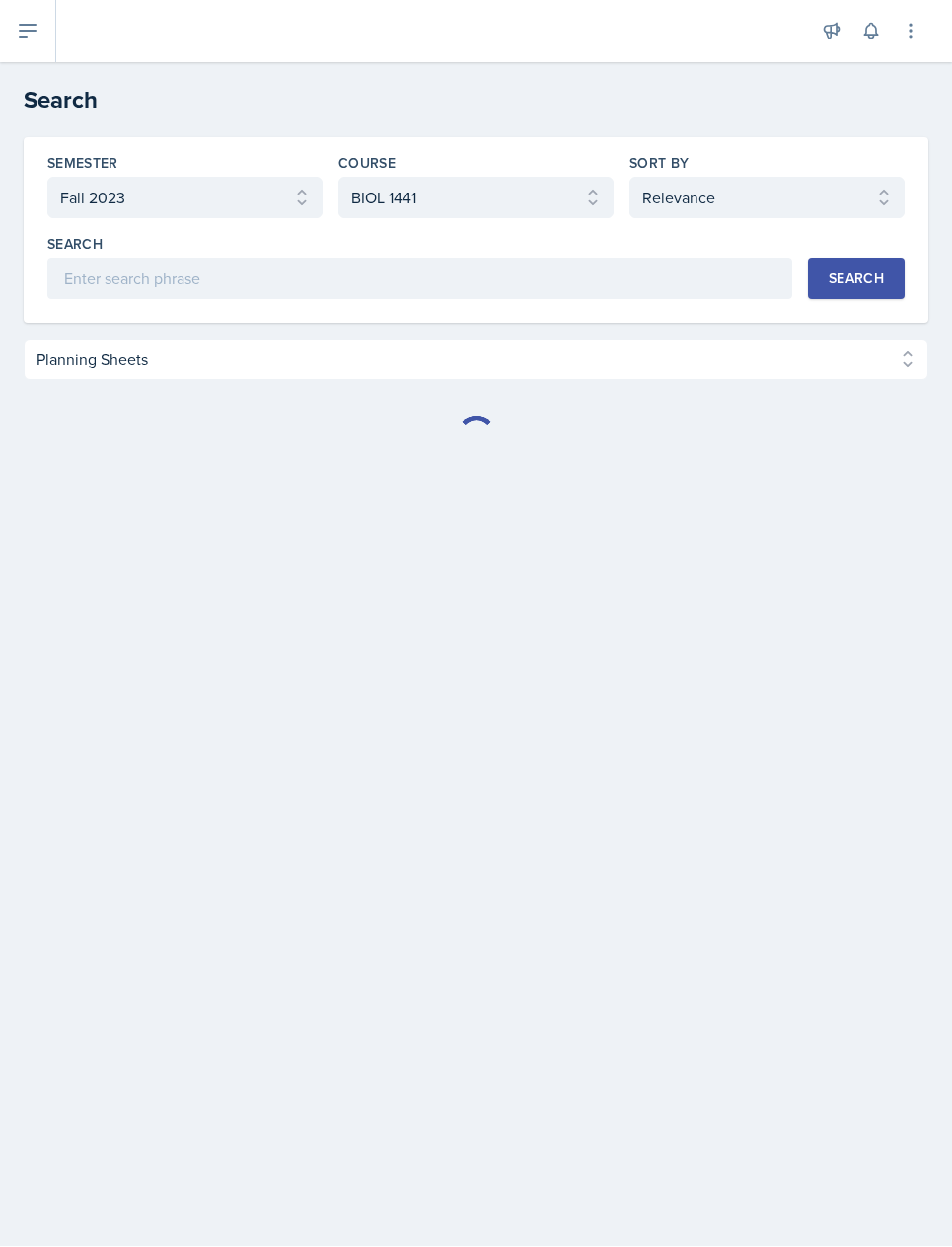
select select "Planning Sheets (38)"
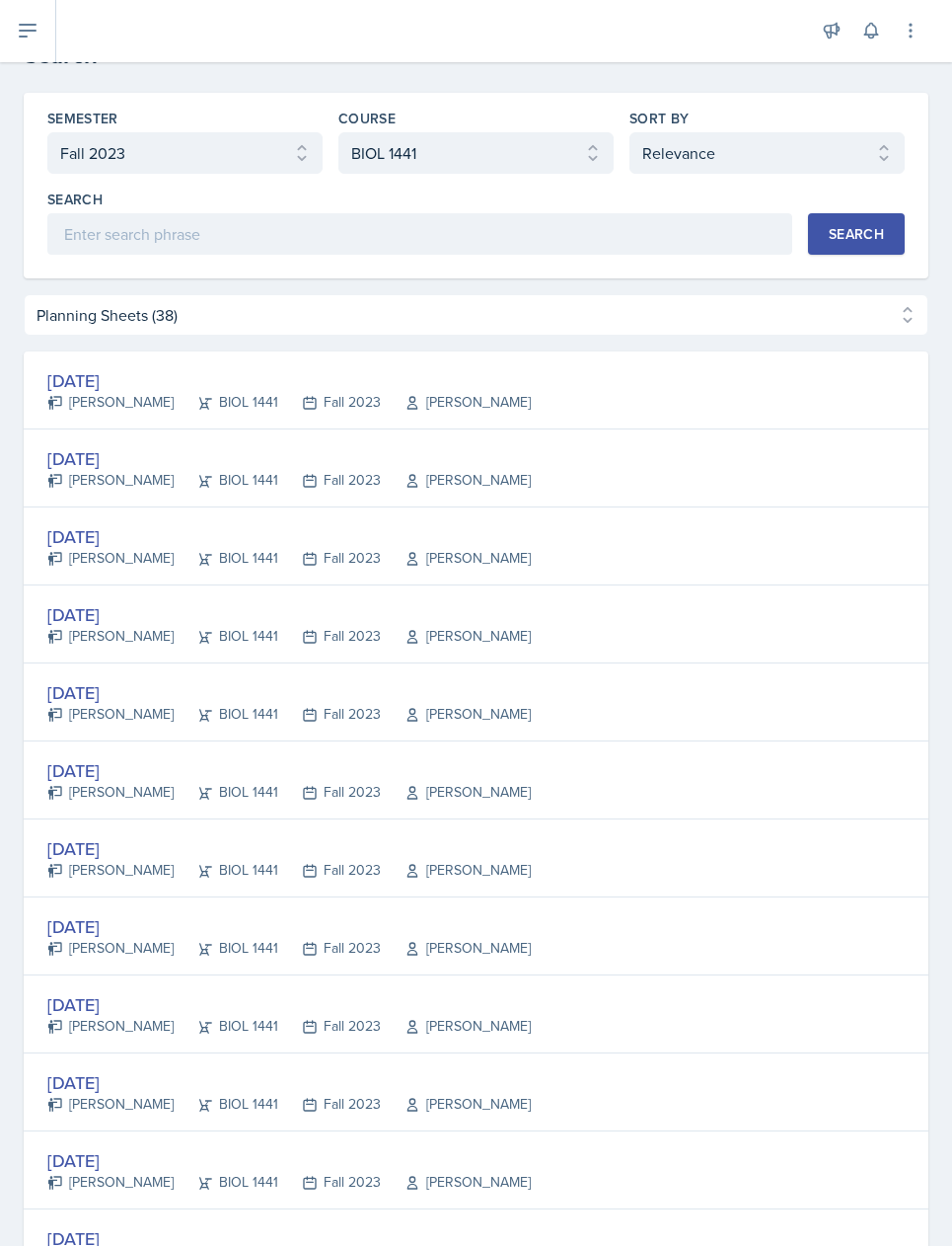
scroll to position [35, 0]
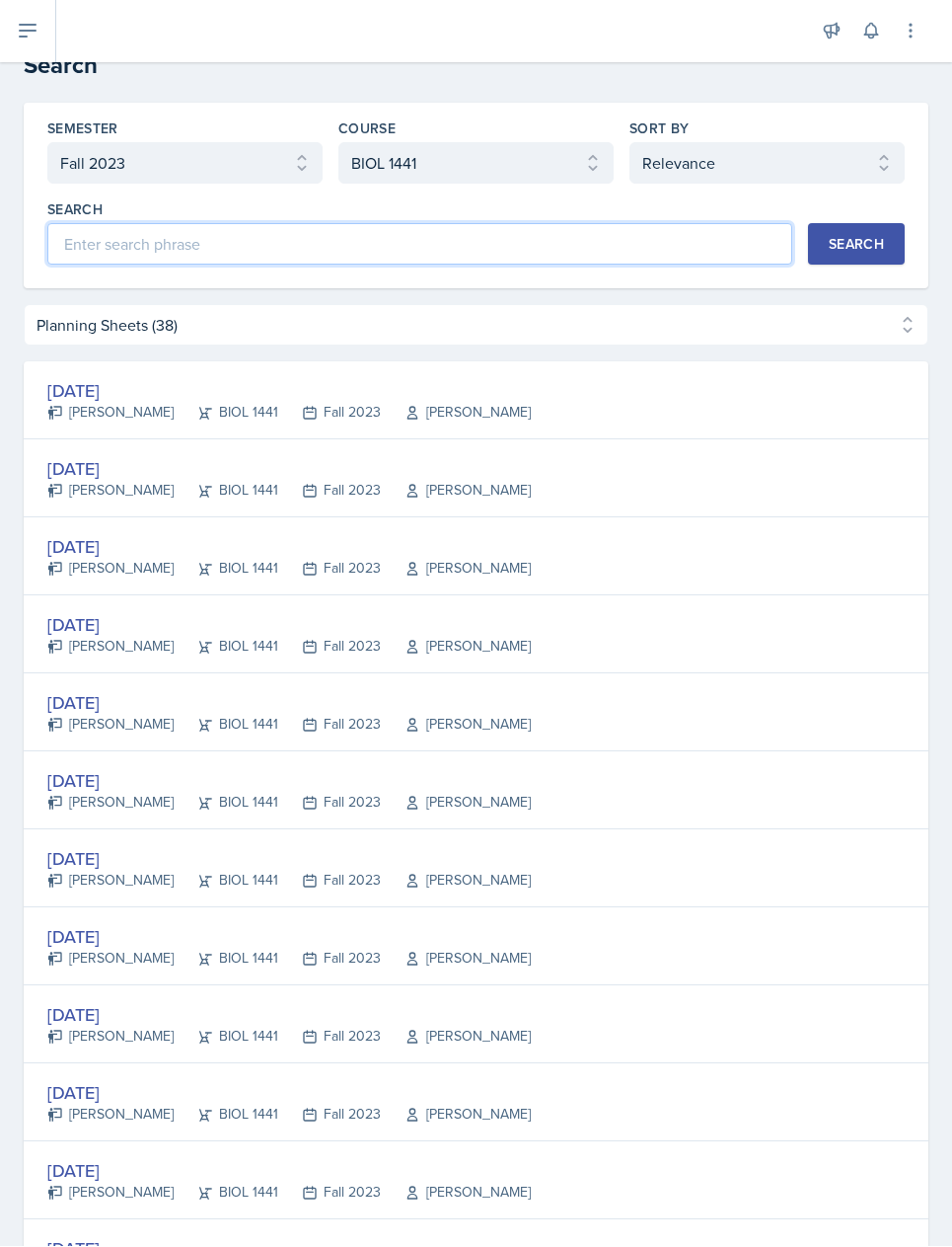
click at [57, 224] on input at bounding box center [420, 245] width 745 height 42
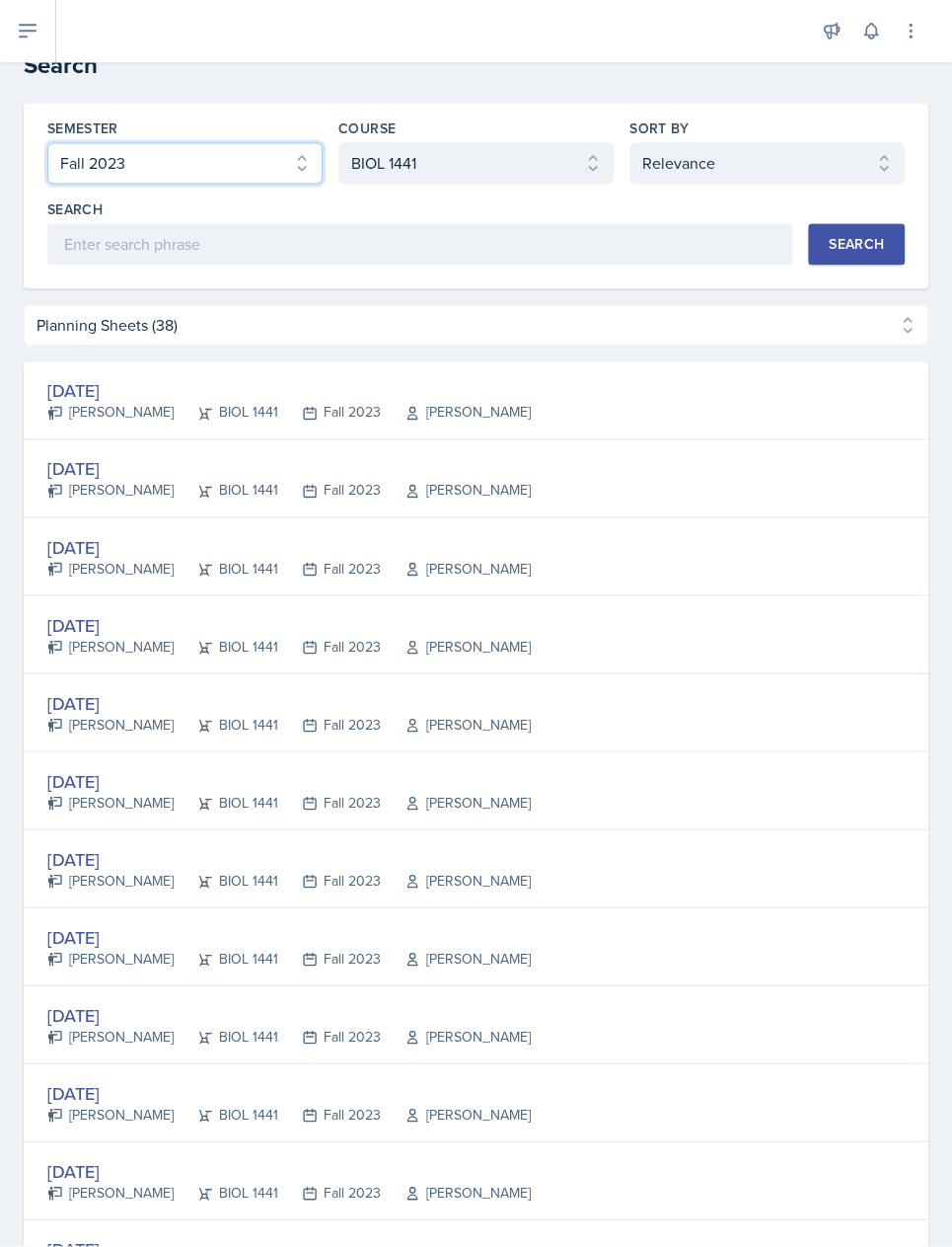
click at [65, 143] on select "Select semester All Fall 2025 Spring 2025 Fall 2024 Spring 2024 Fall 2023" at bounding box center [185, 164] width 276 height 42
select select "be49984f-99df-4d20-9869-866254f619e9"
click at [449, 143] on select "Select course All ASTR 1345 BIOL 1345 BIOL 1441 BIOL 1442 BIOL 2300 BIOL 2444 B…" at bounding box center [476, 164] width 276 height 42
select select "d2347ba8-9361-4248-a65f-966553bda0a4"
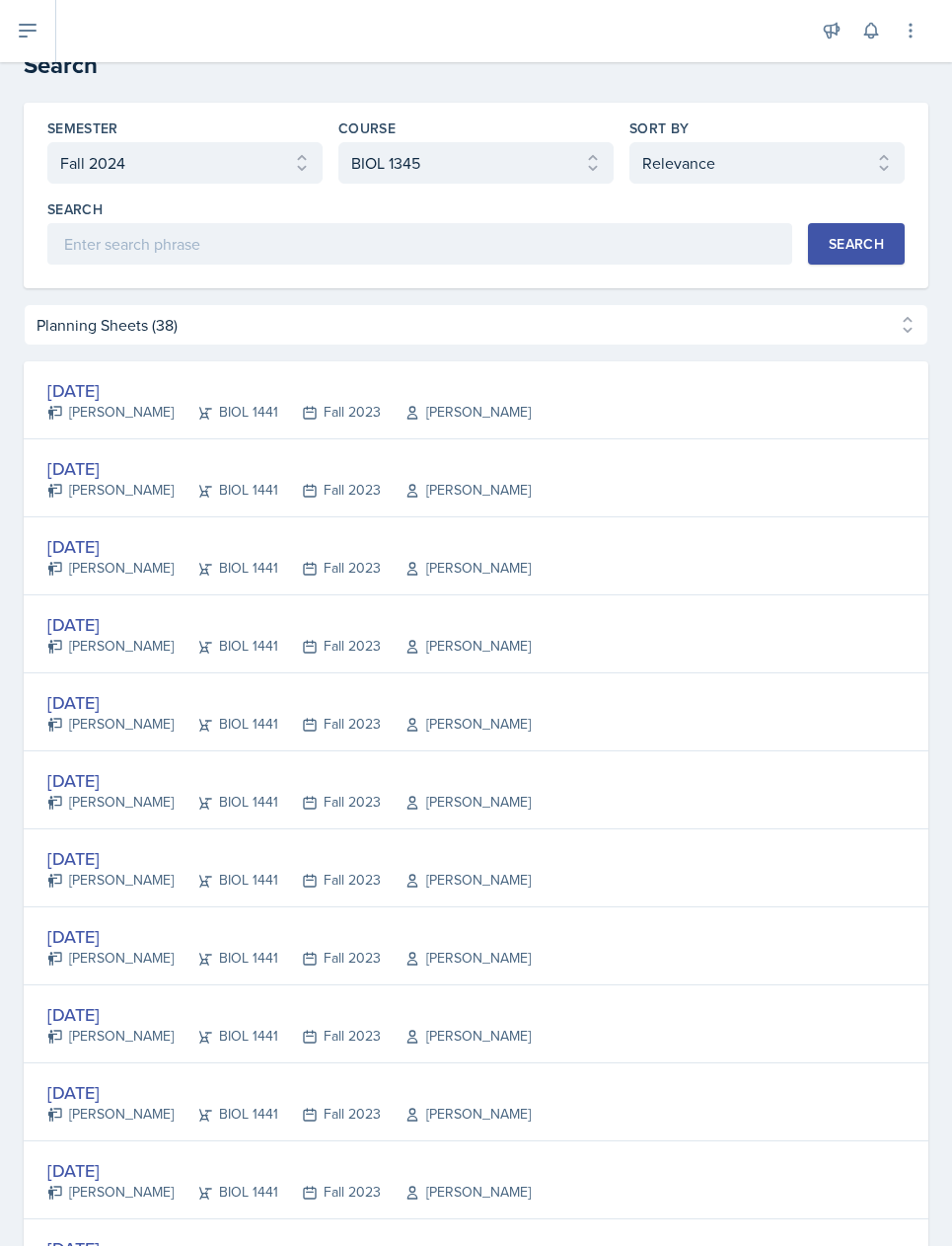
click at [832, 224] on button "Search" at bounding box center [857, 245] width 97 height 42
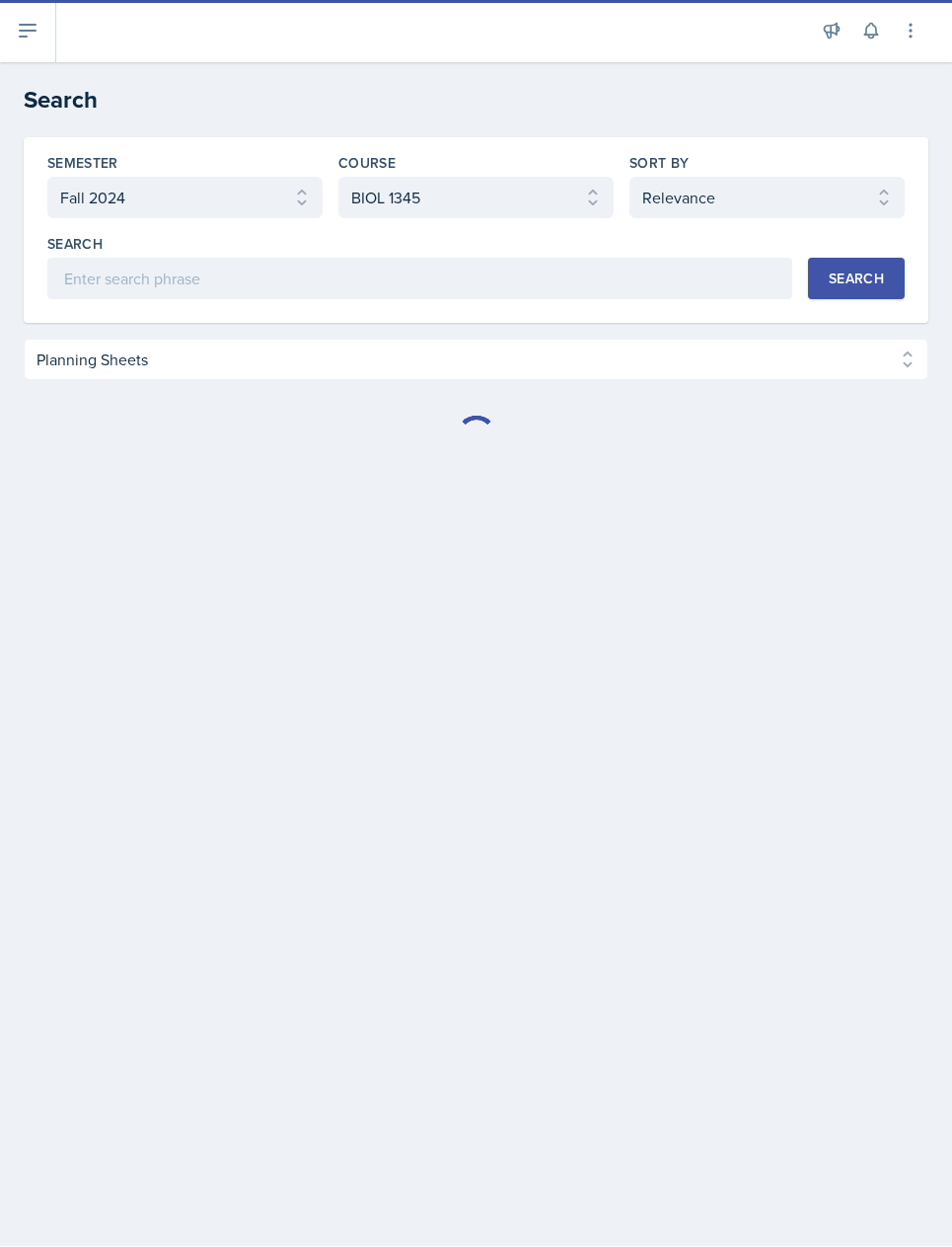
select select "Planning Sheets (42)"
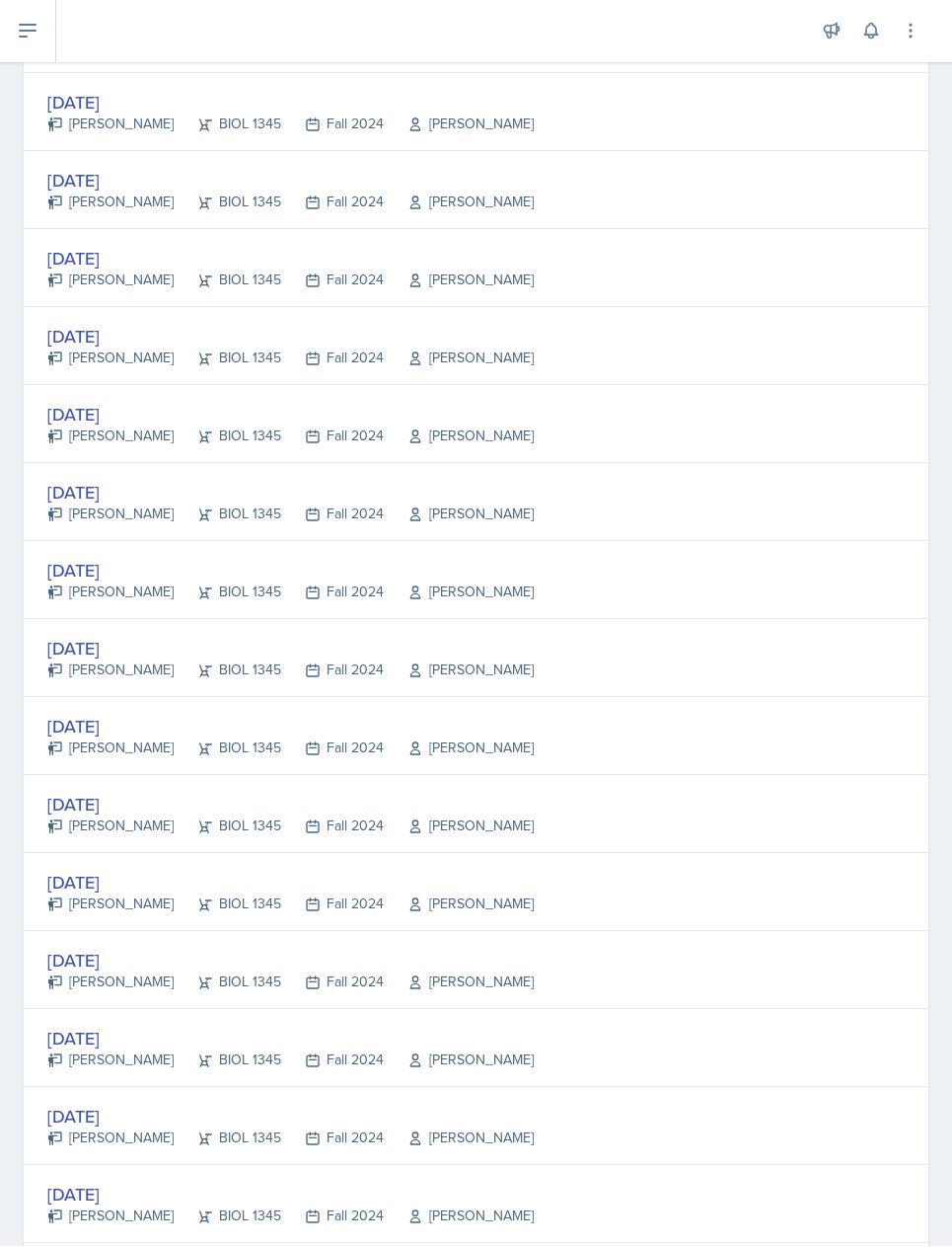
scroll to position [1260, 0]
click at [123, 401] on div "[DATE]" at bounding box center [291, 413] width 486 height 27
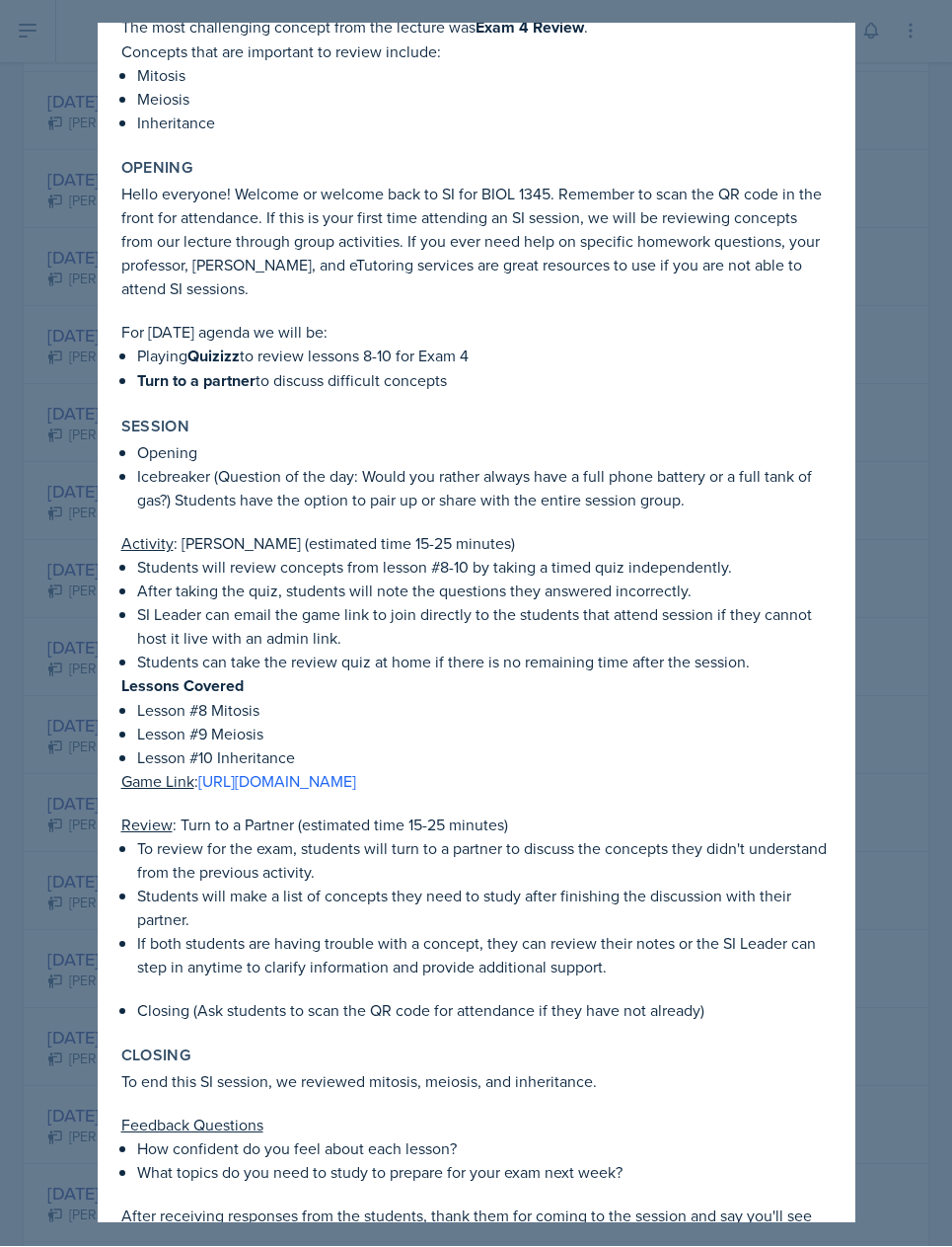
scroll to position [93, 0]
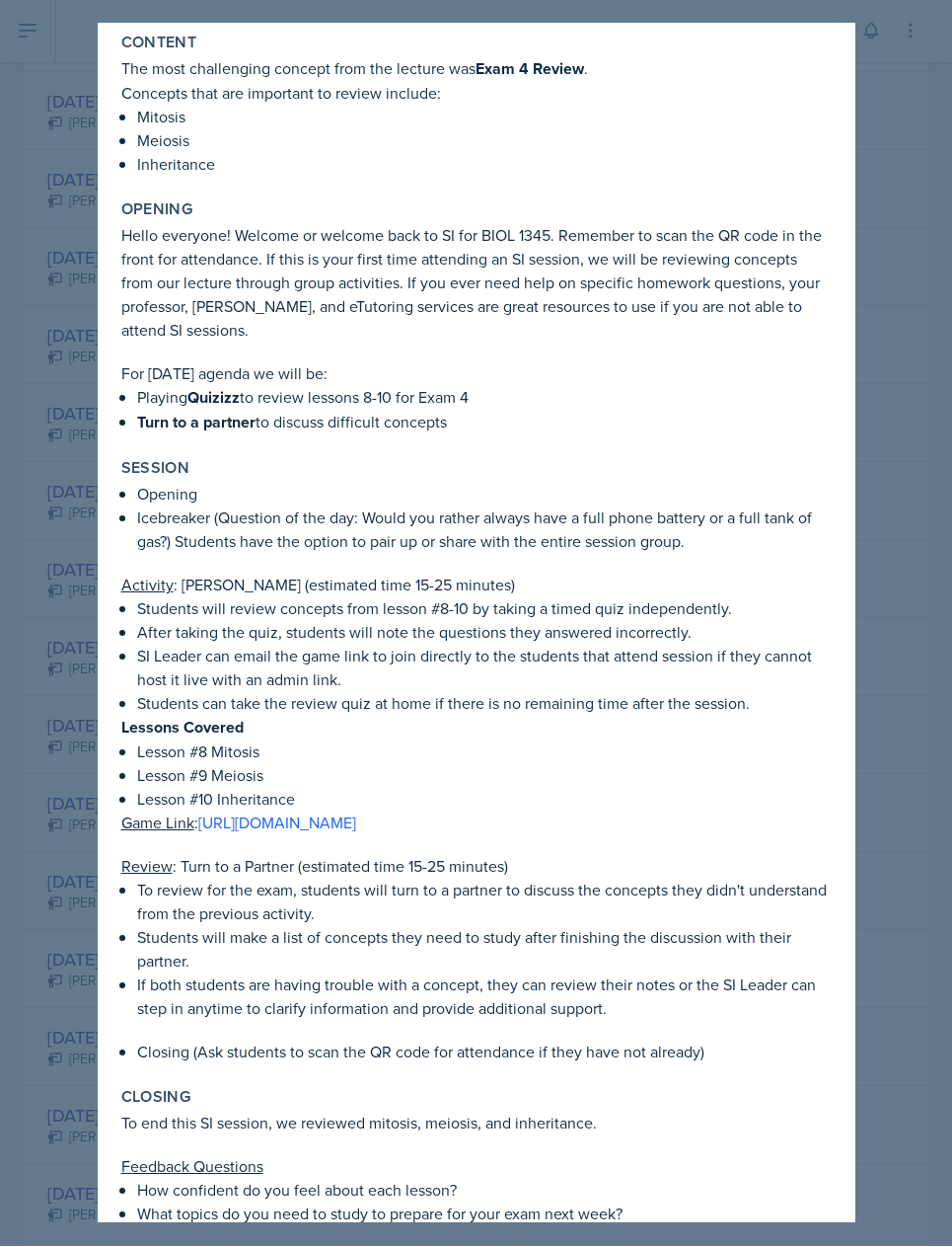
click at [45, 248] on div at bounding box center [476, 623] width 952 height 1247
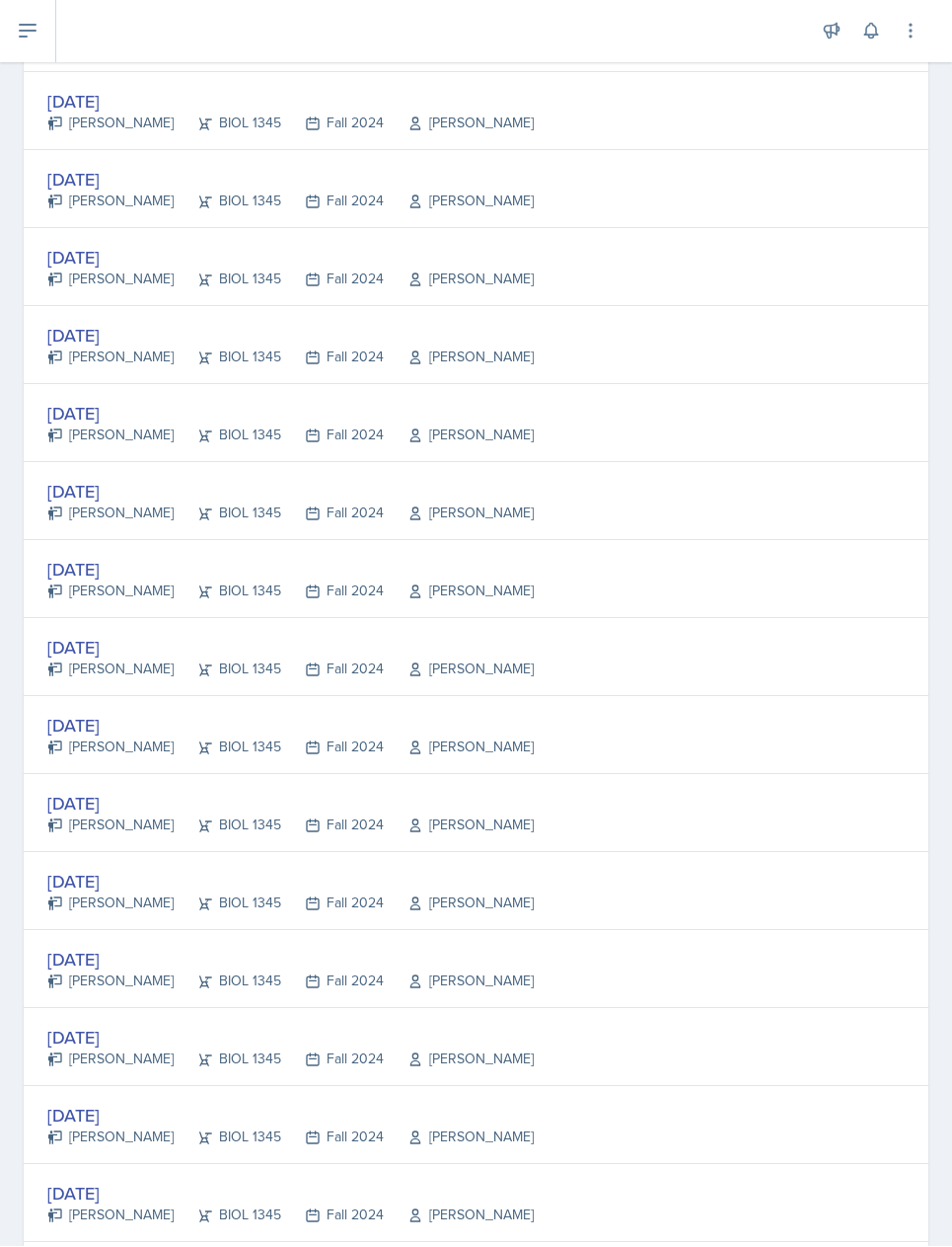
click at [80, 307] on div "[DATE] [PERSON_NAME] BIOL 1345 Fall 2024 [PERSON_NAME]" at bounding box center [476, 345] width 905 height 78
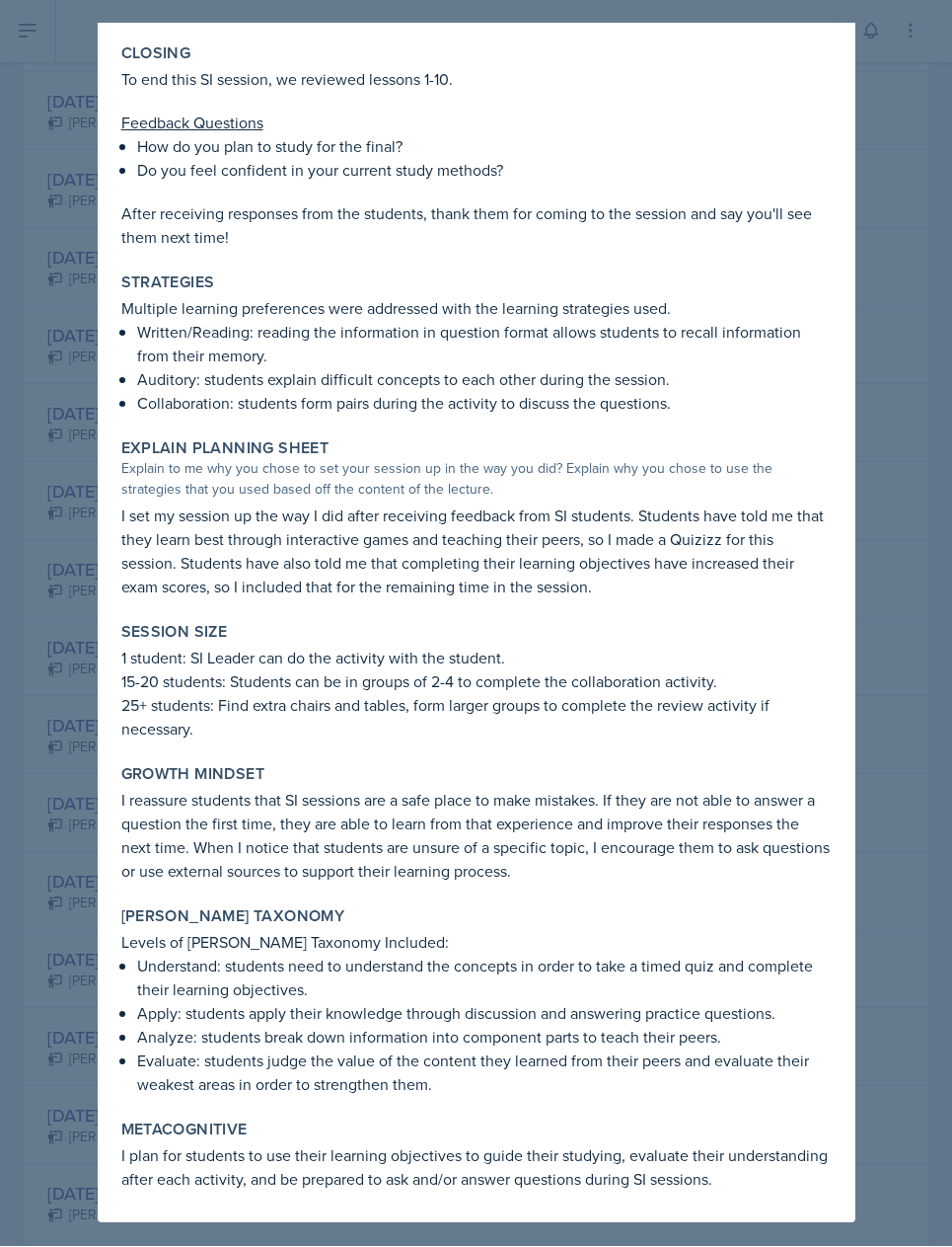
scroll to position [1251, 0]
click at [78, 359] on div at bounding box center [476, 623] width 952 height 1247
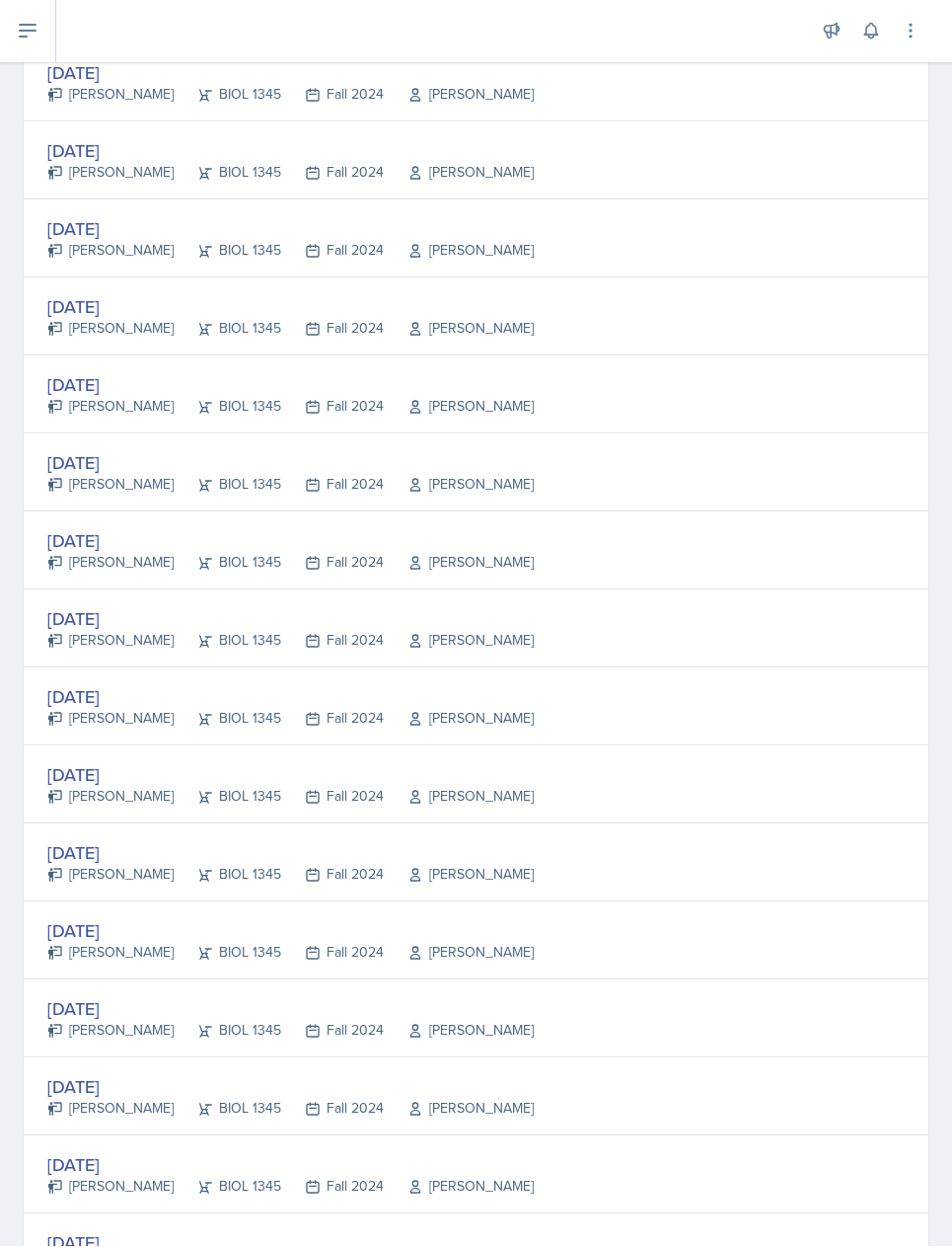
scroll to position [2149, 0]
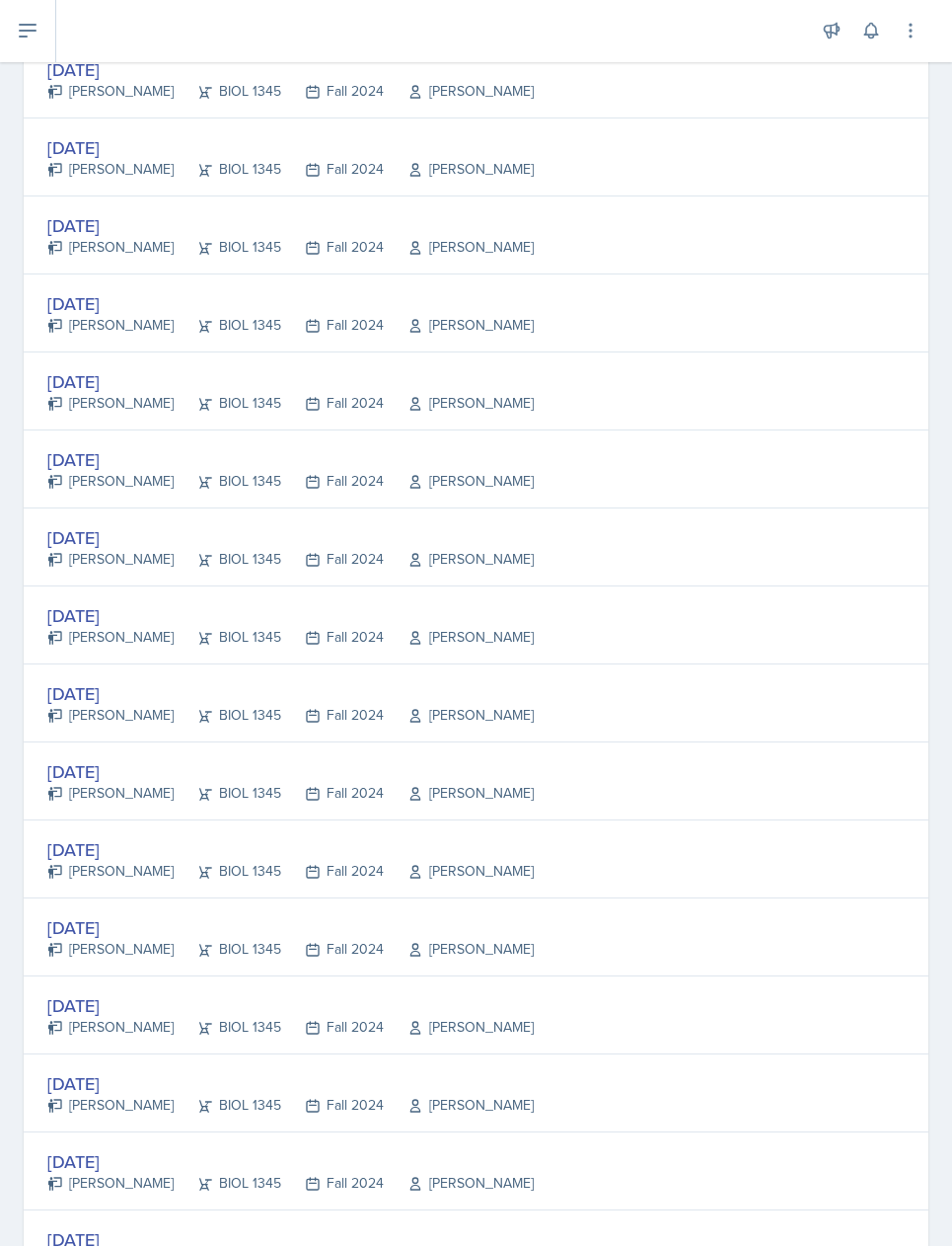
click at [106, 369] on div "[DATE]" at bounding box center [291, 382] width 486 height 27
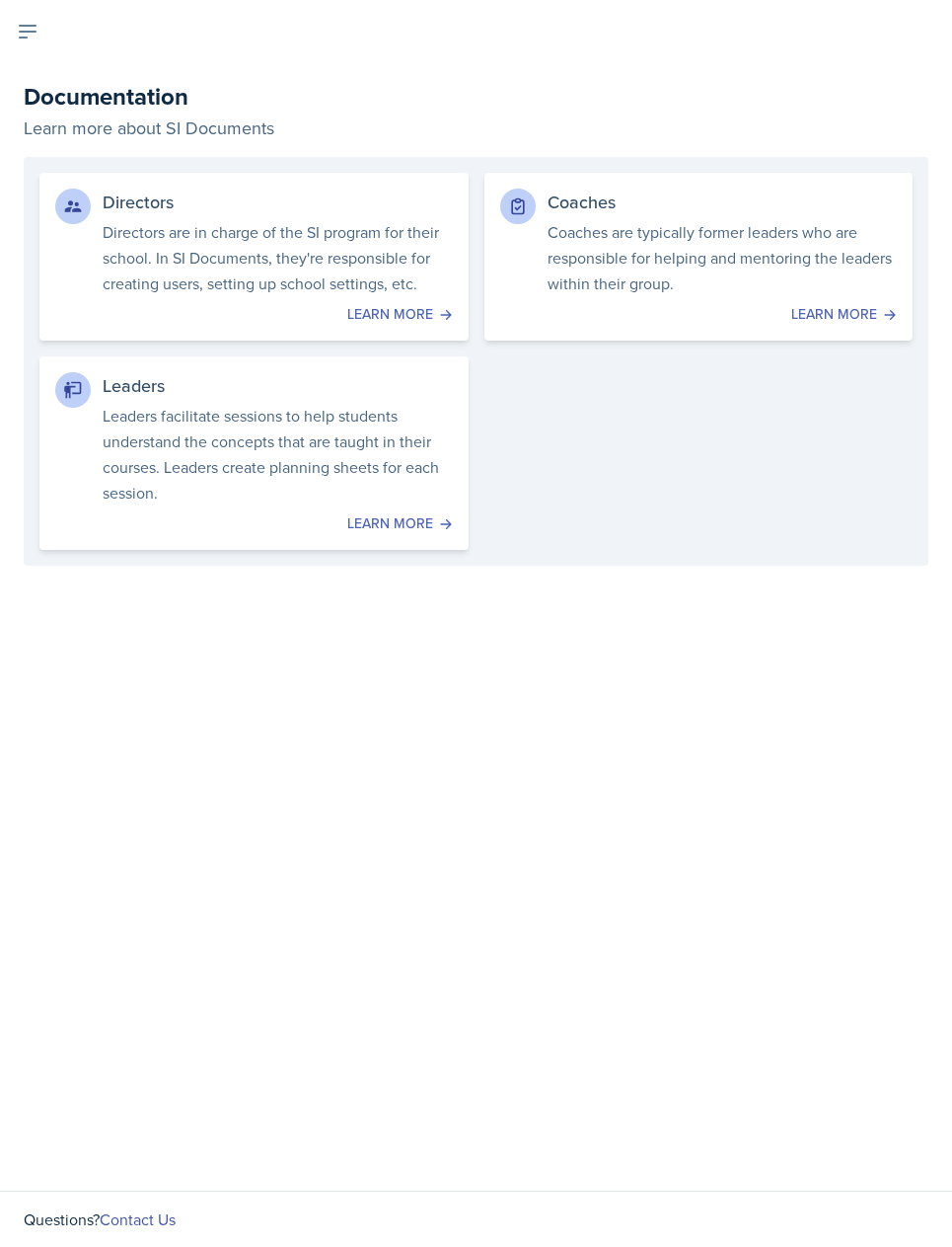
click at [39, 36] on icon at bounding box center [28, 32] width 24 height 24
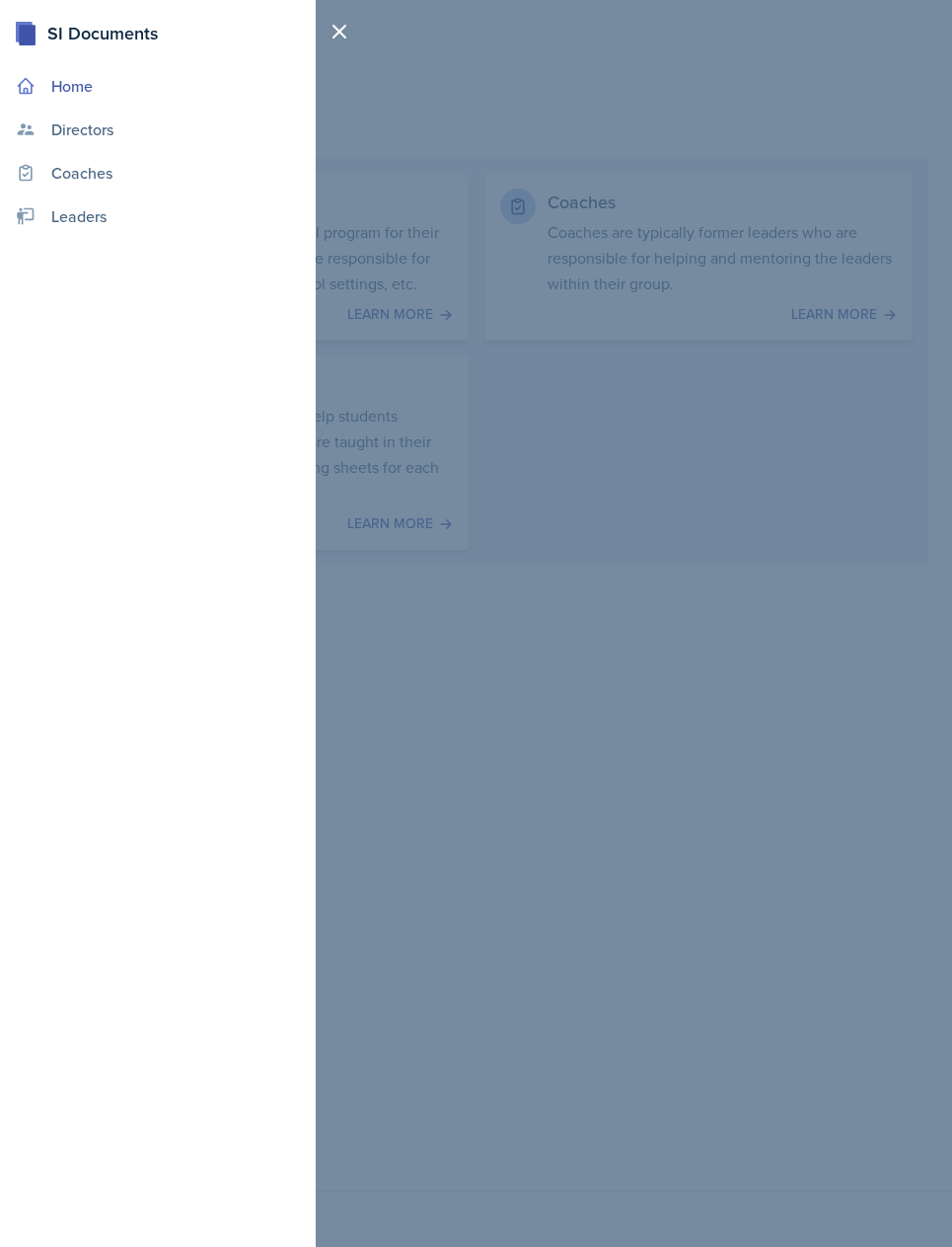
click at [44, 228] on link "Leaders" at bounding box center [157, 217] width 300 height 40
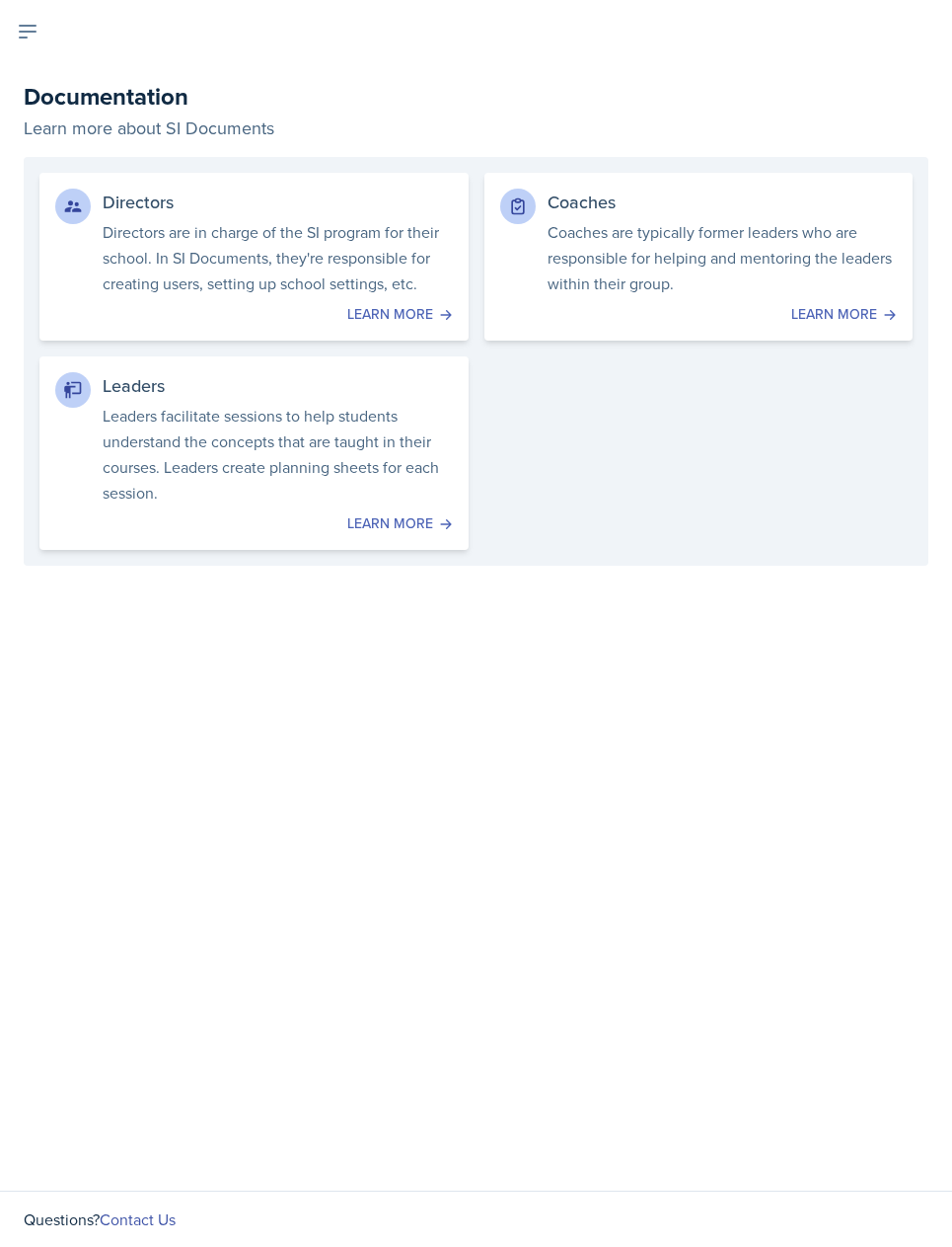
click at [41, 42] on button at bounding box center [28, 32] width 55 height 63
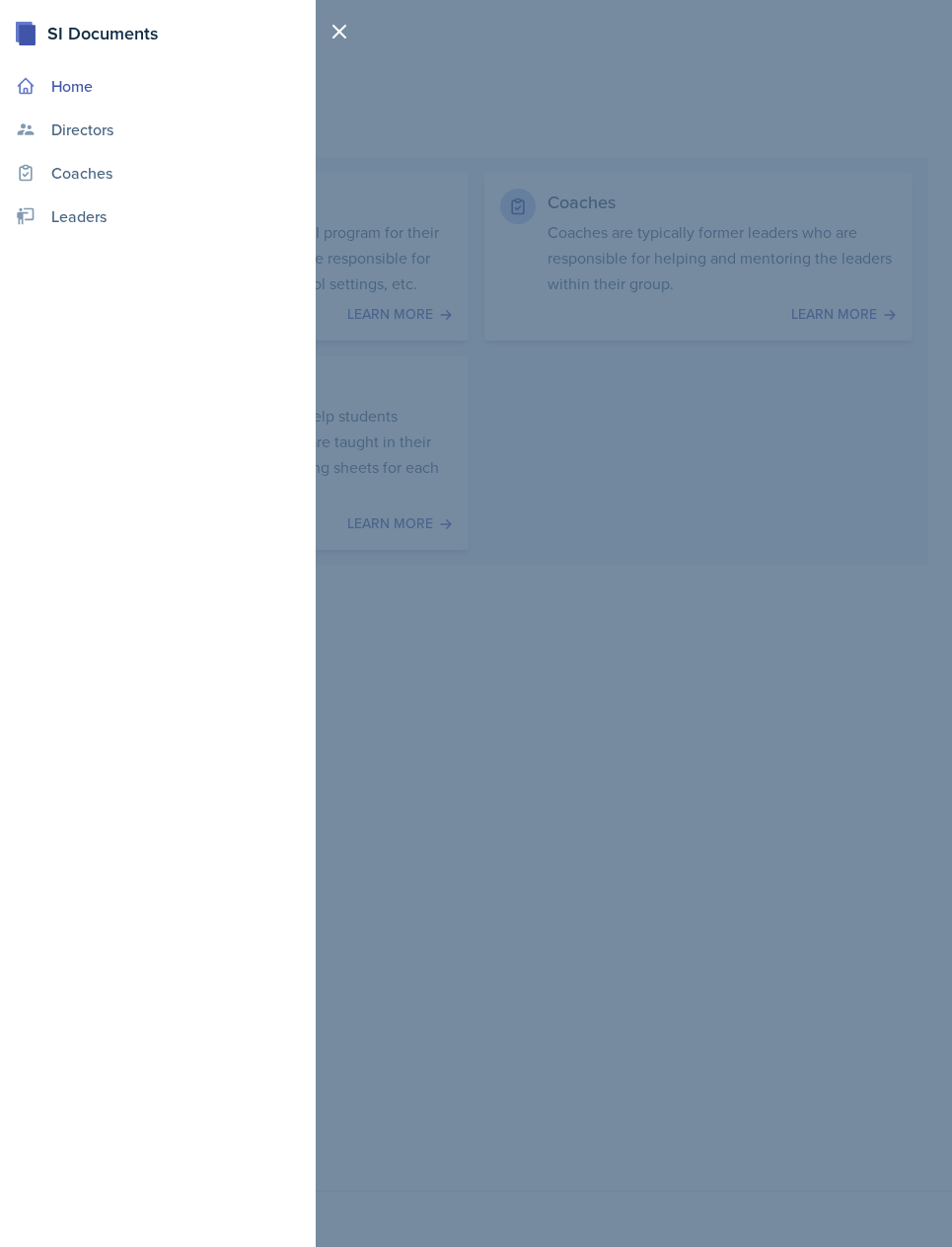
click at [59, 93] on link "Home" at bounding box center [157, 86] width 300 height 40
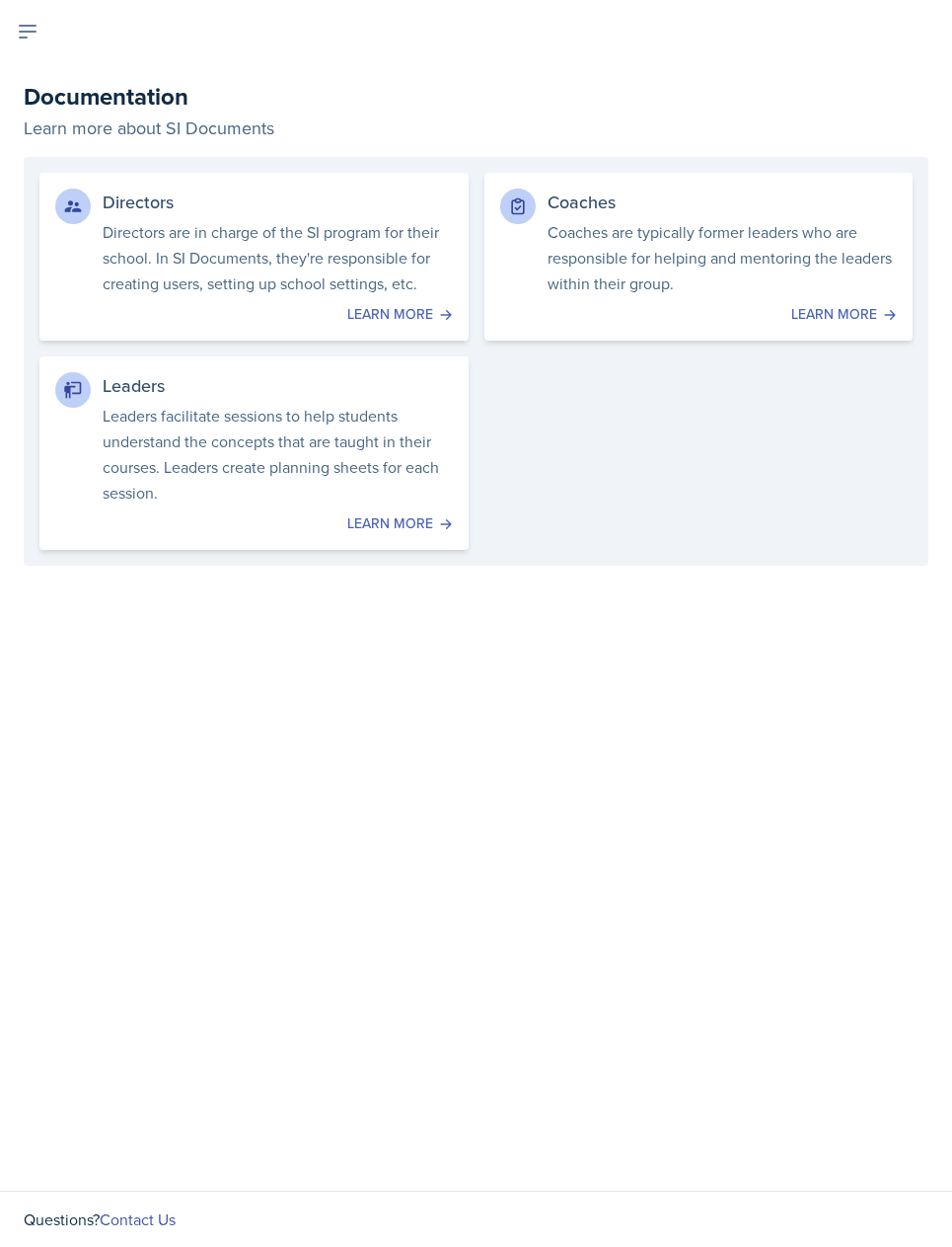
click at [38, 31] on icon at bounding box center [28, 32] width 24 height 24
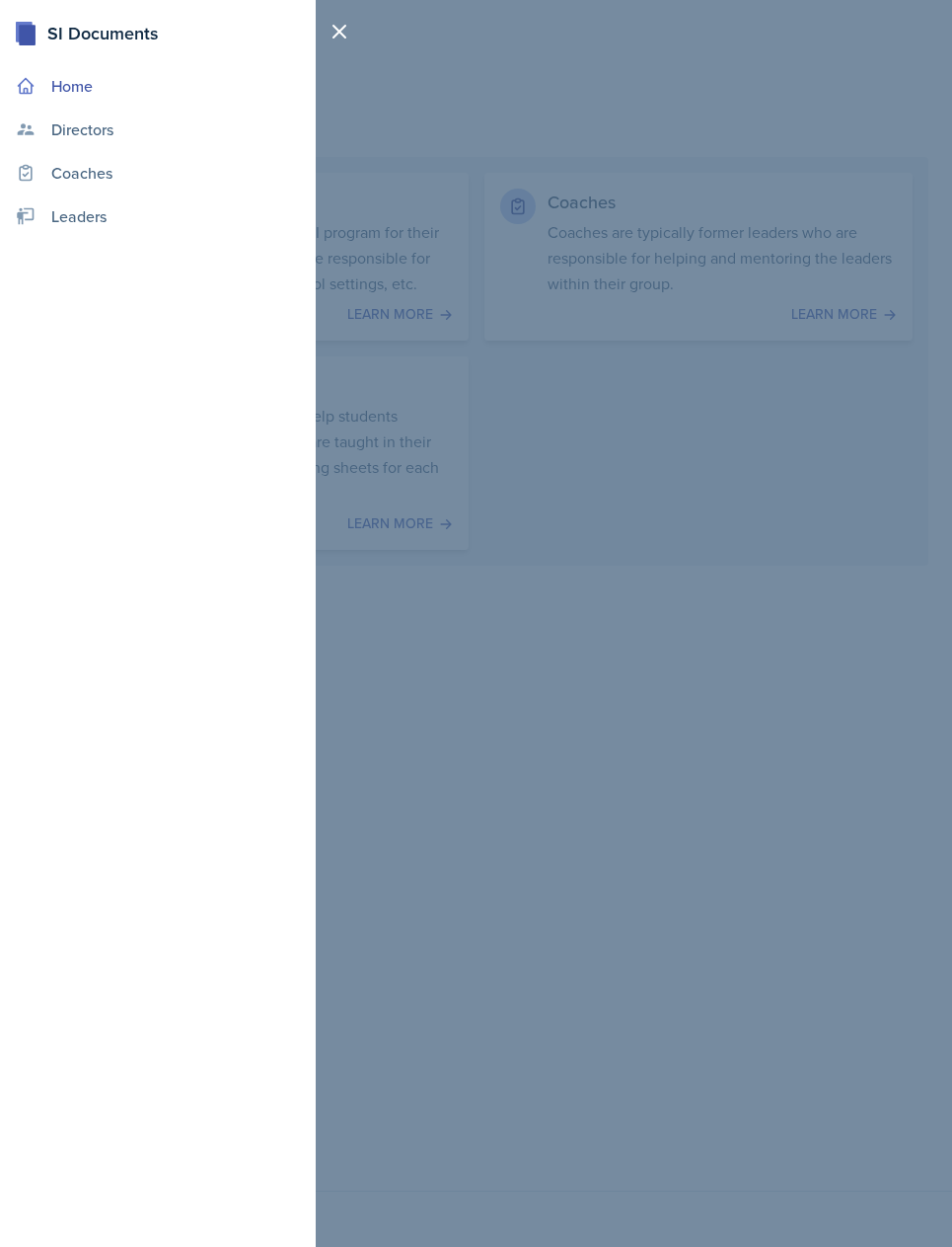
click at [28, 70] on link "Home" at bounding box center [157, 86] width 300 height 40
